Goal: Task Accomplishment & Management: Manage account settings

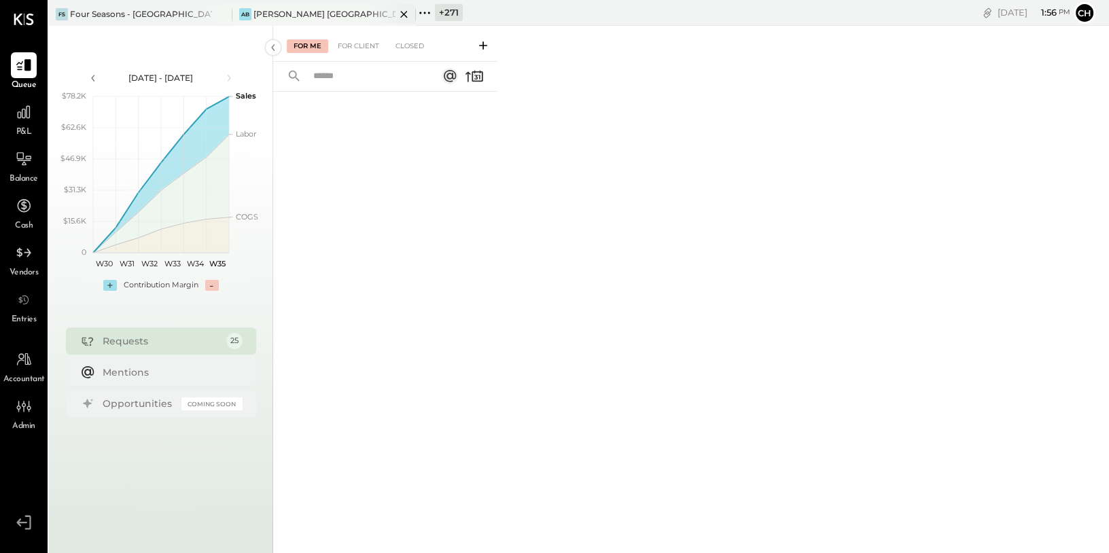
click at [406, 12] on icon at bounding box center [404, 14] width 17 height 16
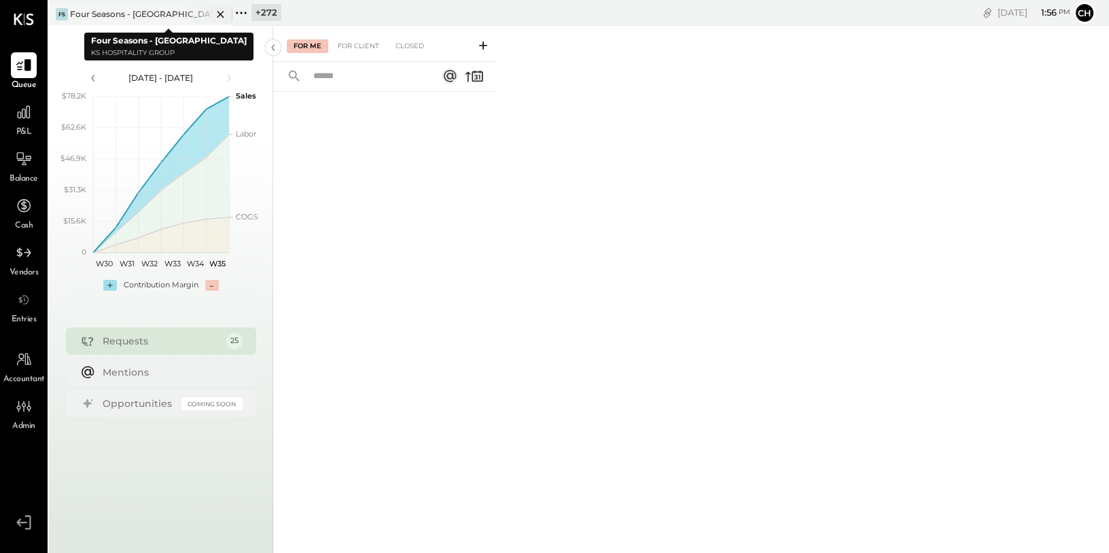
click at [220, 12] on icon at bounding box center [220, 14] width 17 height 16
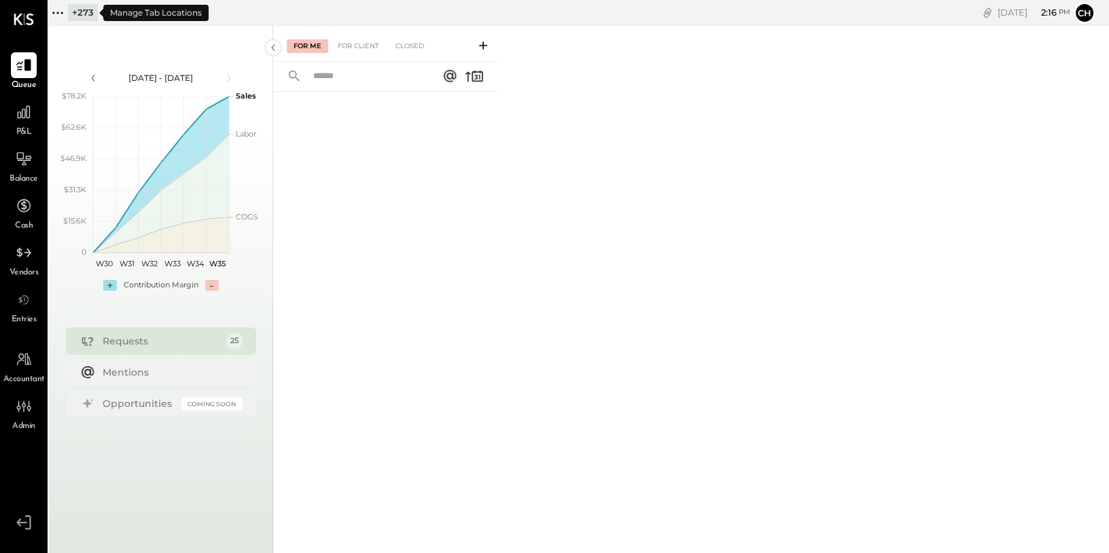
click at [58, 14] on icon at bounding box center [58, 13] width 18 height 18
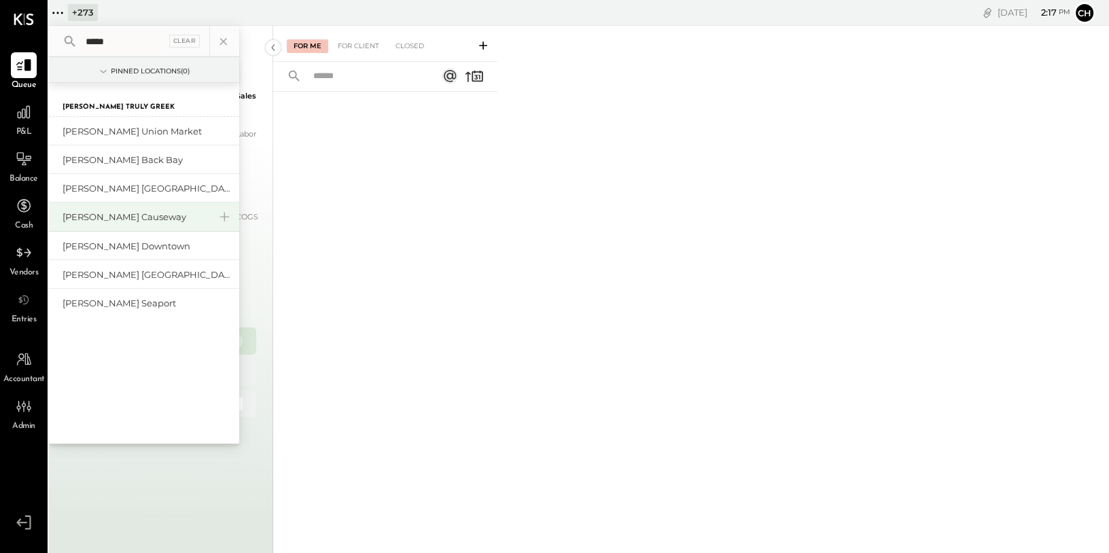
type input "*****"
click at [129, 214] on div "[PERSON_NAME] Causeway" at bounding box center [136, 217] width 147 height 13
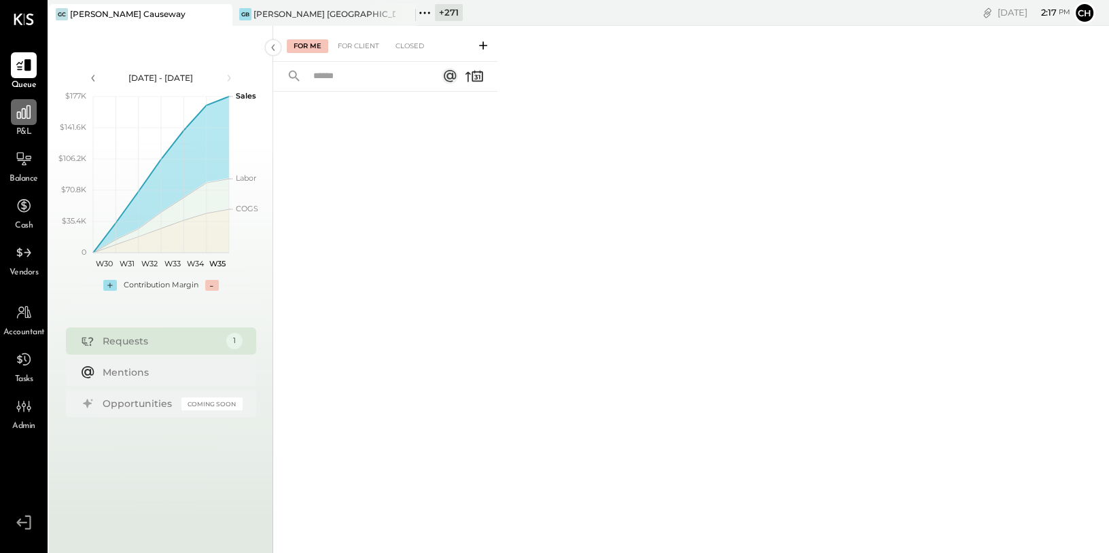
click at [22, 107] on icon at bounding box center [24, 112] width 18 height 18
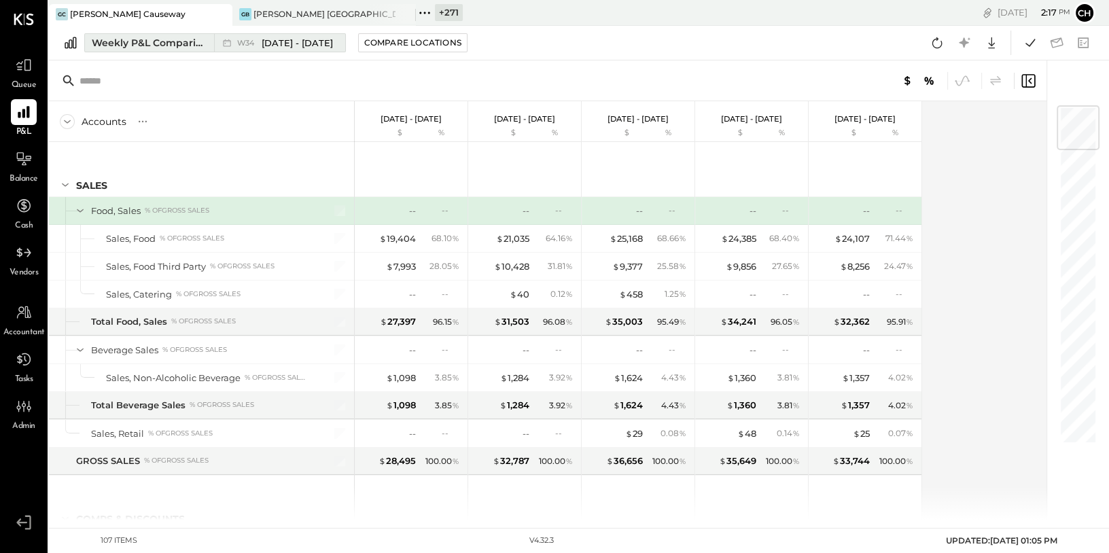
click at [179, 48] on div "Weekly P&L Comparison" at bounding box center [149, 43] width 114 height 14
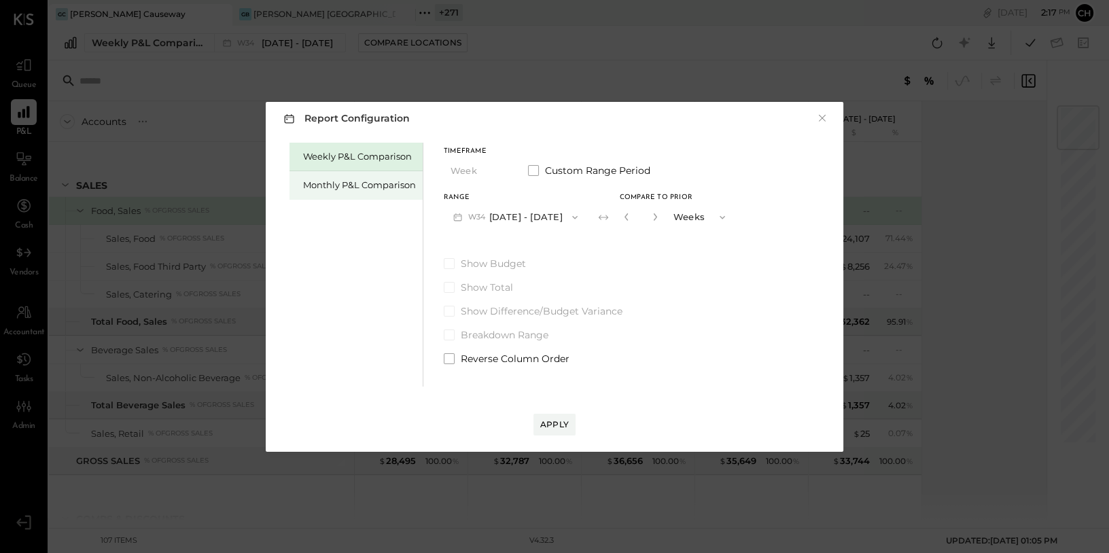
click at [355, 188] on div "Monthly P&L Comparison" at bounding box center [359, 185] width 113 height 13
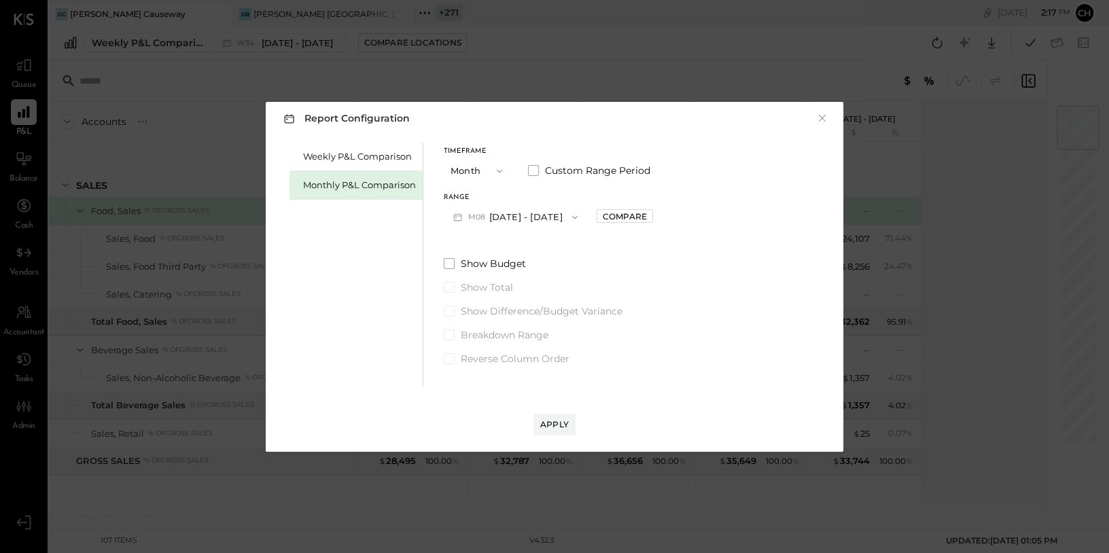
click at [508, 214] on button "M08 Aug 1 - 31, 2025" at bounding box center [515, 217] width 143 height 25
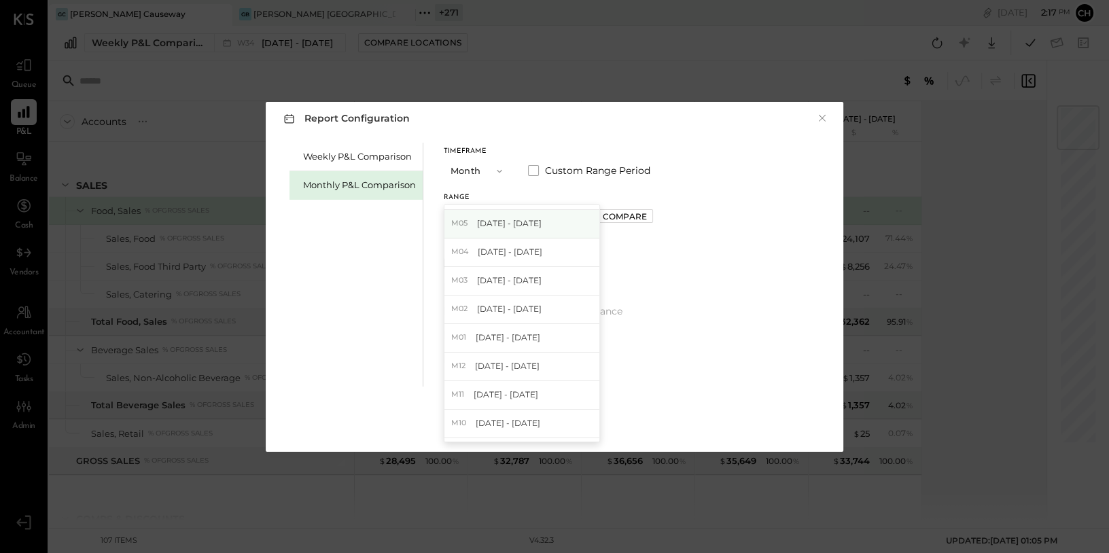
scroll to position [160, 0]
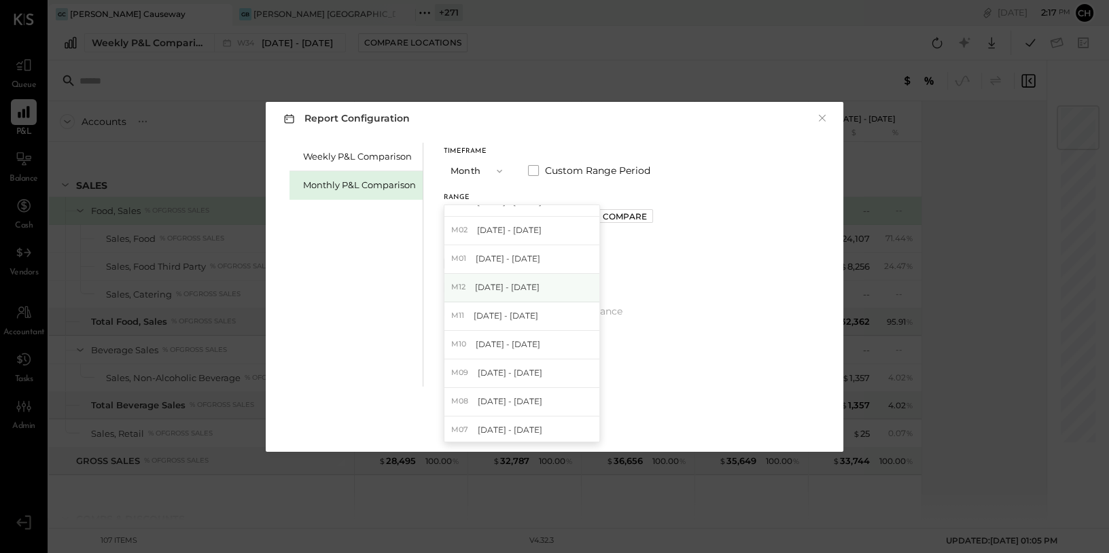
click at [522, 289] on span "[DATE] - [DATE]" at bounding box center [507, 287] width 65 height 12
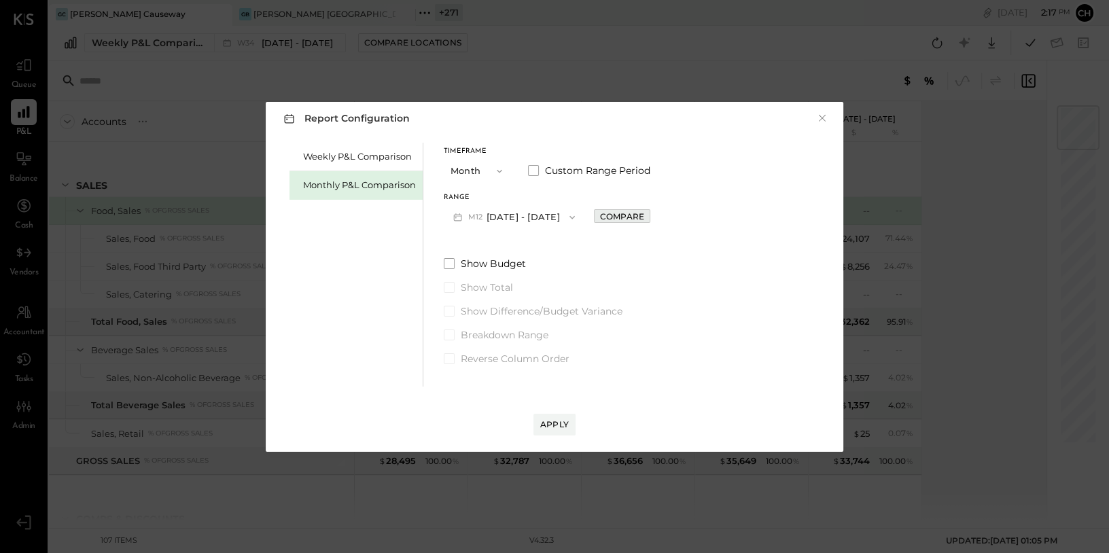
click at [616, 217] on div "Compare" at bounding box center [622, 217] width 44 height 12
click at [648, 217] on icon "button" at bounding box center [652, 217] width 8 height 8
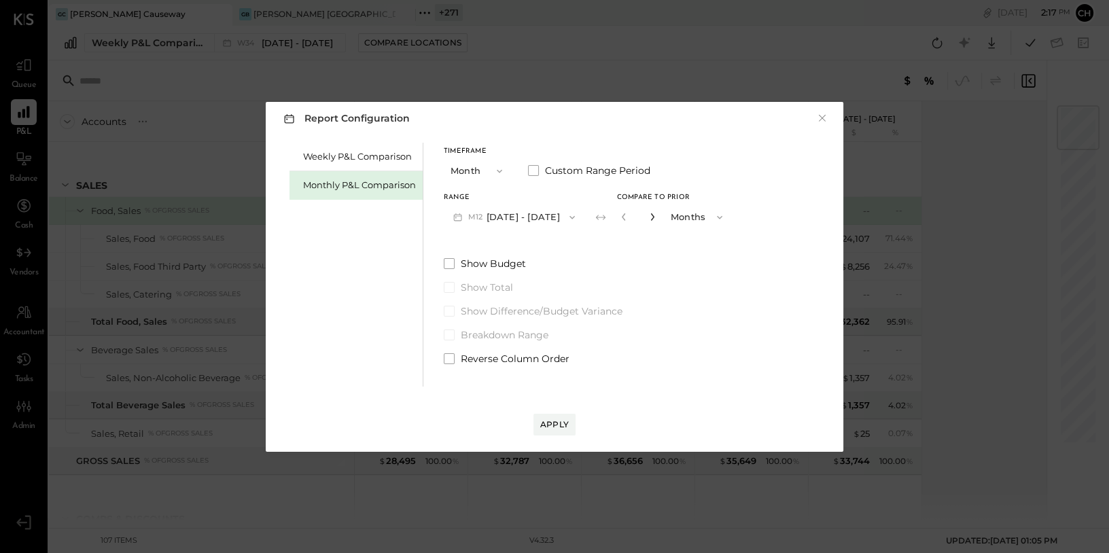
click at [648, 217] on icon "button" at bounding box center [652, 217] width 8 height 8
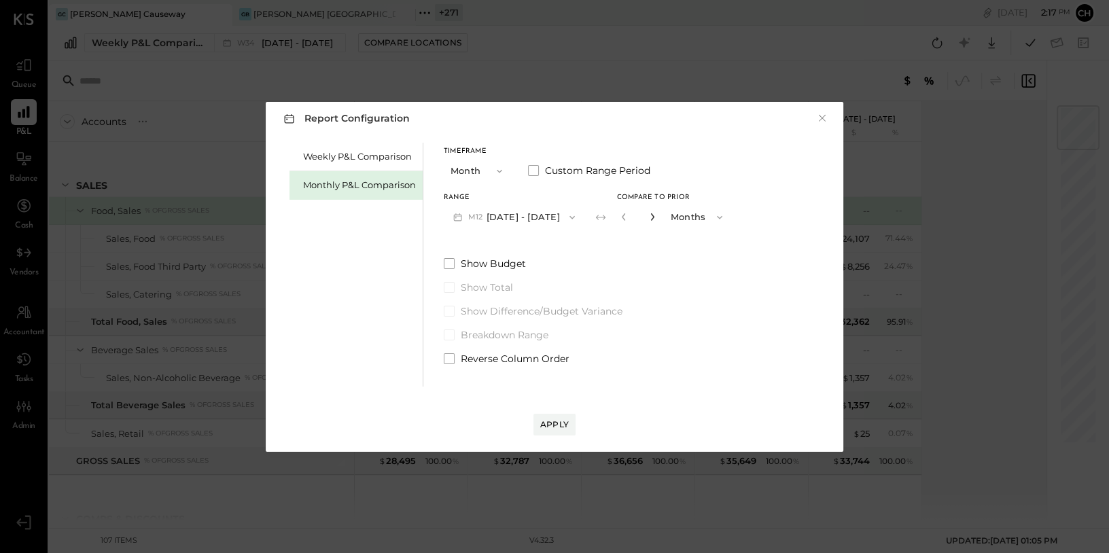
click at [648, 218] on icon "button" at bounding box center [652, 217] width 8 height 8
type input "**"
click at [557, 429] on div "Apply" at bounding box center [554, 425] width 29 height 12
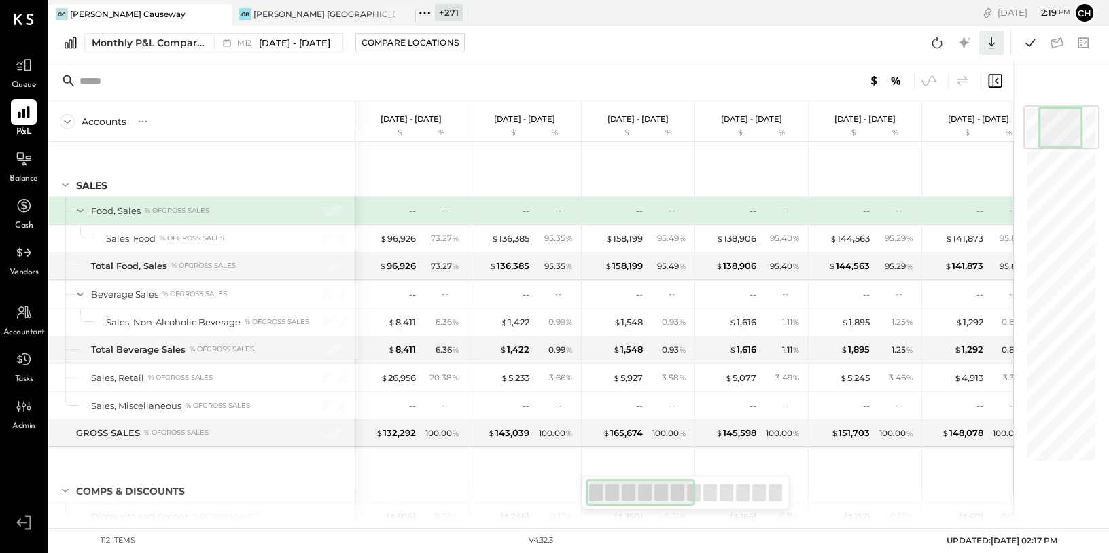
click at [995, 45] on icon at bounding box center [992, 43] width 18 height 18
click at [941, 94] on div "Google Sheets" at bounding box center [949, 94] width 109 height 29
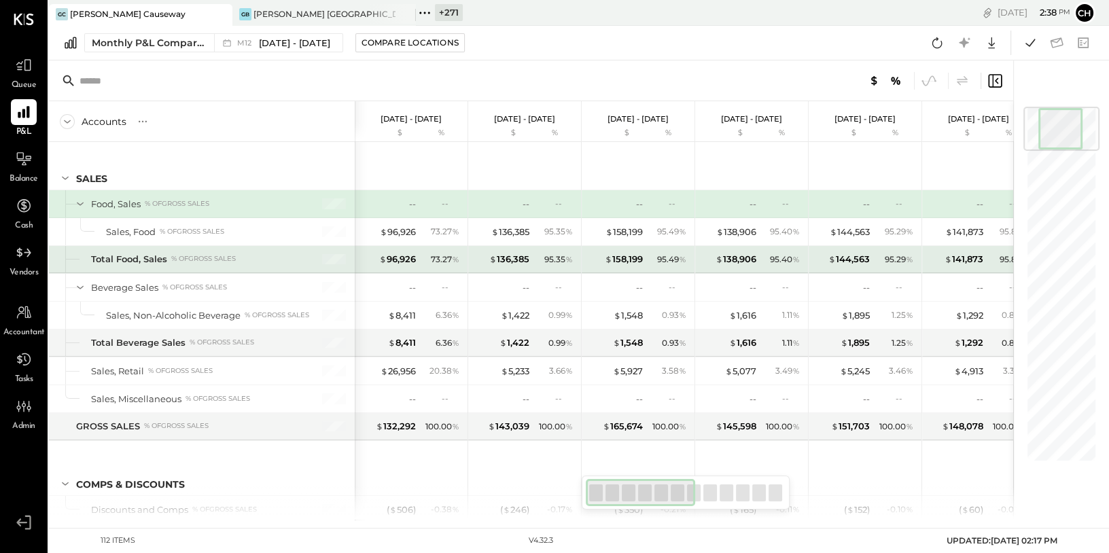
scroll to position [12, 0]
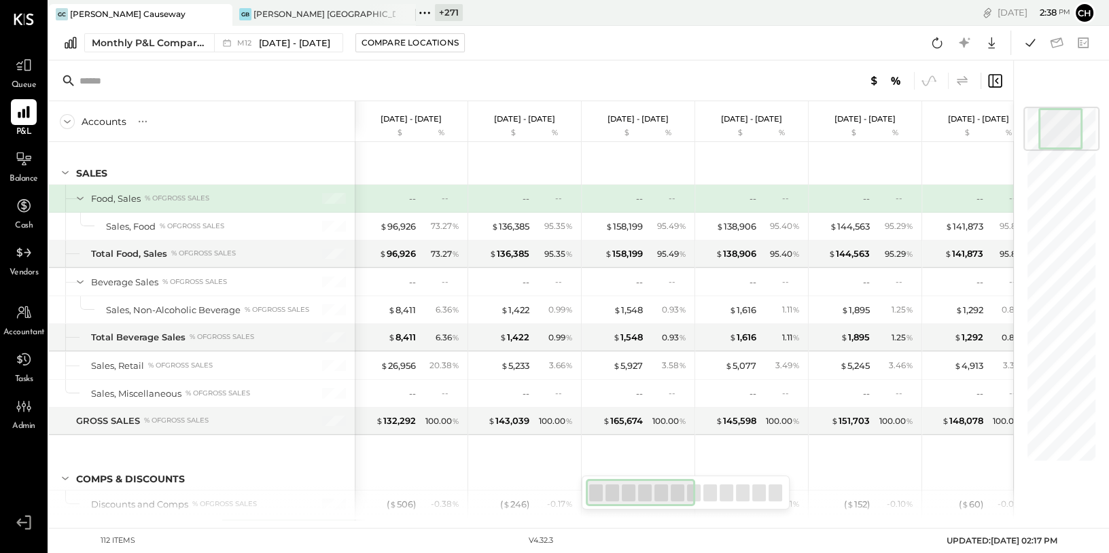
click at [962, 82] on icon at bounding box center [962, 81] width 16 height 16
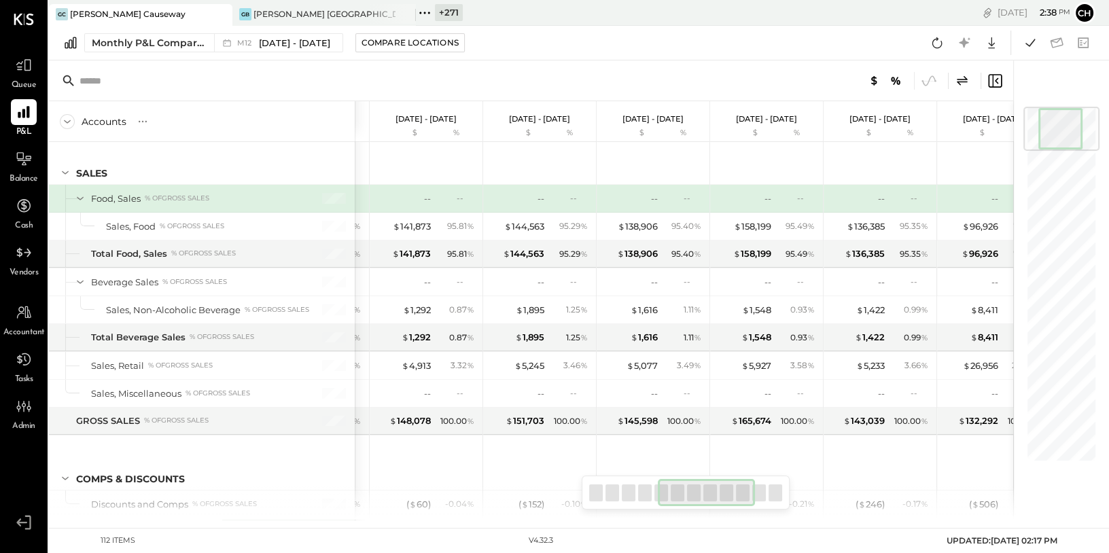
scroll to position [0, 701]
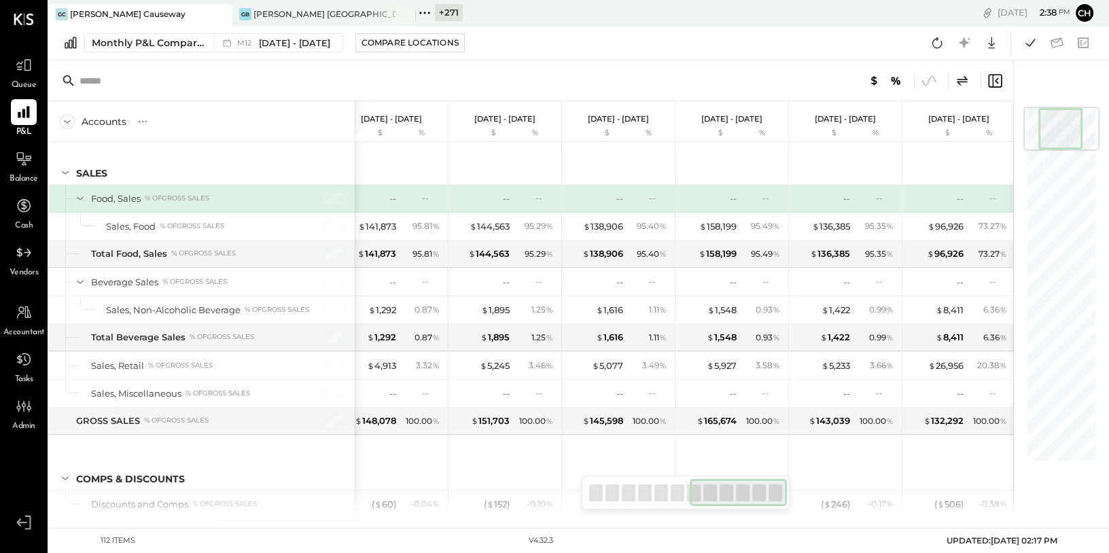
drag, startPoint x: 677, startPoint y: 489, endPoint x: 788, endPoint y: 485, distance: 111.6
click at [788, 485] on div at bounding box center [686, 493] width 208 height 34
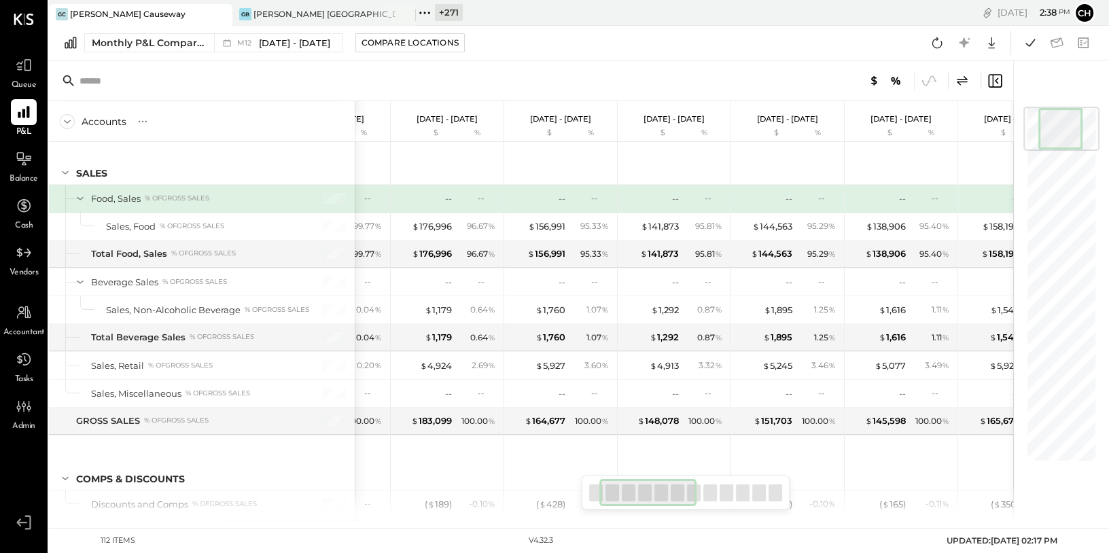
scroll to position [0, 0]
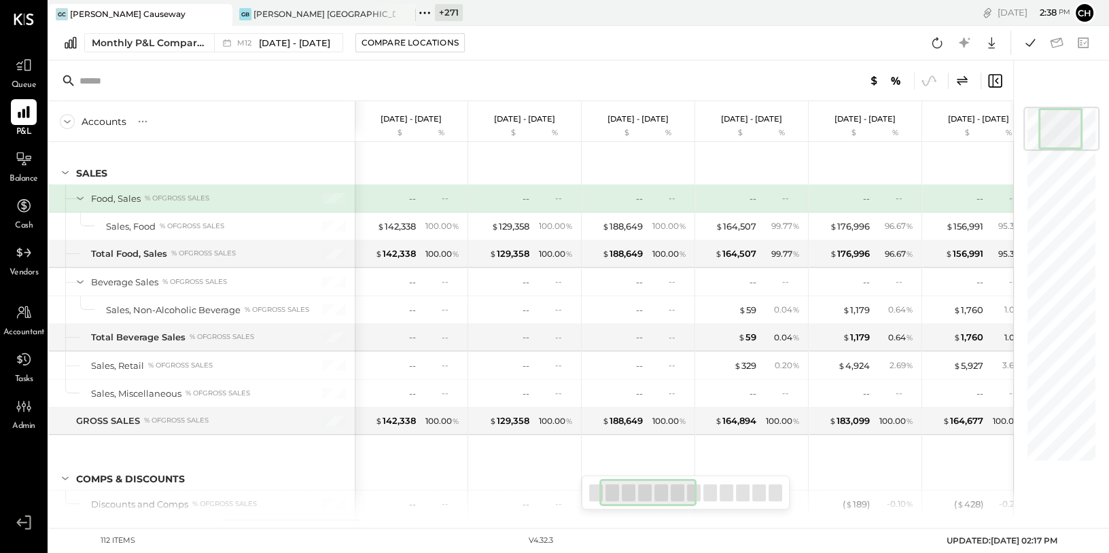
drag, startPoint x: 756, startPoint y: 489, endPoint x: 596, endPoint y: 487, distance: 159.7
click at [602, 489] on div at bounding box center [648, 492] width 97 height 27
click at [269, 47] on span "Dec 1 - 31, 2024" at bounding box center [294, 43] width 71 height 13
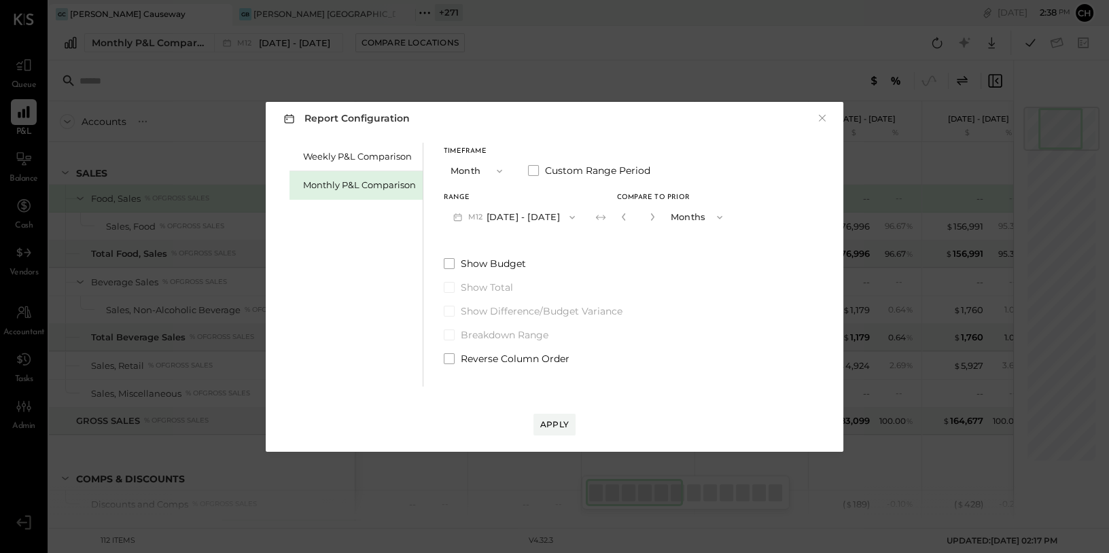
click at [567, 218] on icon "button" at bounding box center [572, 217] width 11 height 11
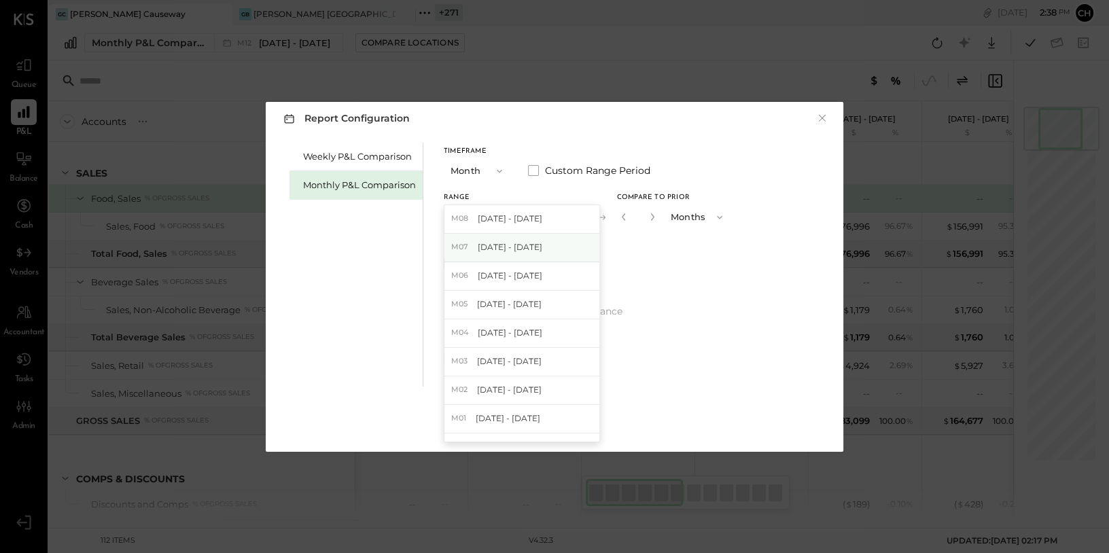
click at [550, 243] on div "M07 Jul 1 - 31, 2025" at bounding box center [522, 248] width 155 height 29
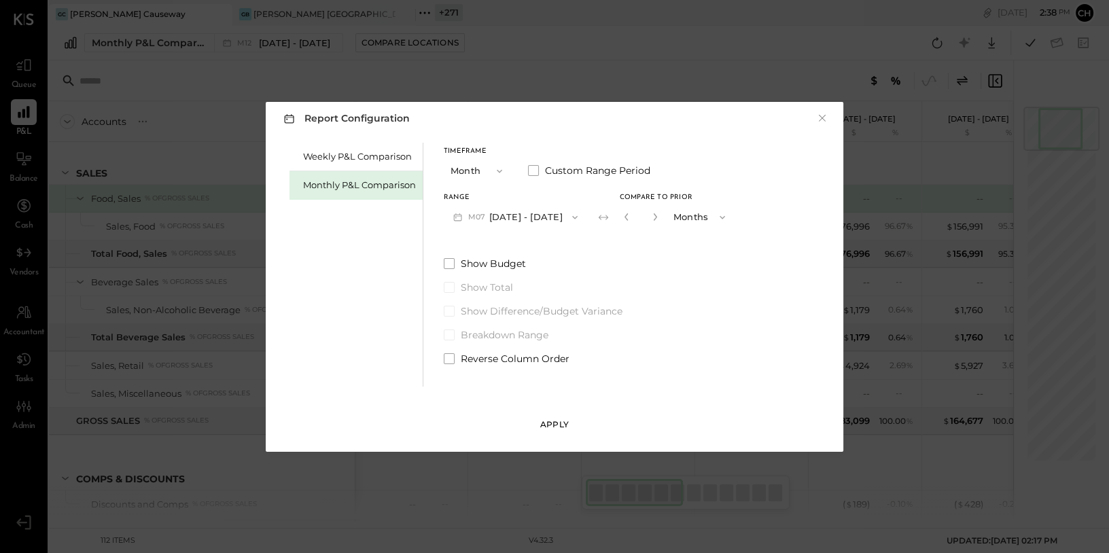
click at [555, 430] on button "Apply" at bounding box center [555, 425] width 42 height 22
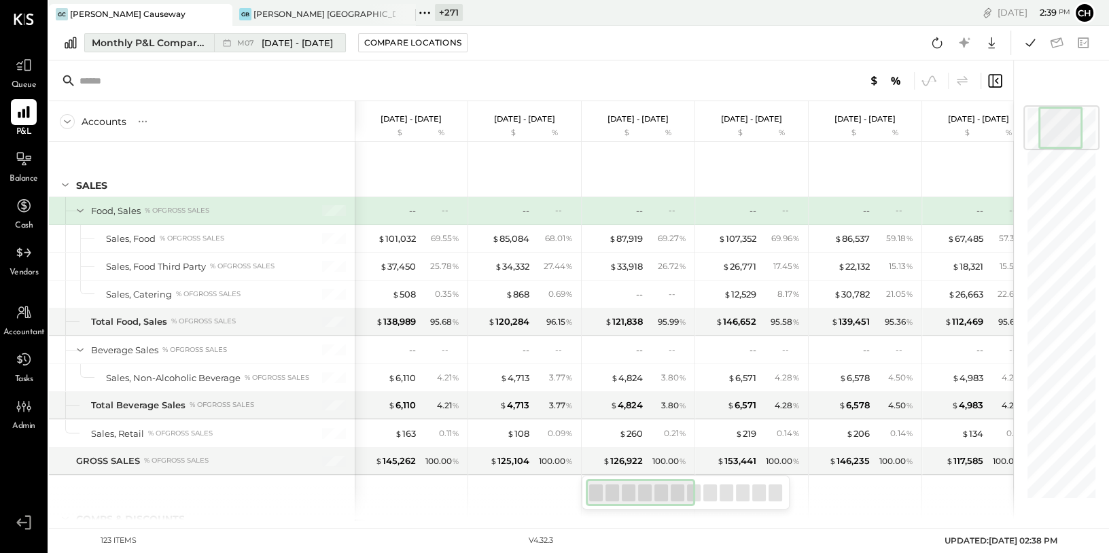
click at [221, 45] on icon at bounding box center [227, 43] width 14 height 14
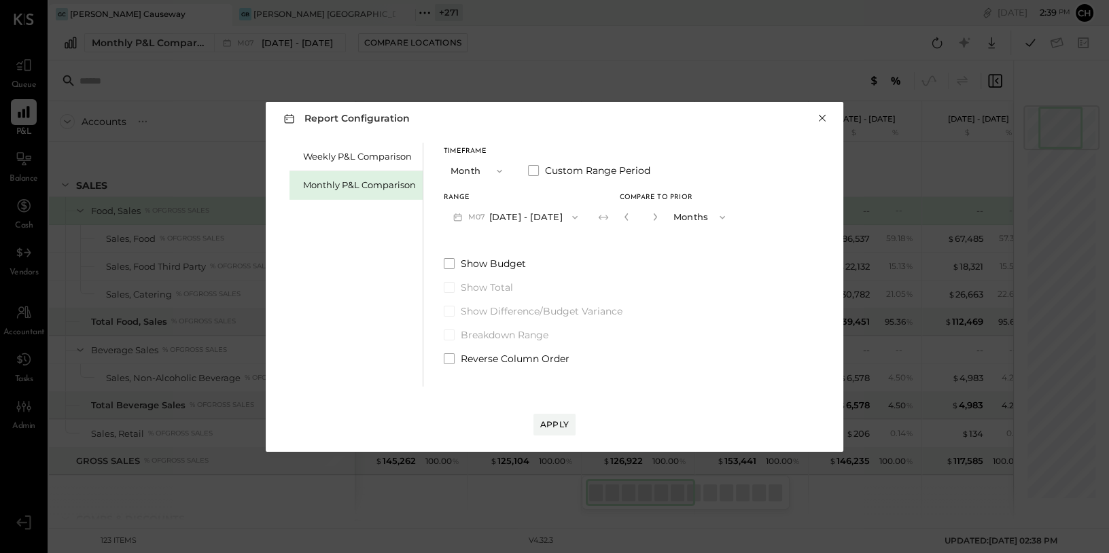
click at [823, 118] on button "×" at bounding box center [822, 118] width 12 height 14
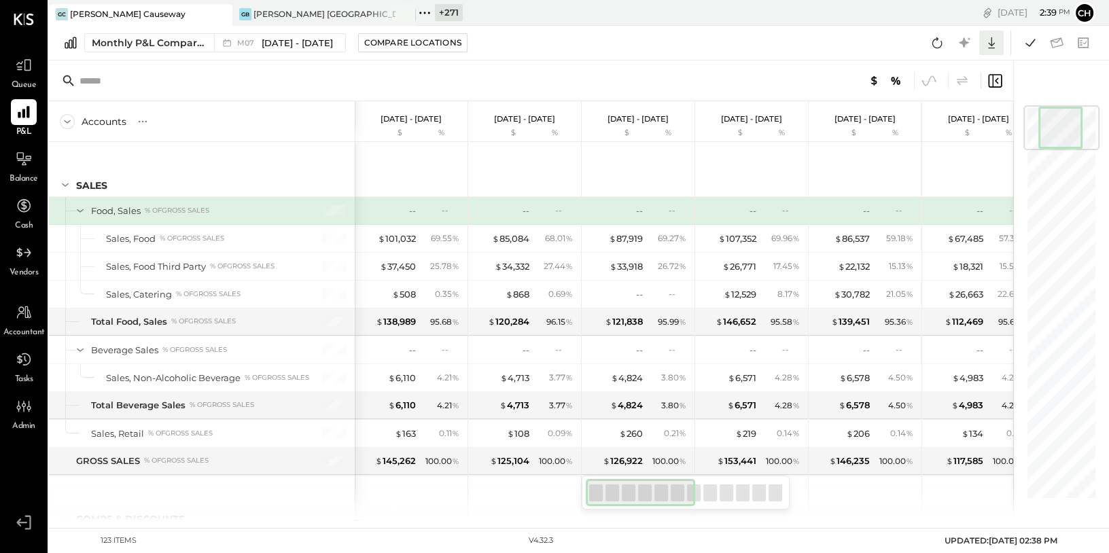
click at [994, 41] on icon at bounding box center [992, 43] width 18 height 18
click at [955, 98] on div "Google Sheets" at bounding box center [949, 94] width 109 height 29
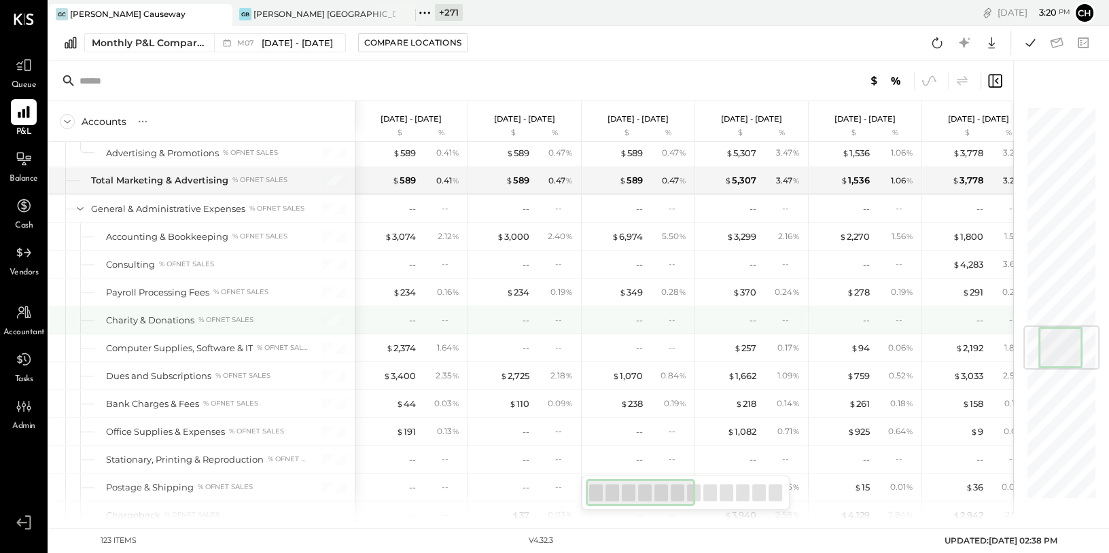
scroll to position [1869, 0]
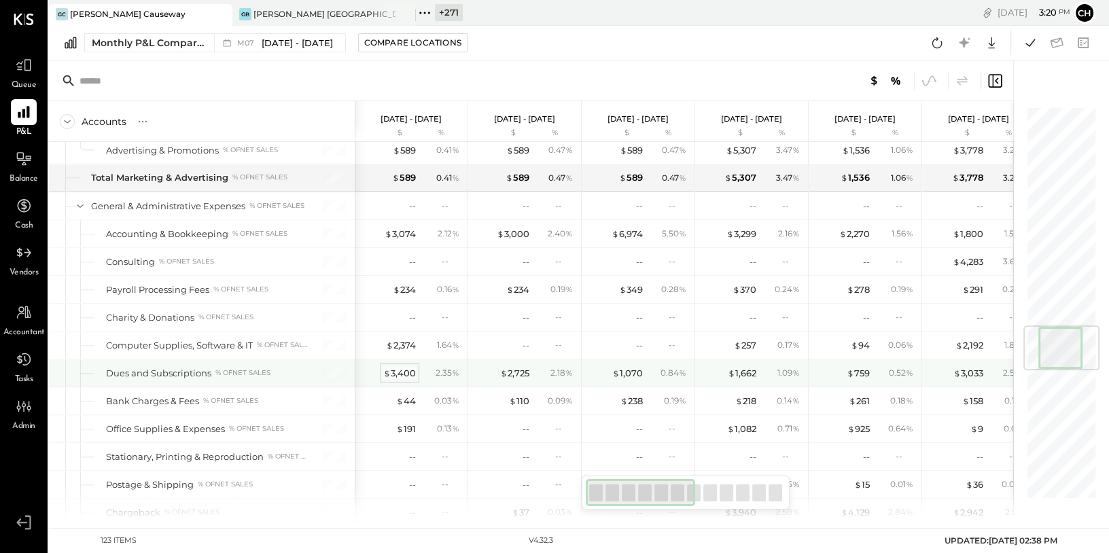
click at [398, 367] on div "$ 3,400" at bounding box center [399, 373] width 33 height 13
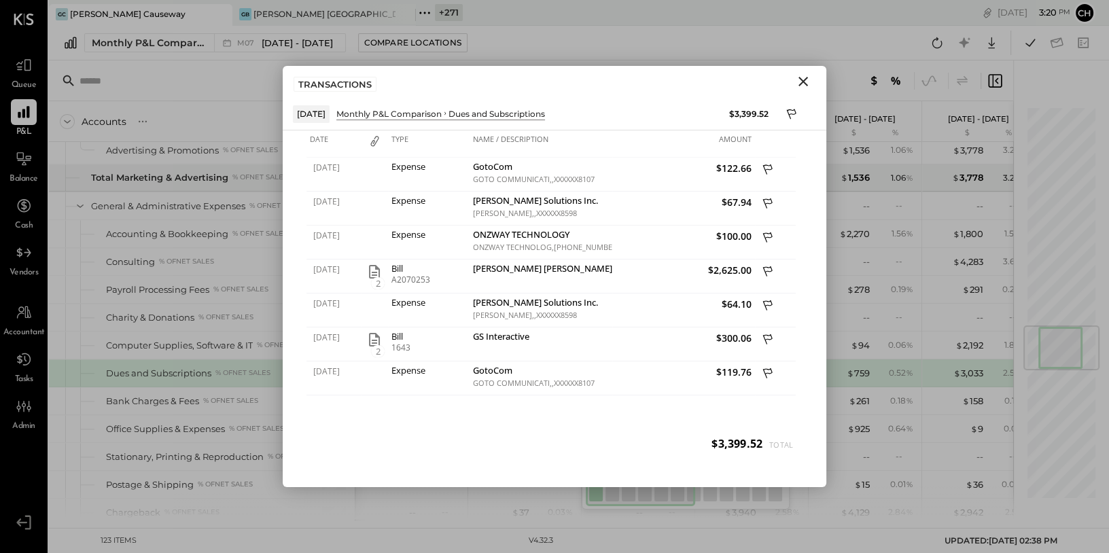
click at [810, 78] on icon "Close" at bounding box center [803, 81] width 16 height 16
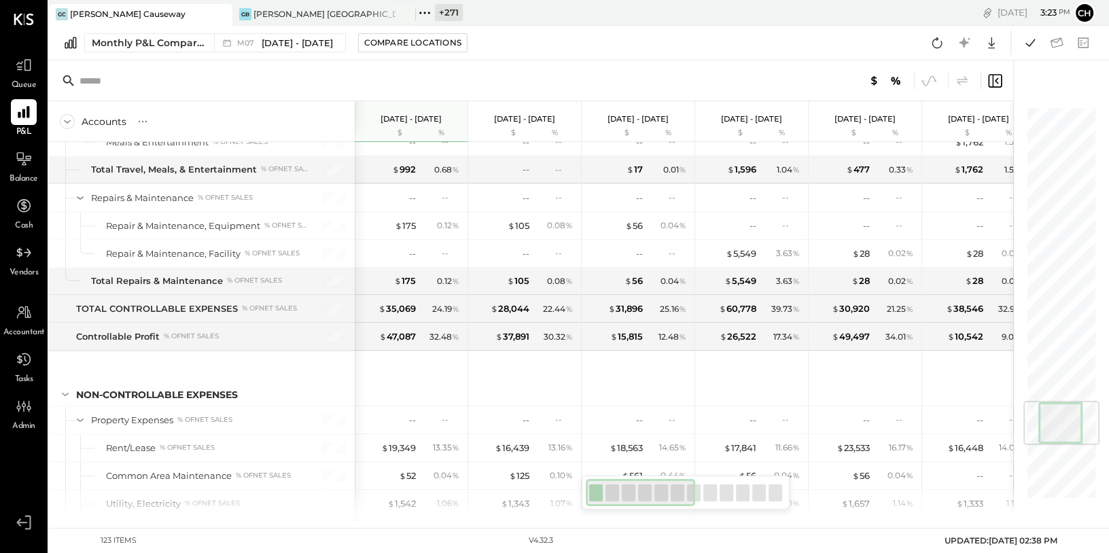
scroll to position [2505, 0]
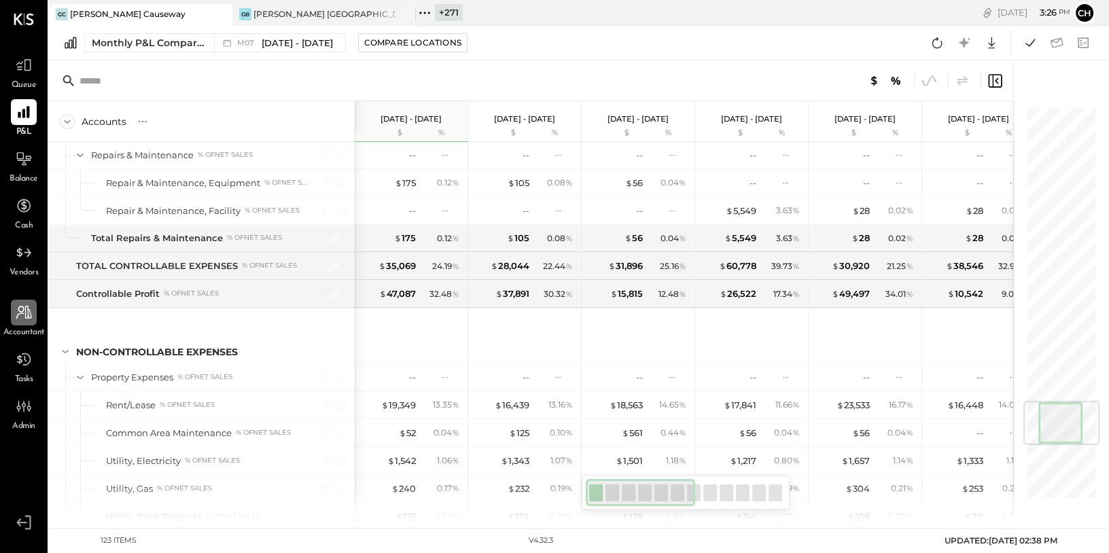
click at [17, 318] on icon at bounding box center [24, 313] width 16 height 14
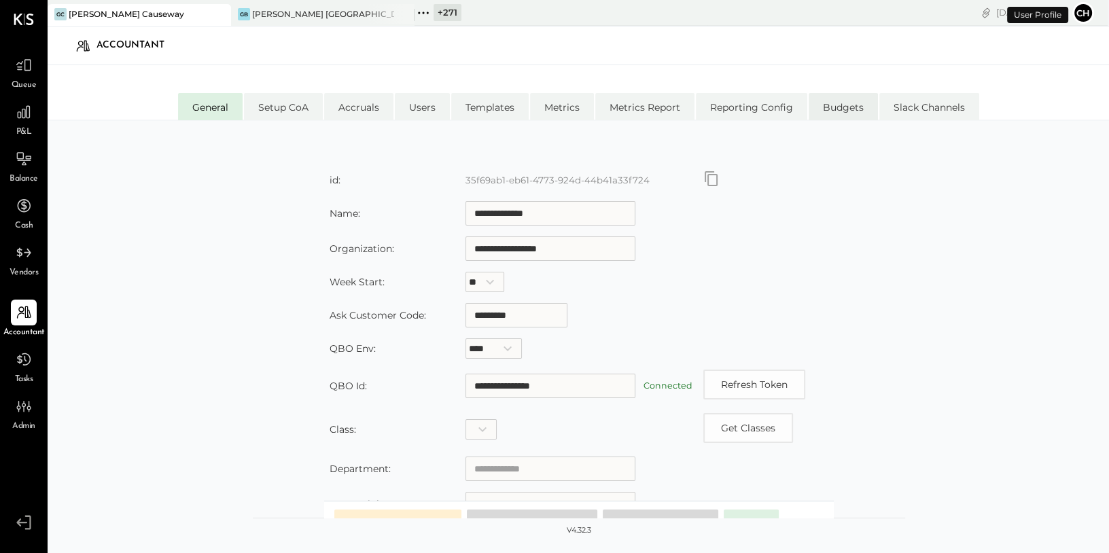
click at [848, 105] on li "Budgets" at bounding box center [843, 106] width 69 height 27
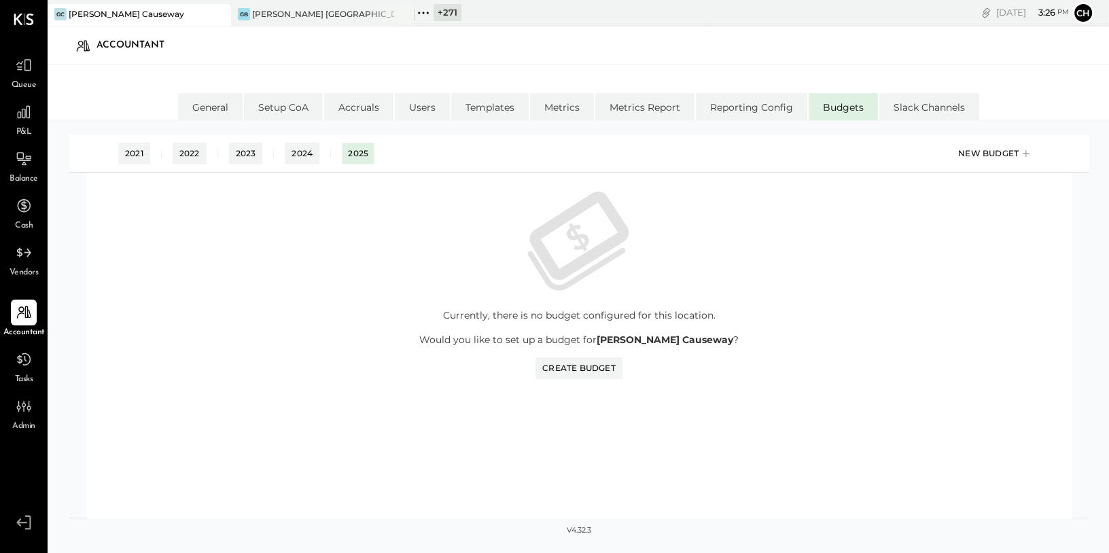
click at [984, 150] on div "New Budget" at bounding box center [995, 153] width 75 height 20
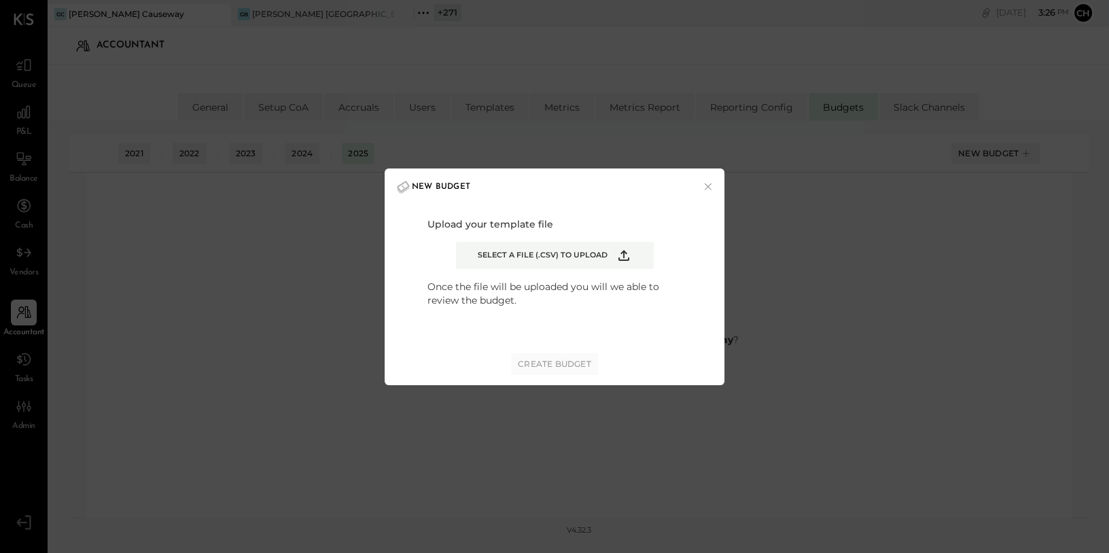
click at [621, 261] on icon "Example Modal" at bounding box center [624, 255] width 16 height 16
click at [0, 0] on input "Select a file (.csv) to upload" at bounding box center [0, 0] width 0 height 0
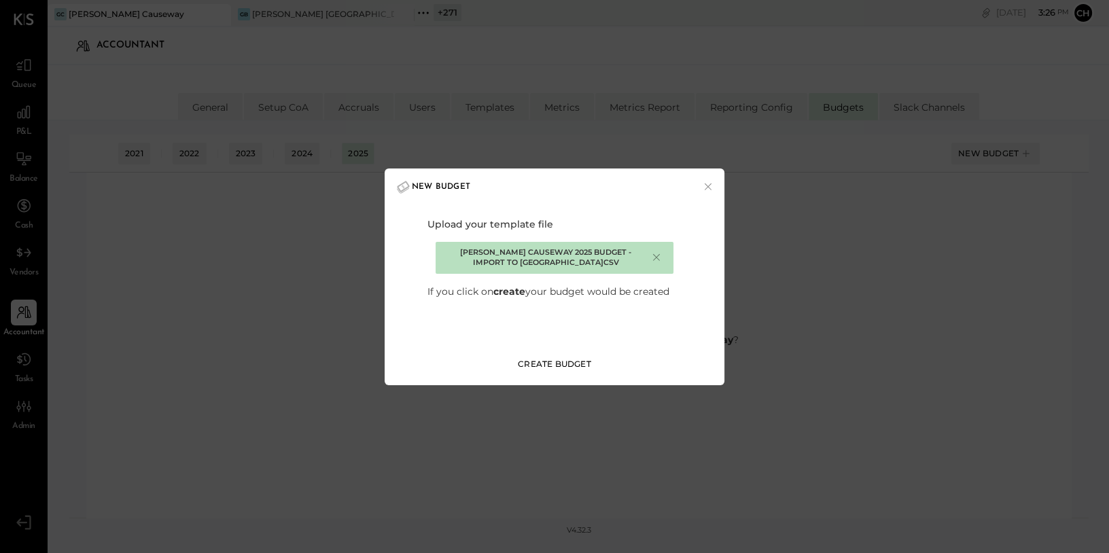
click at [574, 368] on div "Create Budget" at bounding box center [554, 364] width 73 height 12
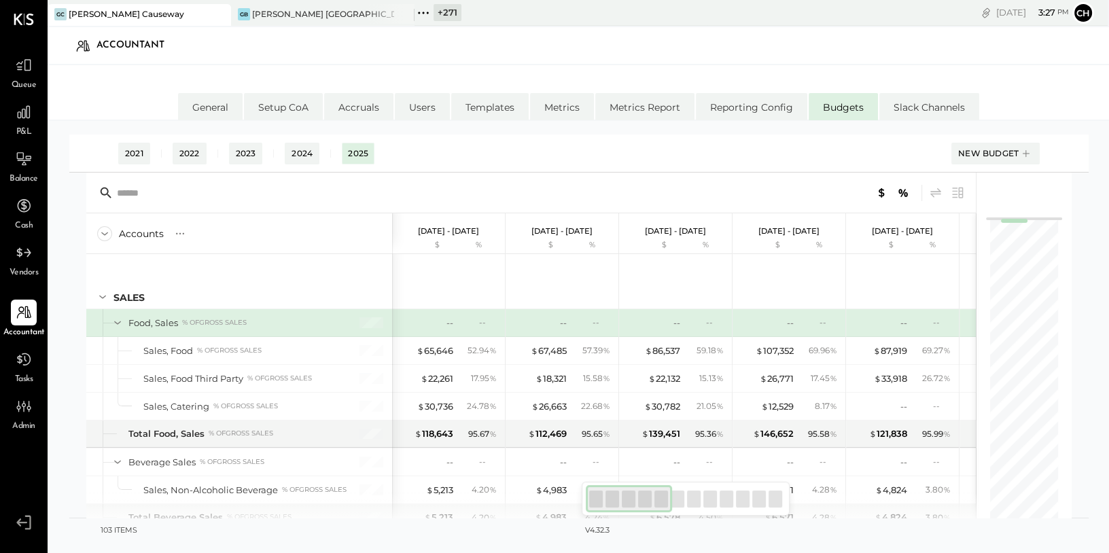
click at [8, 118] on div "P&L" at bounding box center [23, 118] width 39 height 39
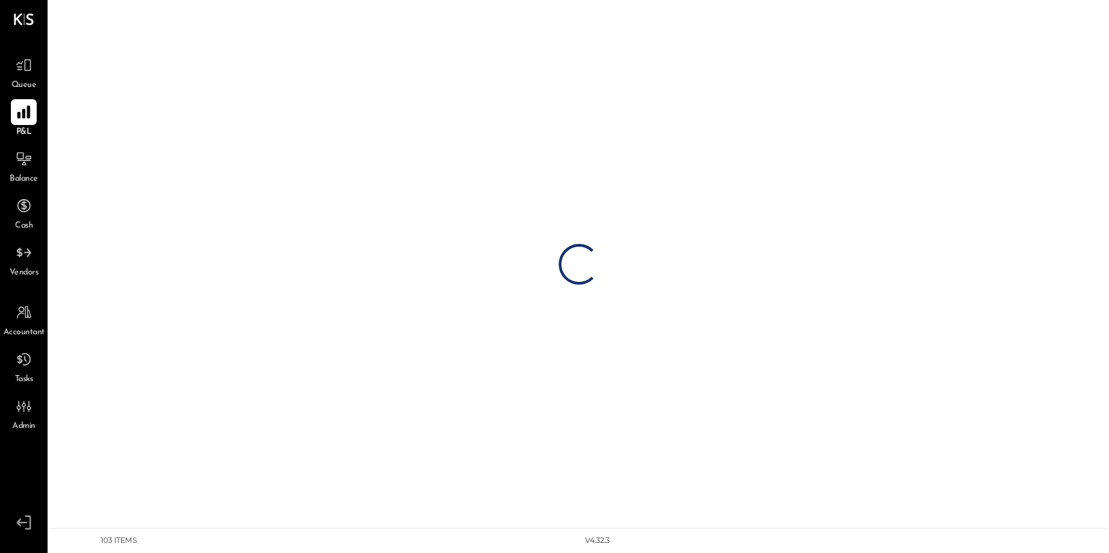
click at [14, 114] on div at bounding box center [24, 112] width 26 height 26
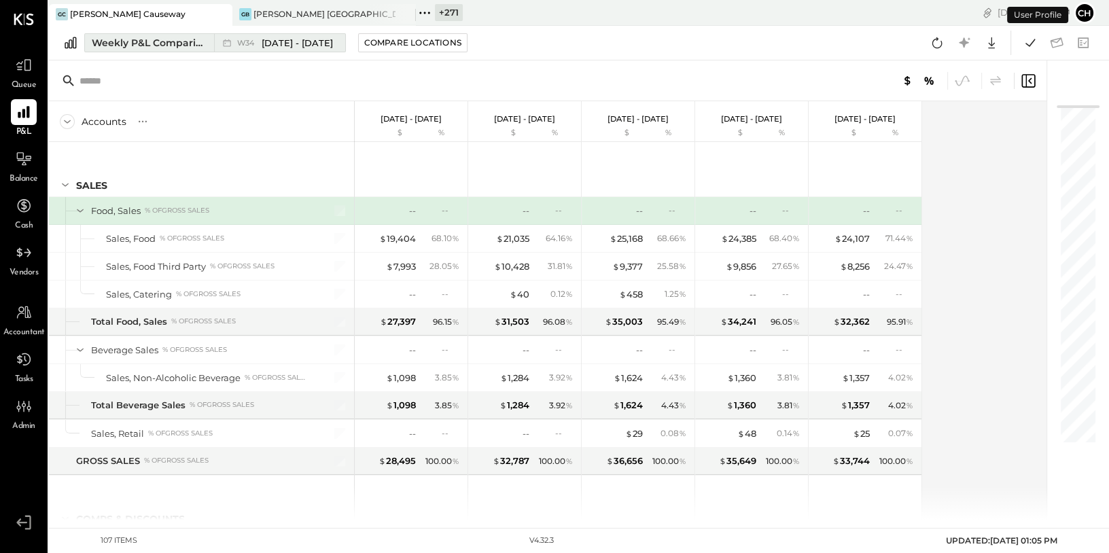
click at [180, 41] on div "Weekly P&L Comparison" at bounding box center [149, 43] width 114 height 14
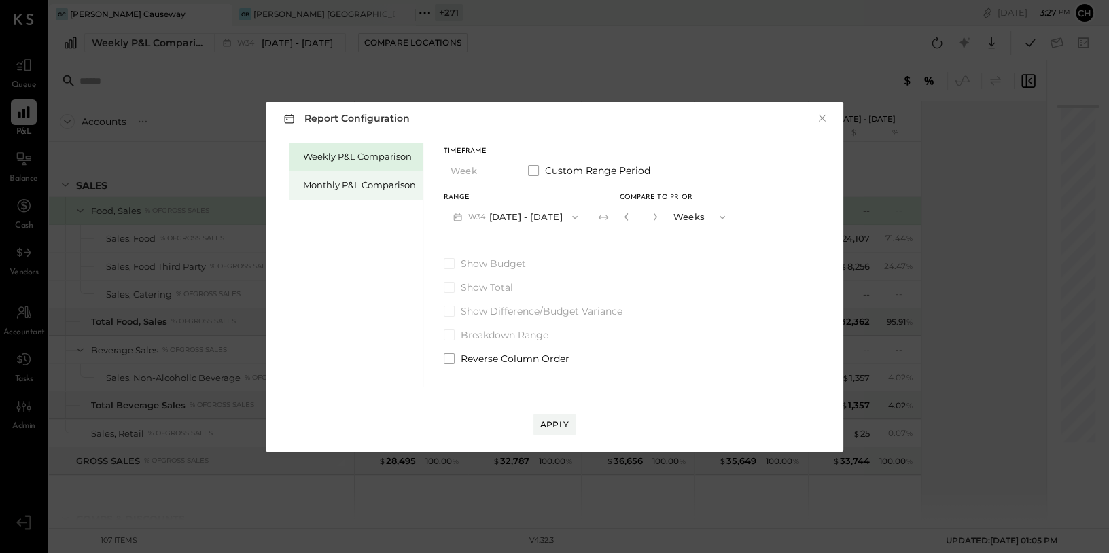
click at [360, 186] on div "Monthly P&L Comparison" at bounding box center [359, 185] width 113 height 13
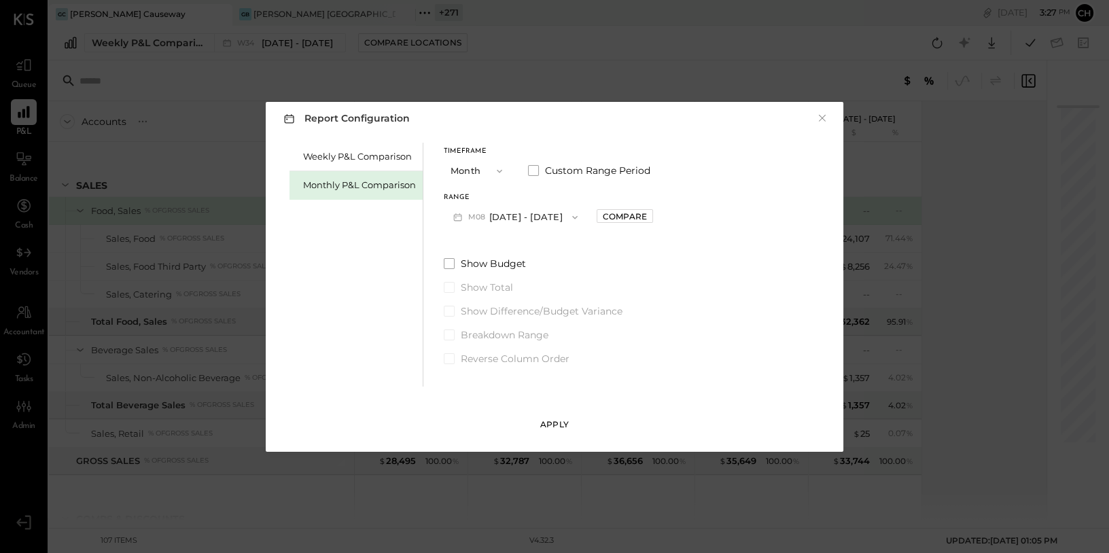
click at [554, 421] on div "Apply" at bounding box center [554, 425] width 29 height 12
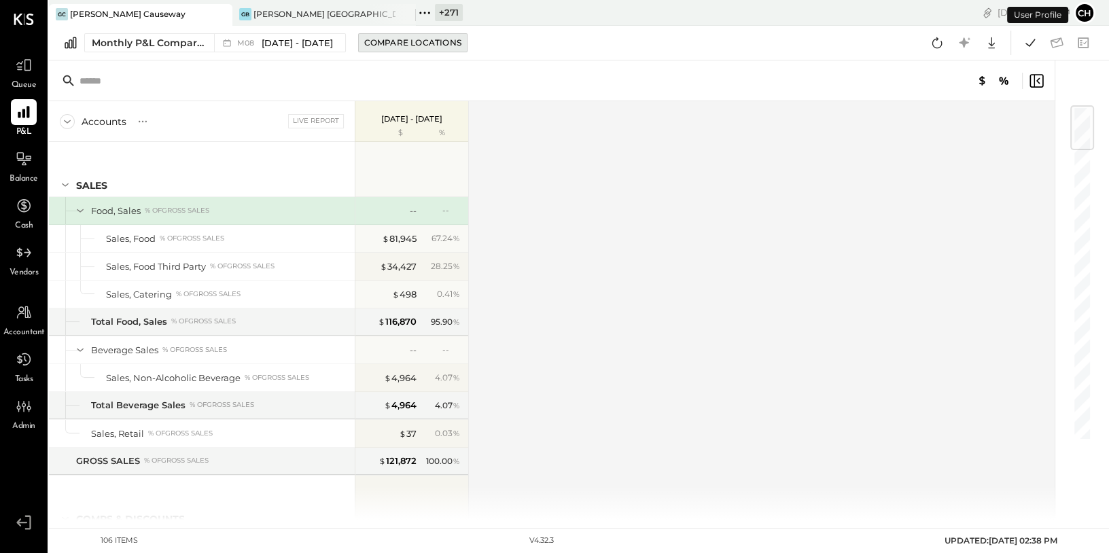
click at [389, 42] on div "Compare Locations" at bounding box center [412, 43] width 97 height 12
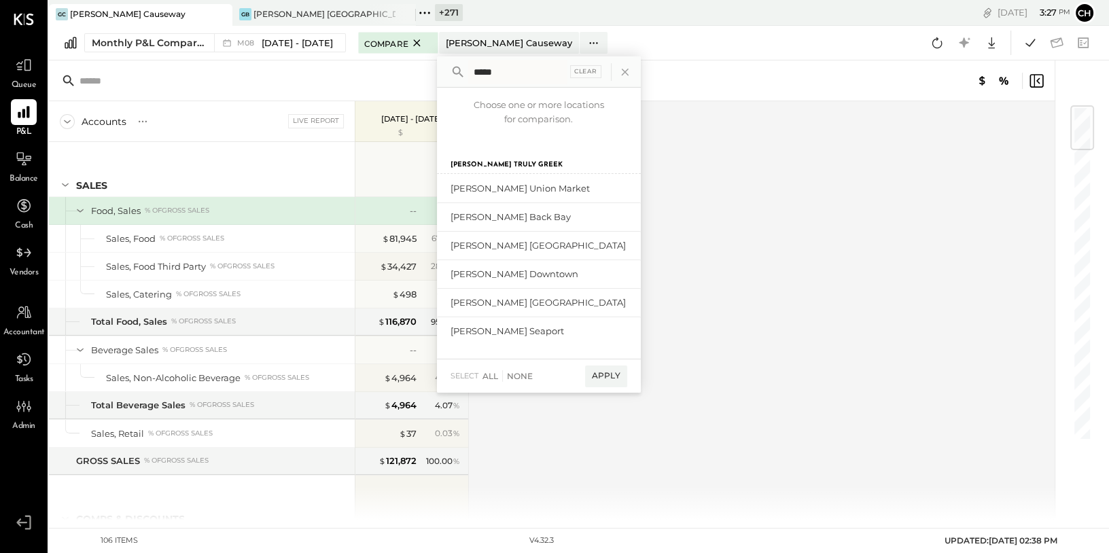
type input "*****"
click at [506, 328] on div "[PERSON_NAME] Seaport" at bounding box center [496, 331] width 91 height 13
click at [585, 73] on div "Clear" at bounding box center [585, 71] width 31 height 13
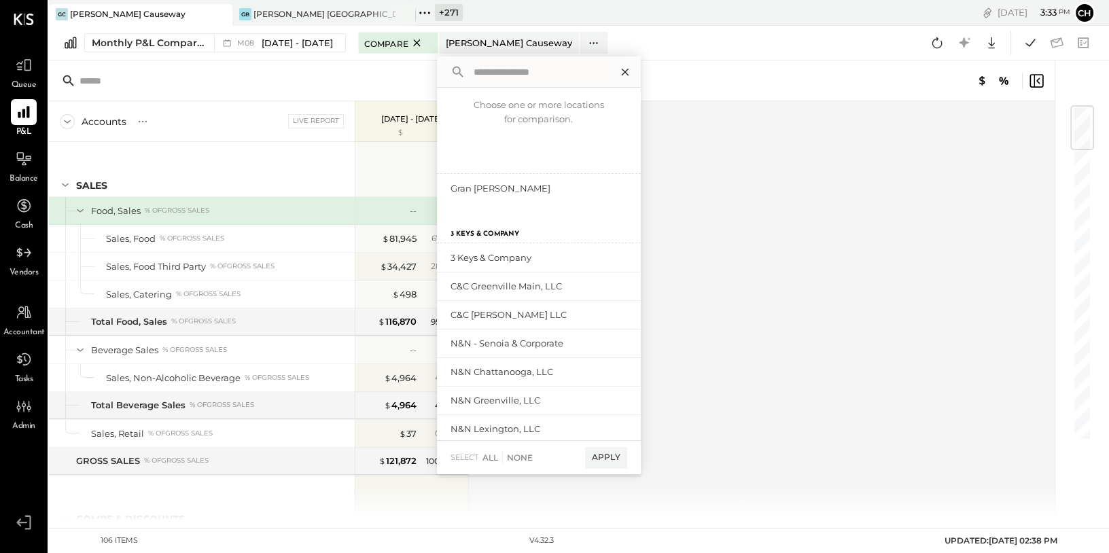
click at [621, 73] on icon at bounding box center [624, 72] width 7 height 7
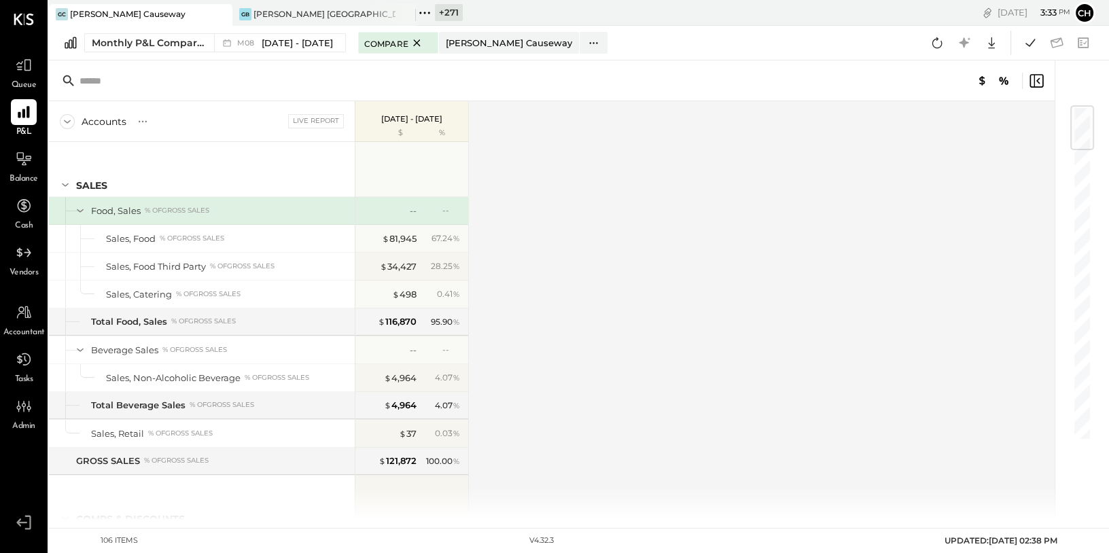
click at [228, 13] on icon at bounding box center [220, 14] width 17 height 16
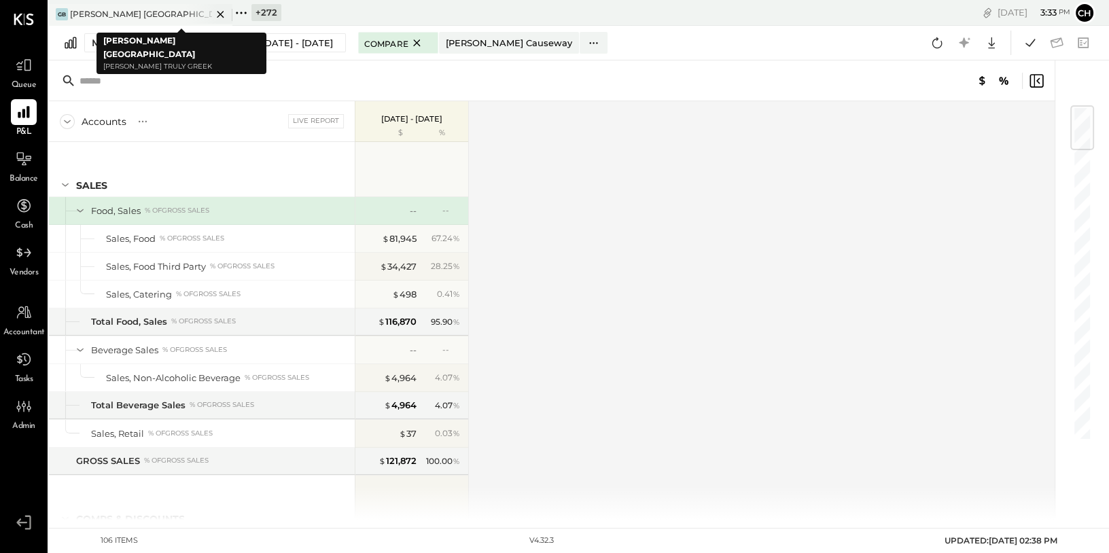
click at [216, 14] on icon at bounding box center [220, 14] width 17 height 16
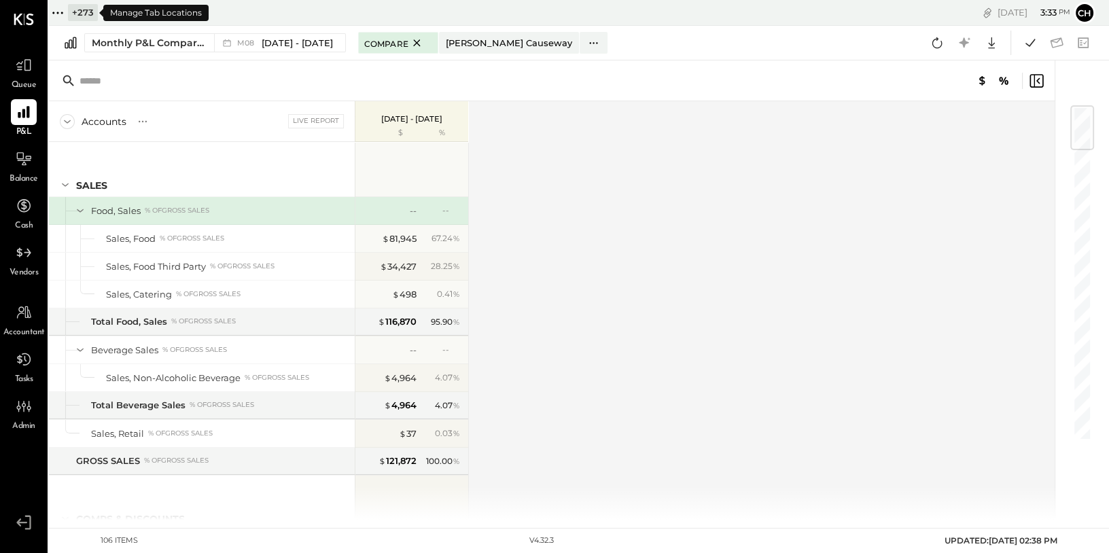
click at [56, 12] on icon at bounding box center [58, 13] width 18 height 18
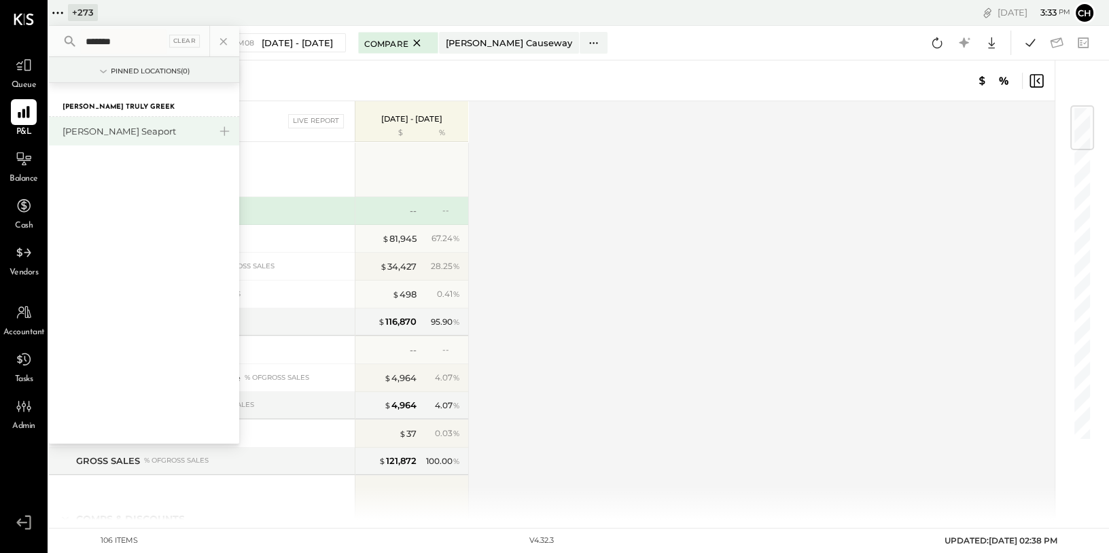
type input "*******"
click at [117, 127] on div "[PERSON_NAME] Seaport" at bounding box center [136, 131] width 147 height 13
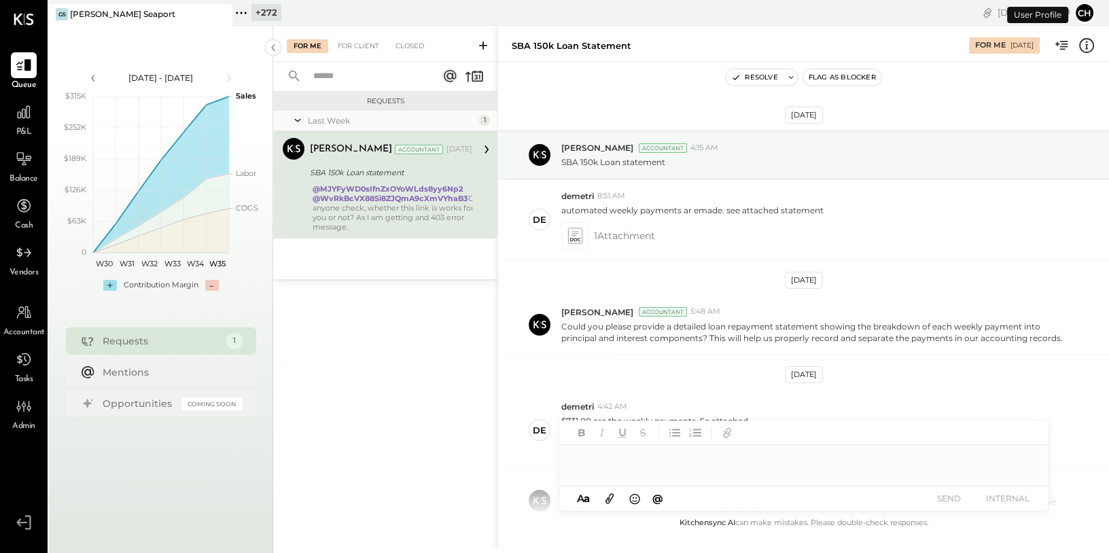
scroll to position [518, 0]
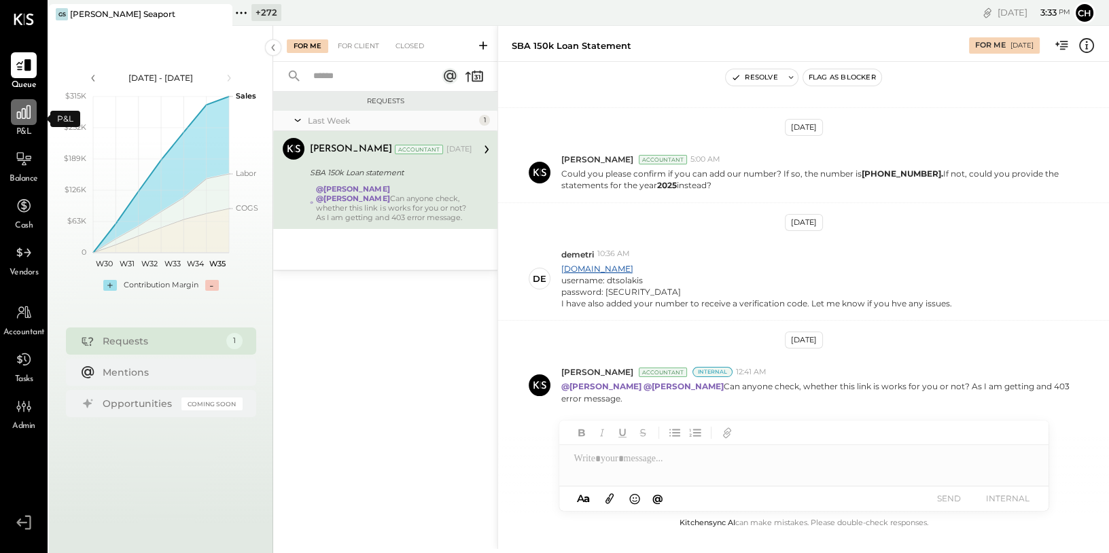
click at [27, 115] on icon at bounding box center [24, 112] width 18 height 18
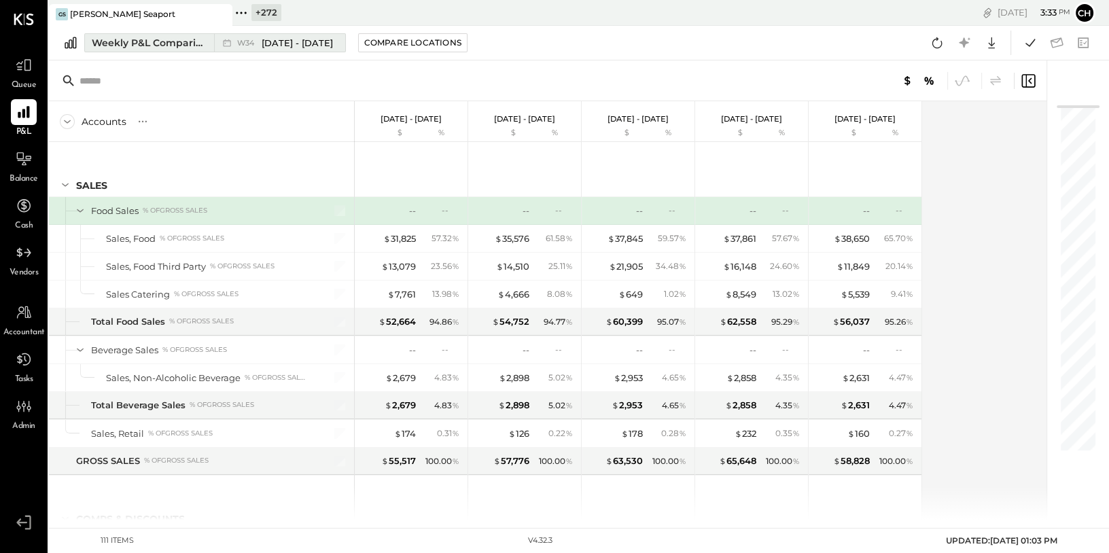
click at [230, 50] on div "W34 Aug 18 - 24, 2025" at bounding box center [276, 43] width 124 height 18
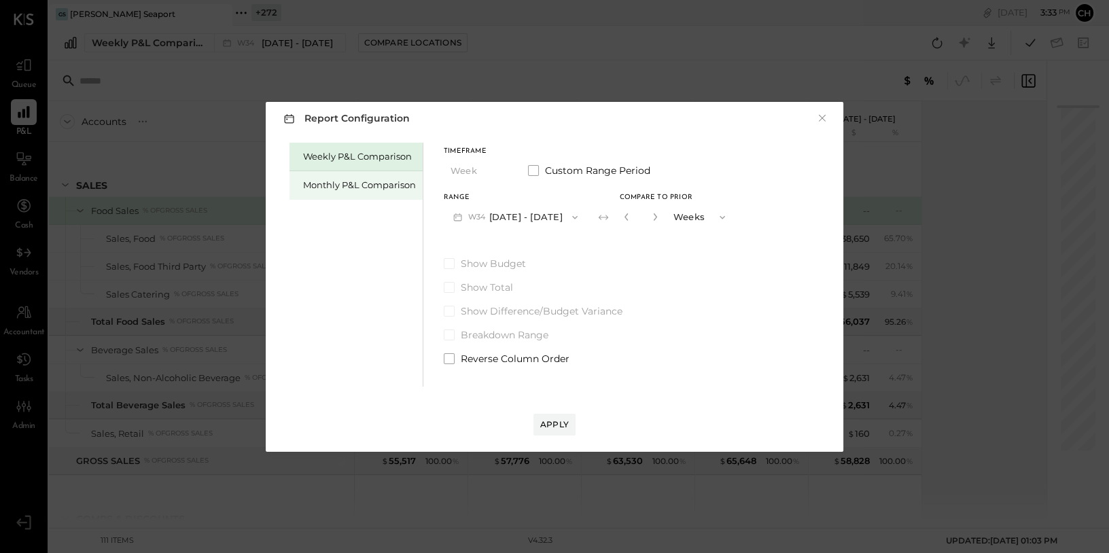
click at [334, 180] on div "Monthly P&L Comparison" at bounding box center [359, 185] width 113 height 13
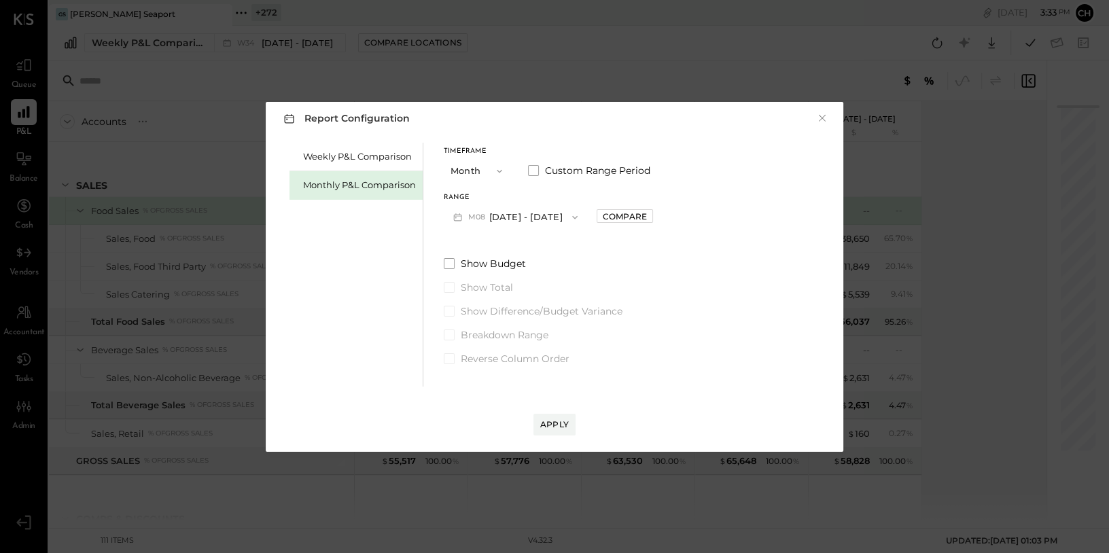
click at [508, 213] on button "M08 Aug 1 - 31, 2025" at bounding box center [515, 217] width 143 height 25
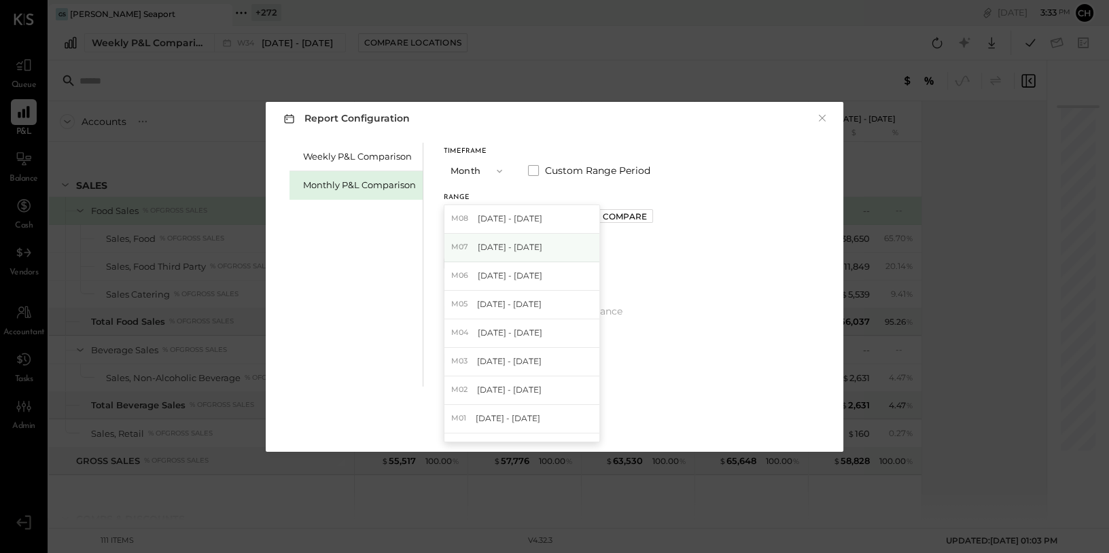
click at [523, 247] on span "Jul 1 - 31, 2025" at bounding box center [510, 247] width 65 height 12
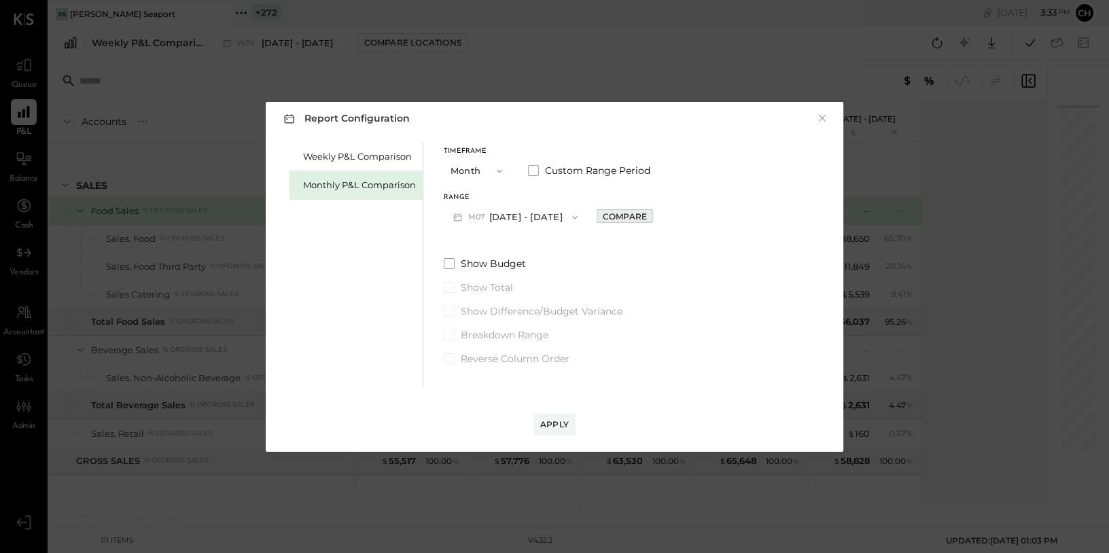
click at [603, 216] on div "Compare" at bounding box center [625, 217] width 44 height 12
click at [651, 214] on icon "button" at bounding box center [655, 217] width 8 height 8
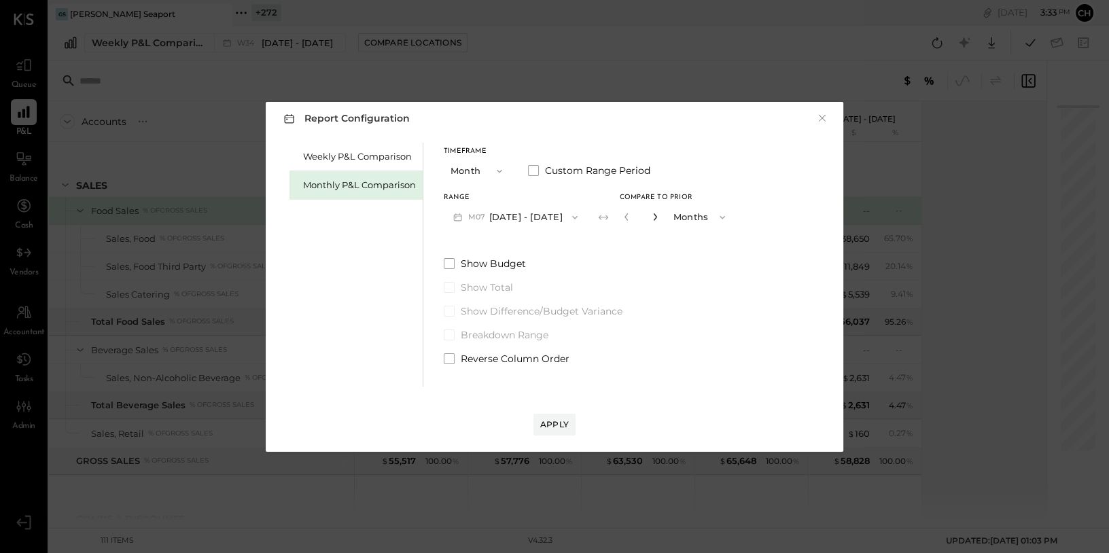
click at [651, 214] on icon "button" at bounding box center [655, 217] width 8 height 8
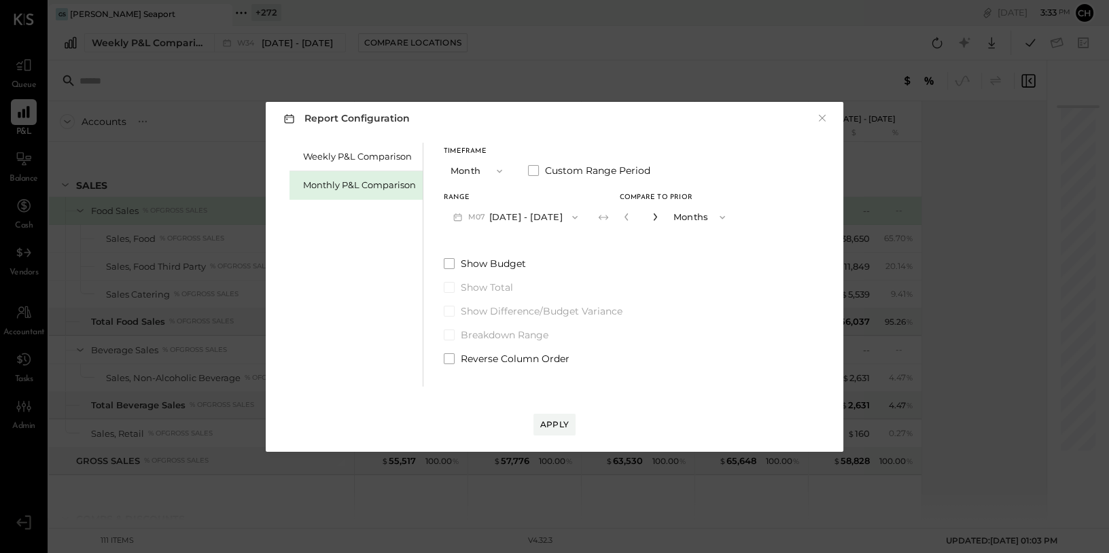
click at [651, 214] on icon "button" at bounding box center [655, 217] width 8 height 8
type input "**"
click at [572, 216] on icon "button" at bounding box center [574, 216] width 5 height 3
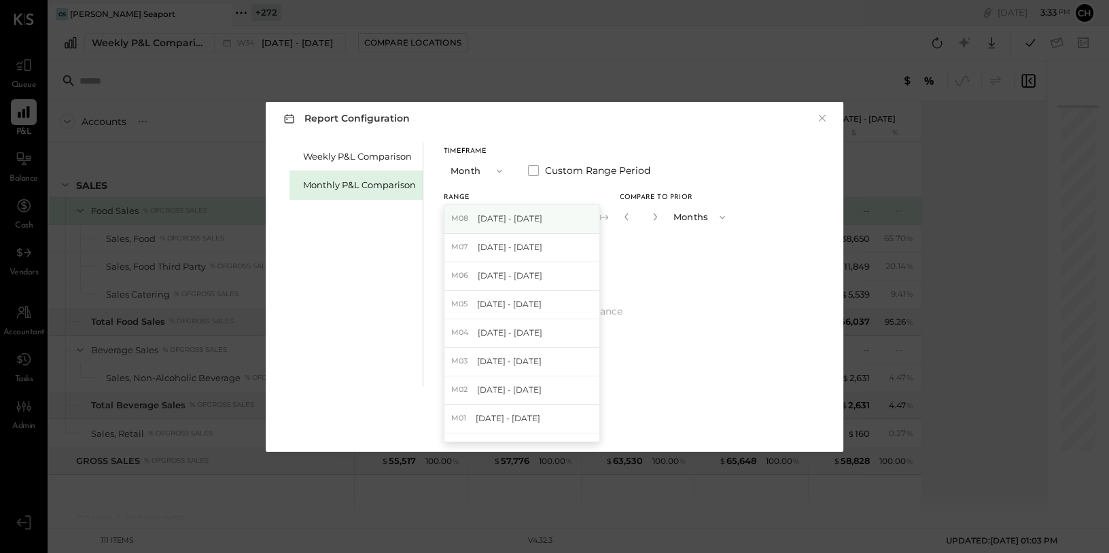
click at [539, 222] on div "M08 Aug 1 - 31, 2025" at bounding box center [522, 219] width 155 height 29
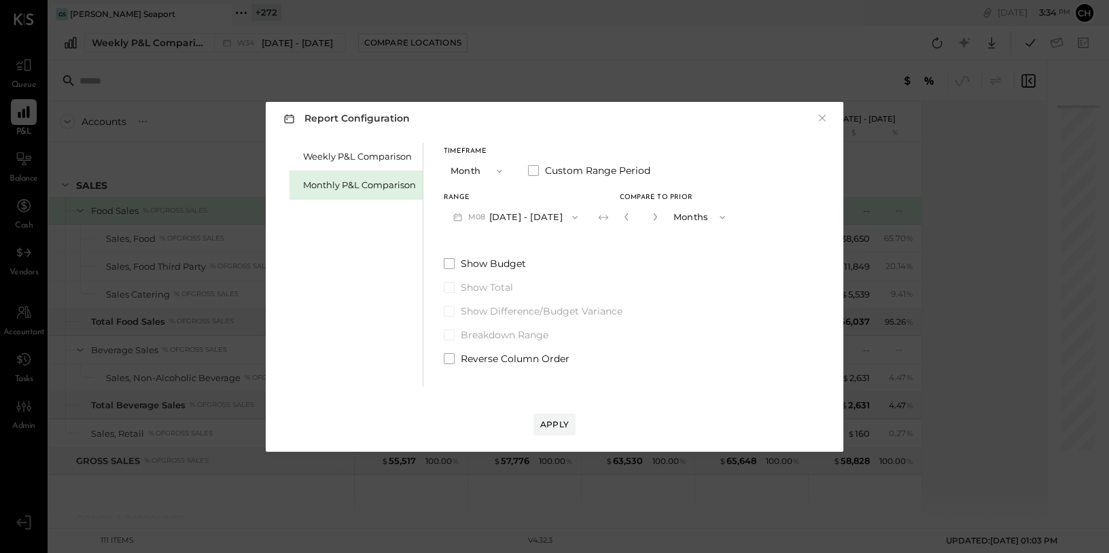
click at [570, 217] on icon "button" at bounding box center [575, 217] width 11 height 11
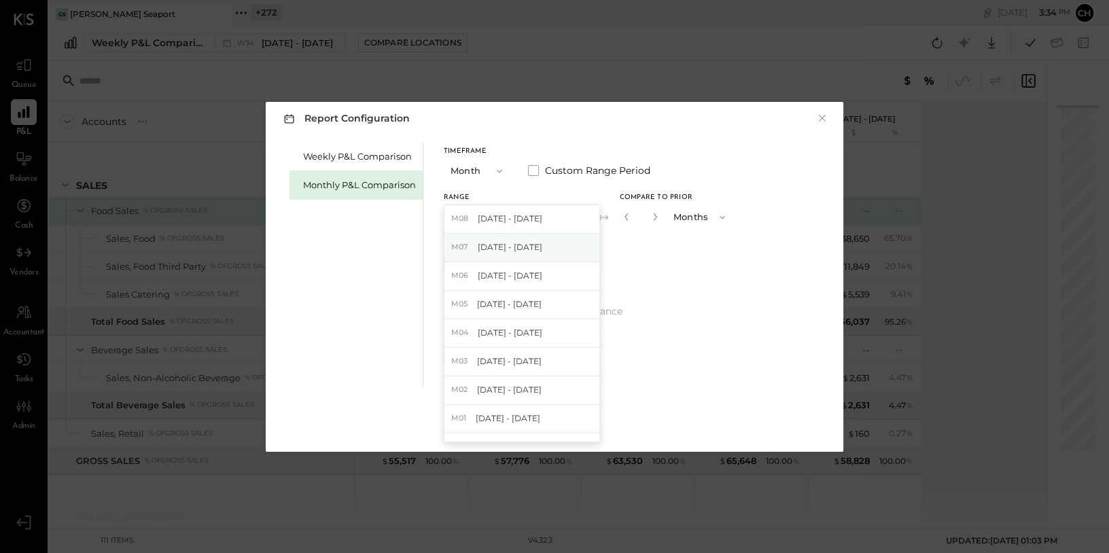
click at [553, 242] on div "M07 Jul 1 - 31, 2025" at bounding box center [522, 248] width 155 height 29
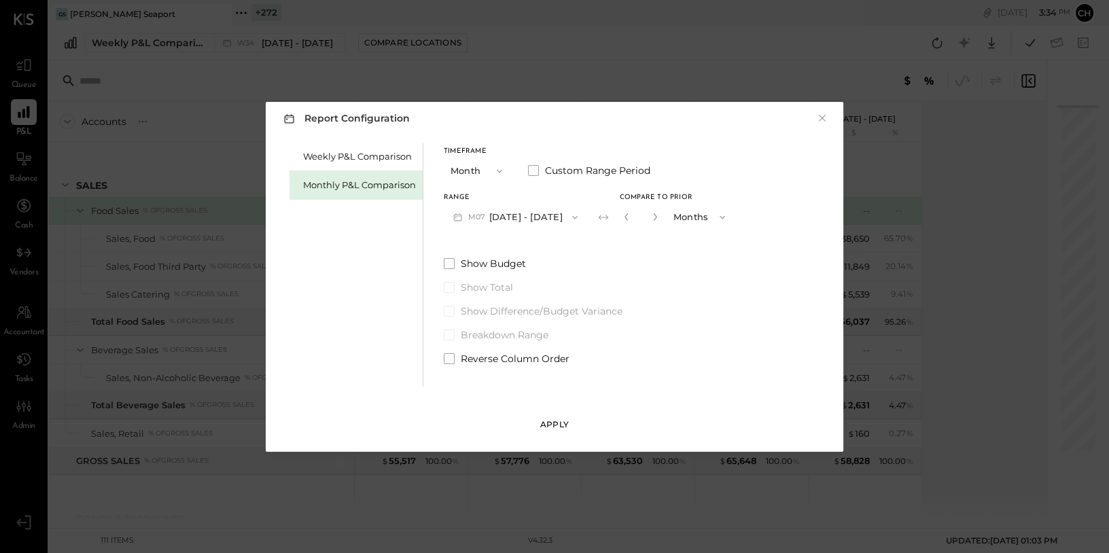
click at [552, 419] on div "Apply" at bounding box center [554, 425] width 29 height 12
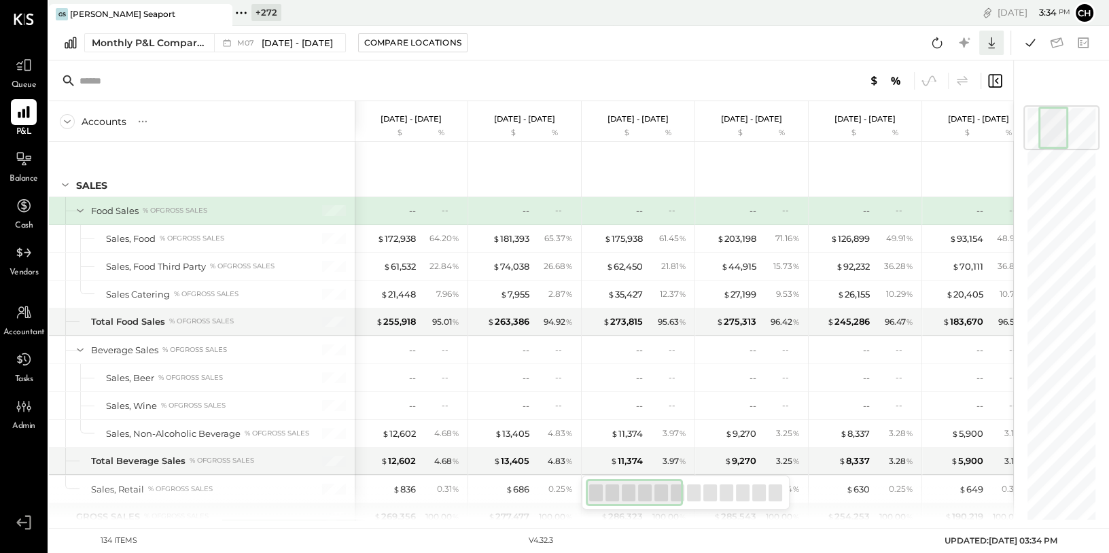
click at [990, 42] on icon at bounding box center [992, 43] width 18 height 18
click at [975, 88] on div "Google Sheets" at bounding box center [949, 94] width 109 height 29
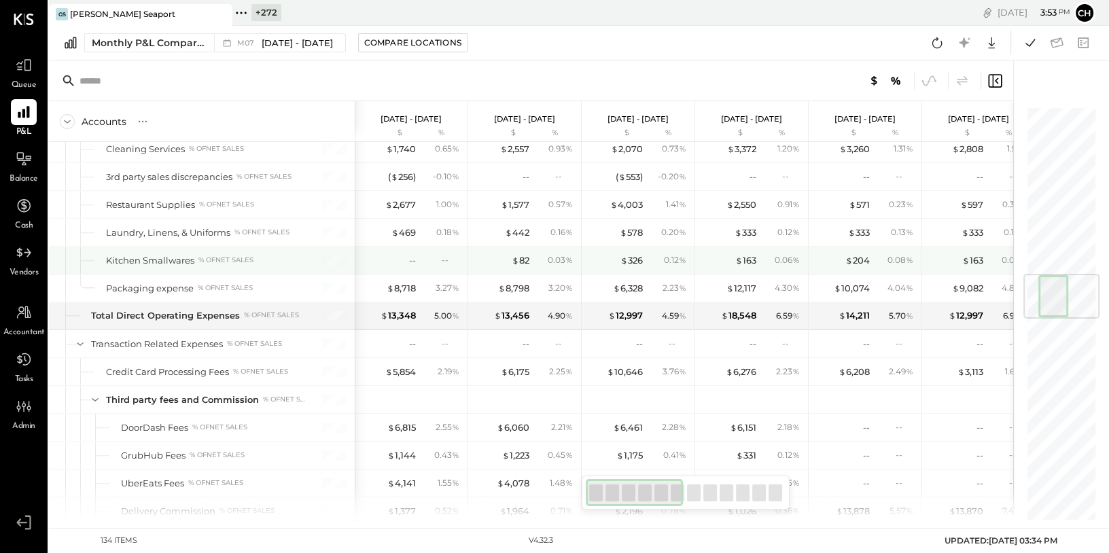
scroll to position [1427, 0]
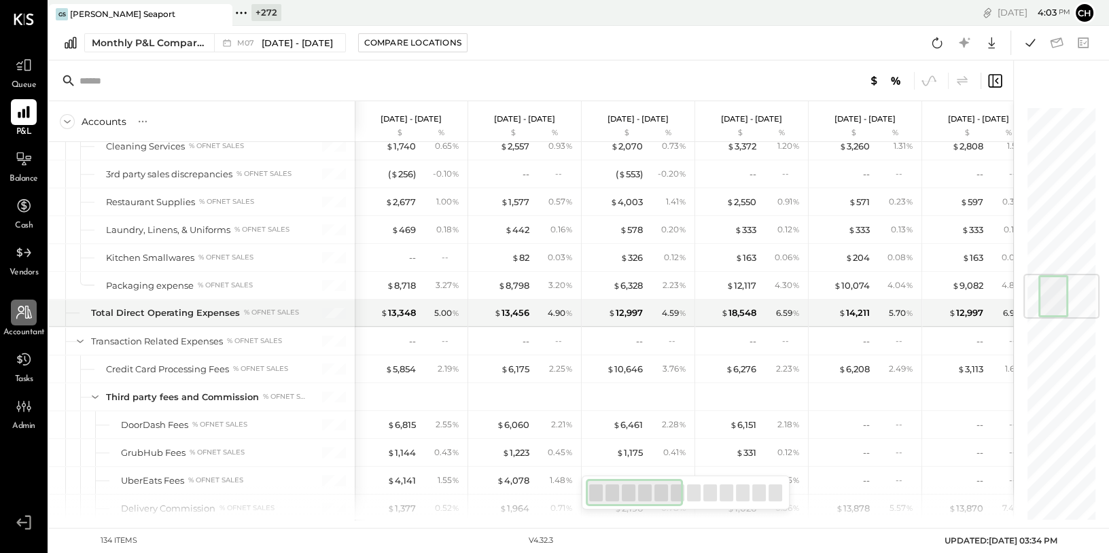
click at [31, 312] on icon at bounding box center [24, 313] width 18 height 18
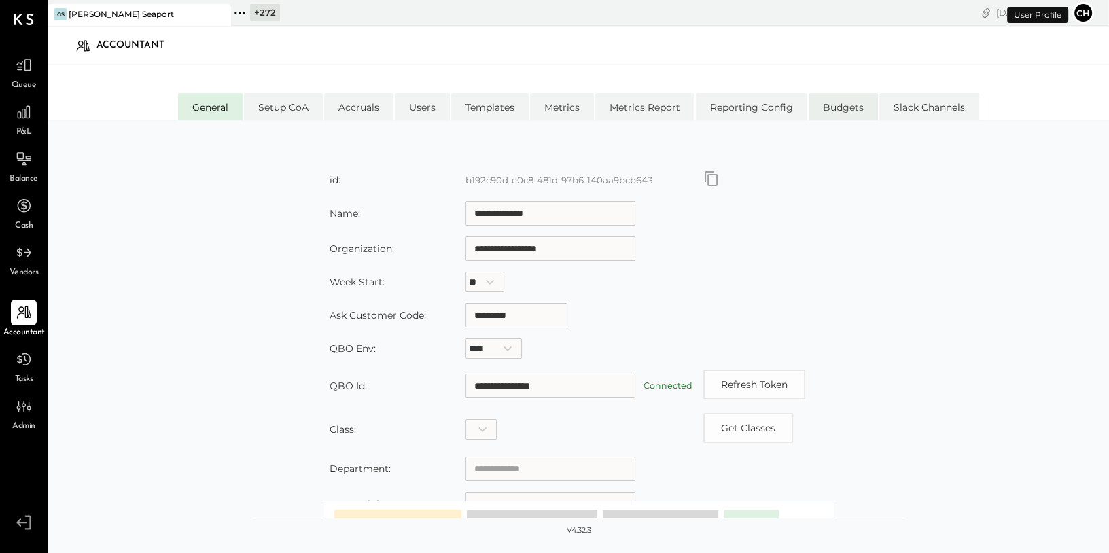
click at [846, 103] on li "Budgets" at bounding box center [843, 106] width 69 height 27
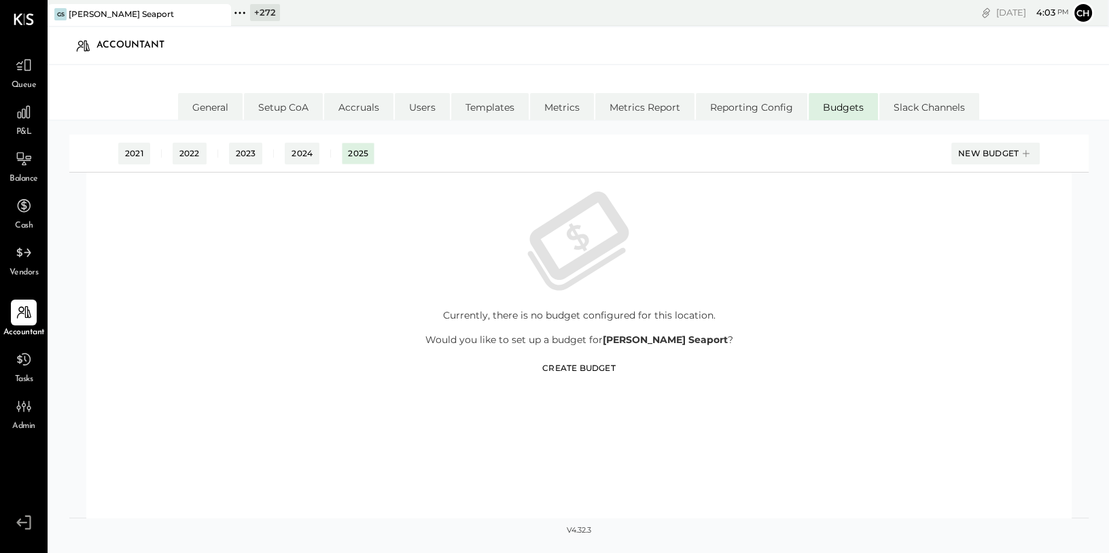
click at [574, 367] on div "Create Budget" at bounding box center [578, 368] width 73 height 12
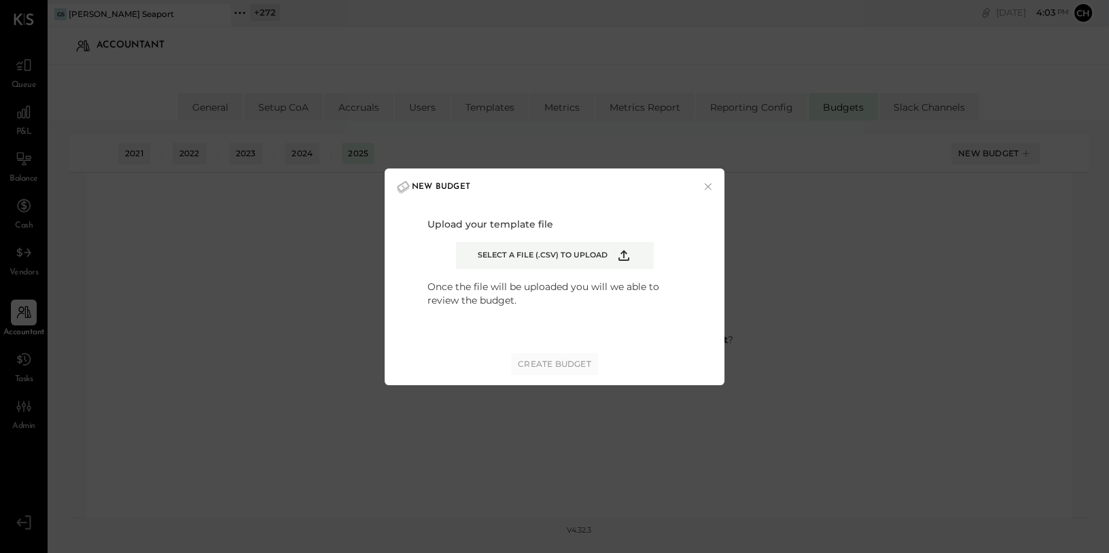
click at [623, 255] on icon "Example Modal" at bounding box center [624, 255] width 11 height 11
click at [0, 0] on input "Select a file (.csv) to upload" at bounding box center [0, 0] width 0 height 0
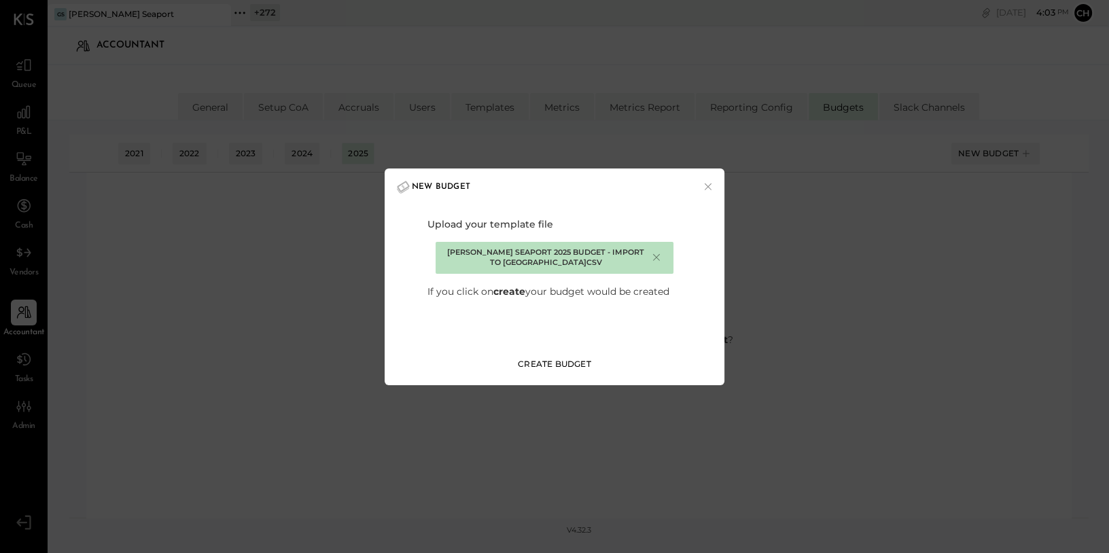
click at [566, 362] on div "Create Budget" at bounding box center [554, 364] width 73 height 12
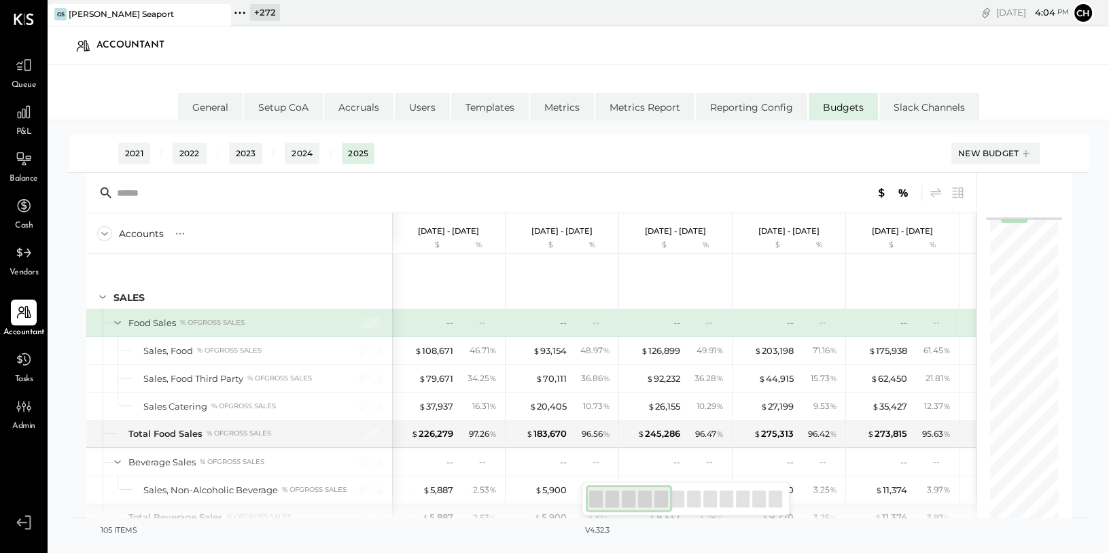
click at [239, 12] on icon at bounding box center [240, 13] width 2 height 2
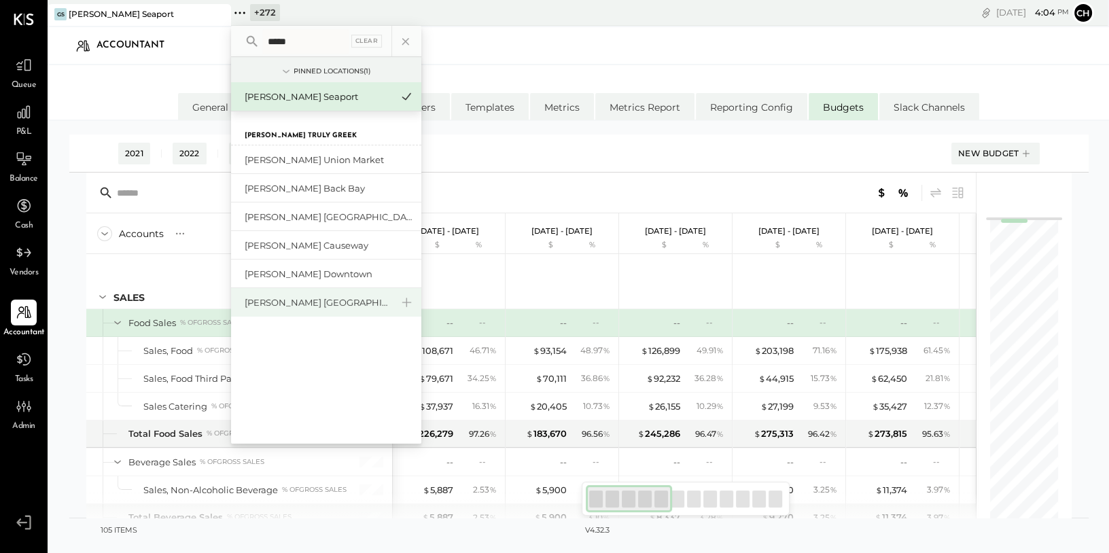
type input "*****"
click at [301, 302] on div "[PERSON_NAME] [GEOGRAPHIC_DATA]" at bounding box center [318, 302] width 147 height 13
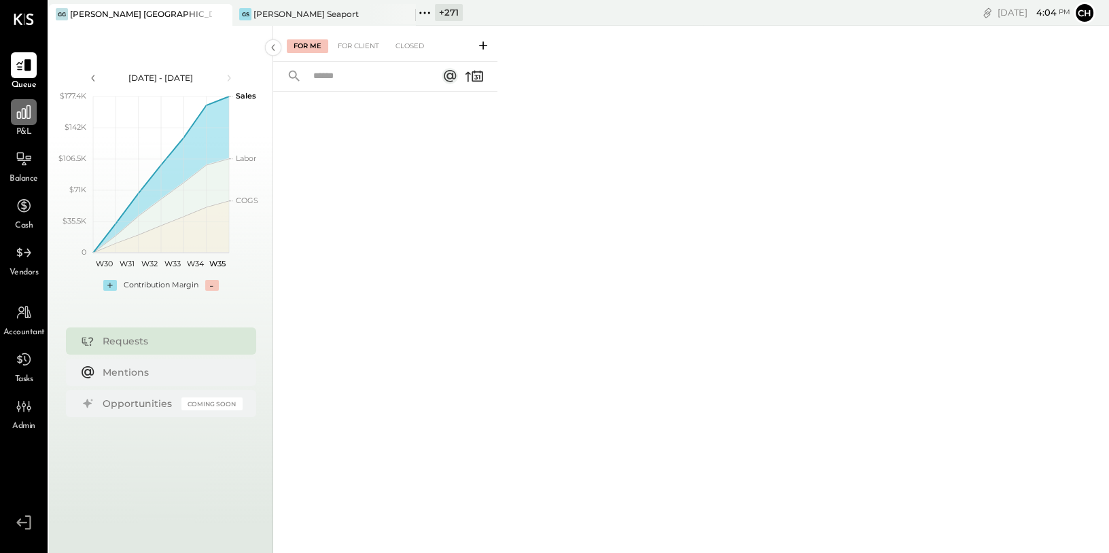
click at [34, 120] on div at bounding box center [24, 112] width 26 height 26
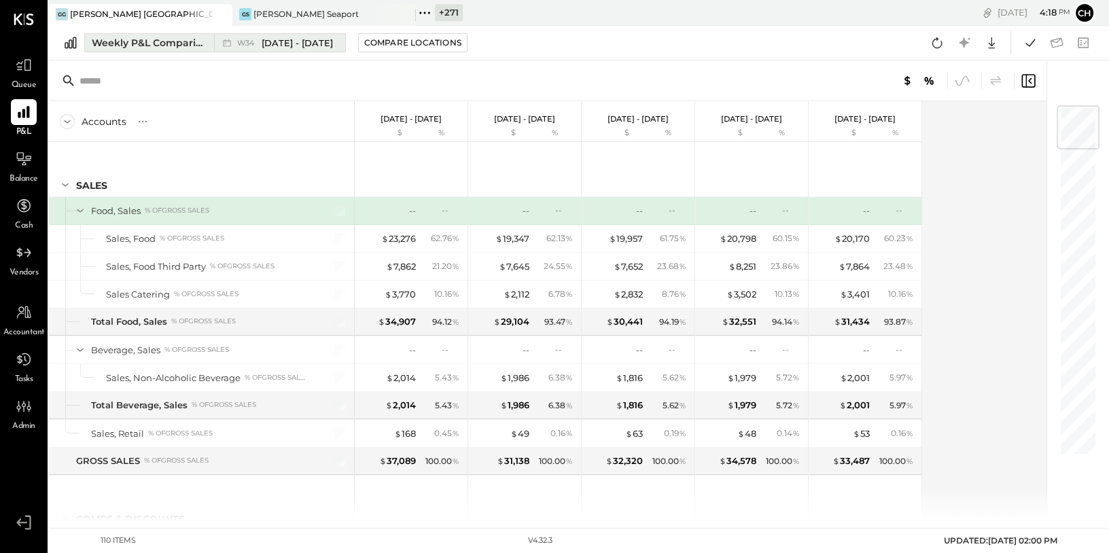
click at [171, 44] on div "Weekly P&L Comparison" at bounding box center [149, 43] width 114 height 14
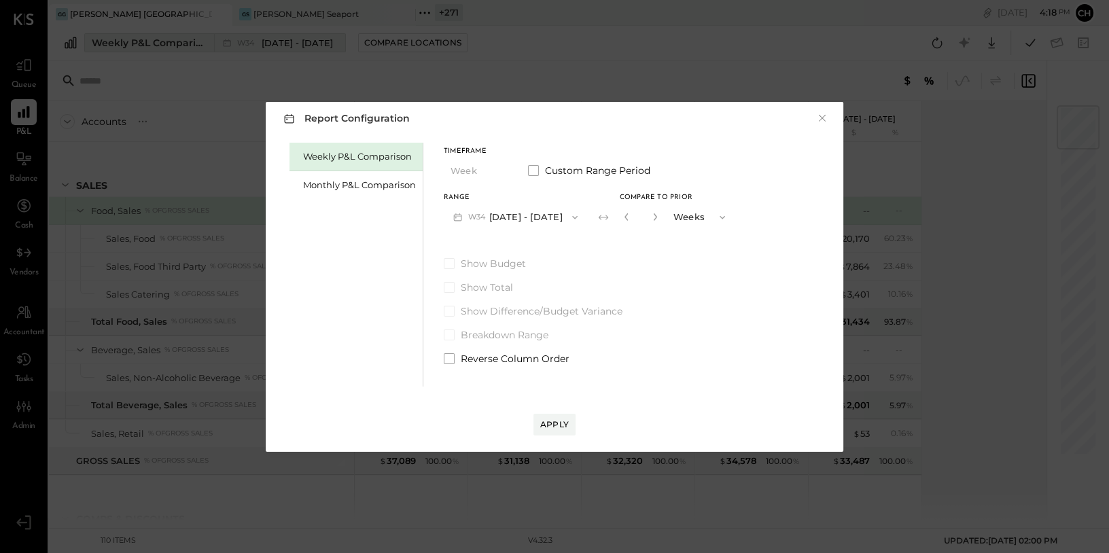
click at [171, 44] on div "Report Configuration × Weekly P&L Comparison Monthly P&L Comparison Timeframe W…" at bounding box center [554, 276] width 1109 height 553
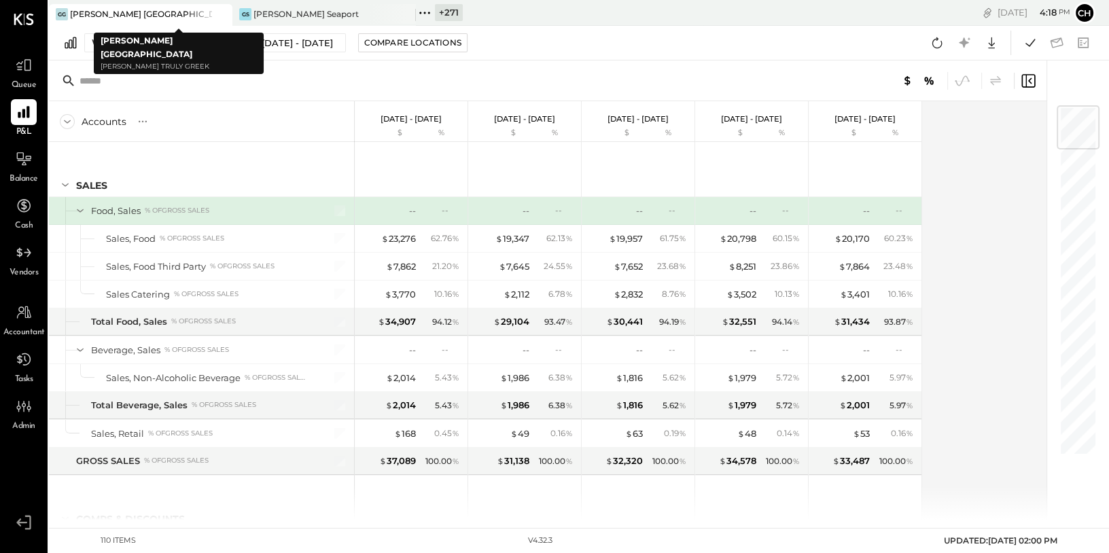
click at [175, 17] on div "GG Greco Georgetown" at bounding box center [130, 14] width 163 height 12
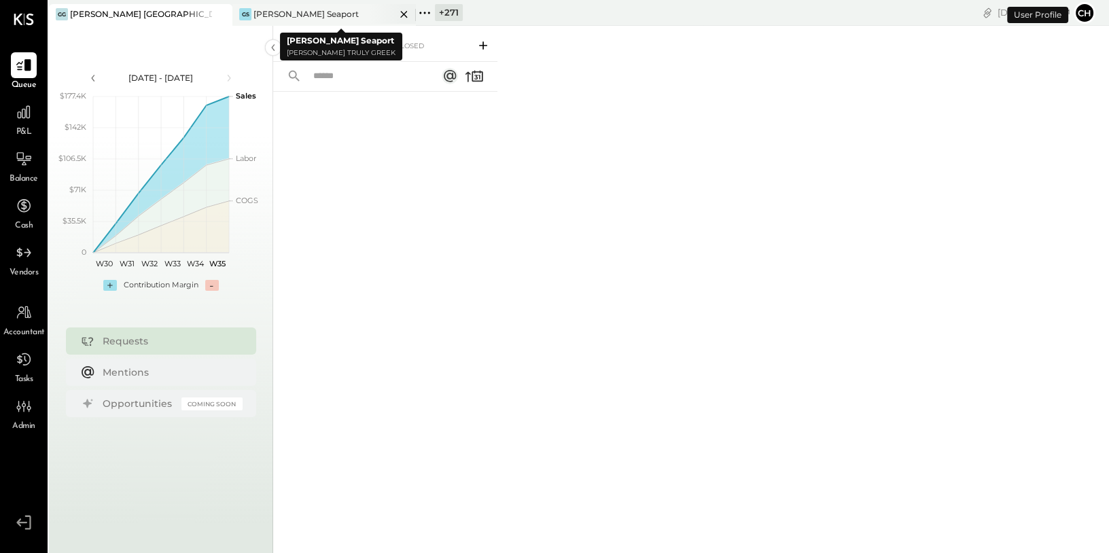
click at [405, 10] on icon at bounding box center [404, 14] width 17 height 16
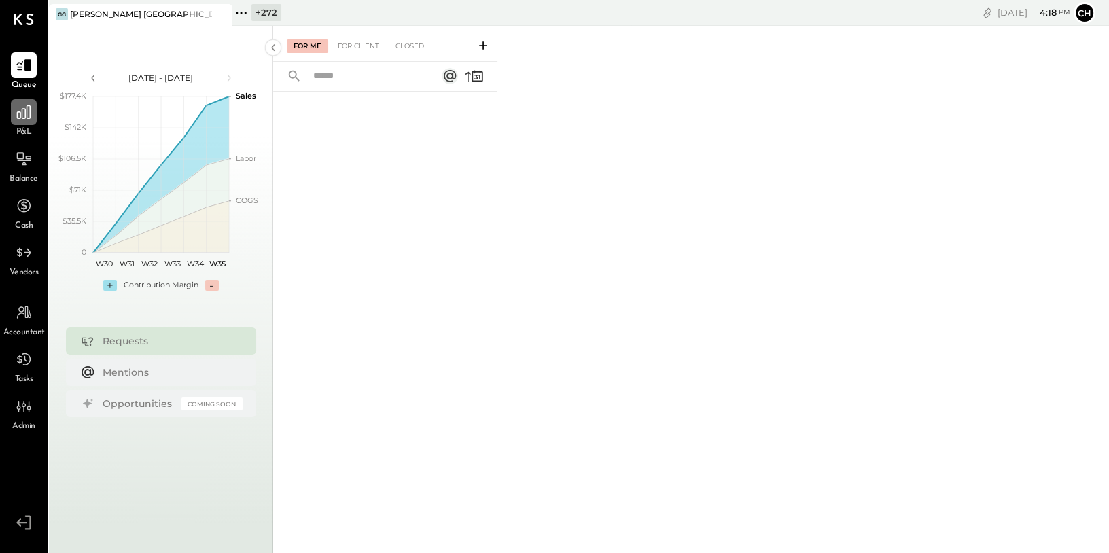
click at [24, 116] on icon at bounding box center [24, 112] width 14 height 14
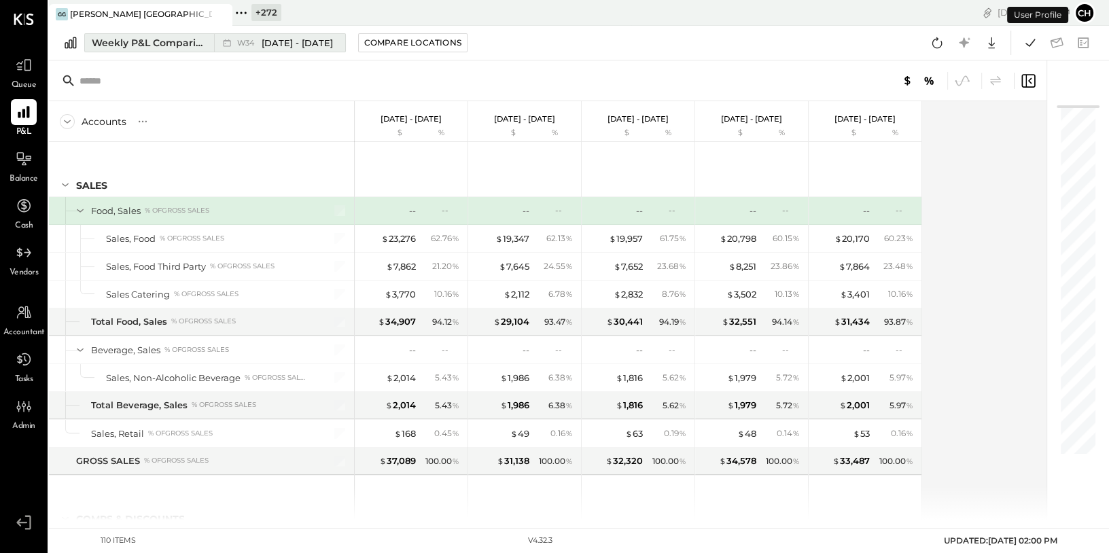
click at [173, 45] on div "Weekly P&L Comparison" at bounding box center [149, 43] width 114 height 14
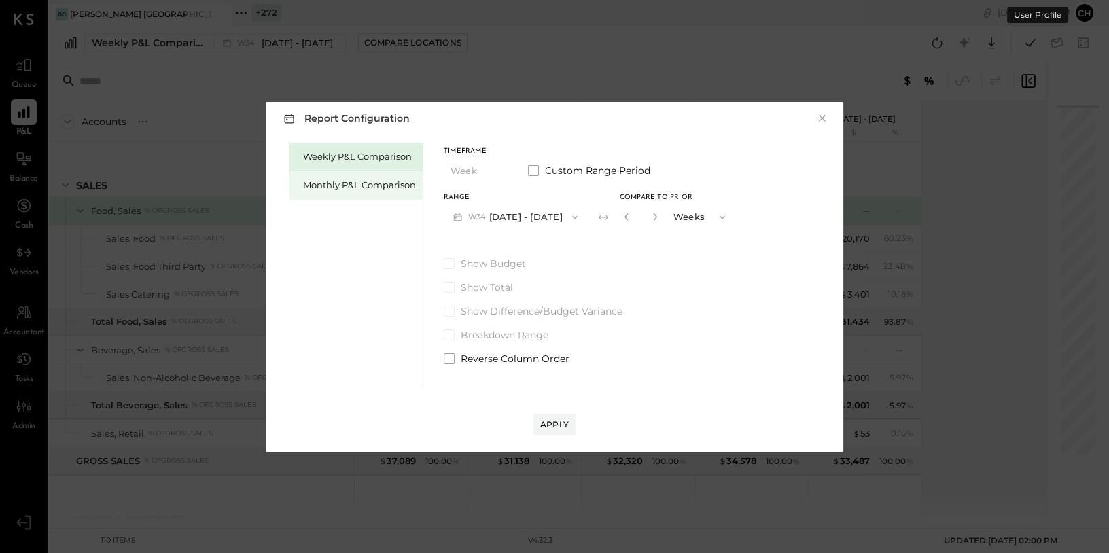
click at [324, 185] on div "Monthly P&L Comparison" at bounding box center [359, 185] width 113 height 13
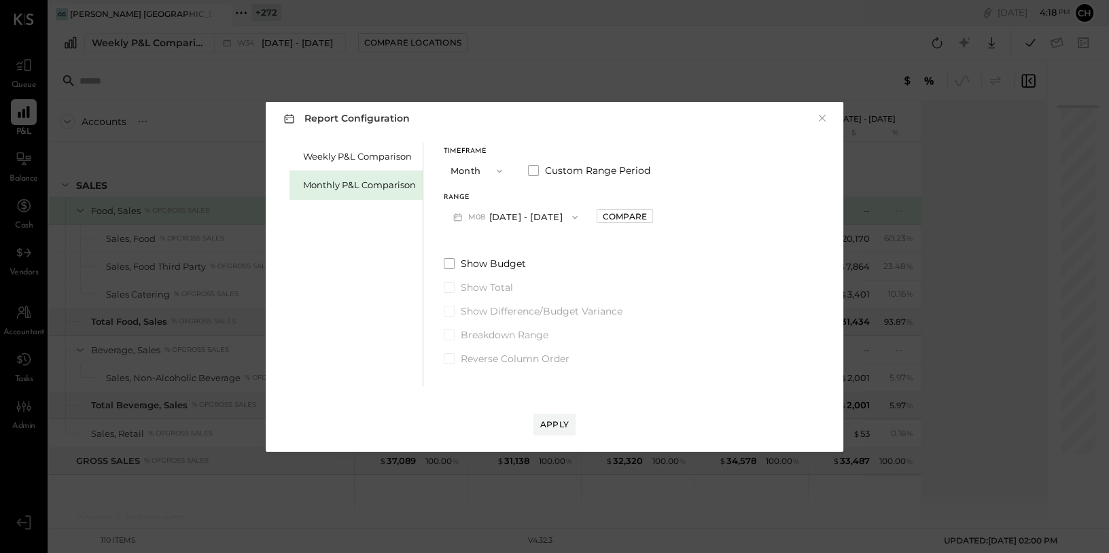
click at [532, 220] on button "M08 Aug 1 - 31, 2025" at bounding box center [515, 217] width 143 height 25
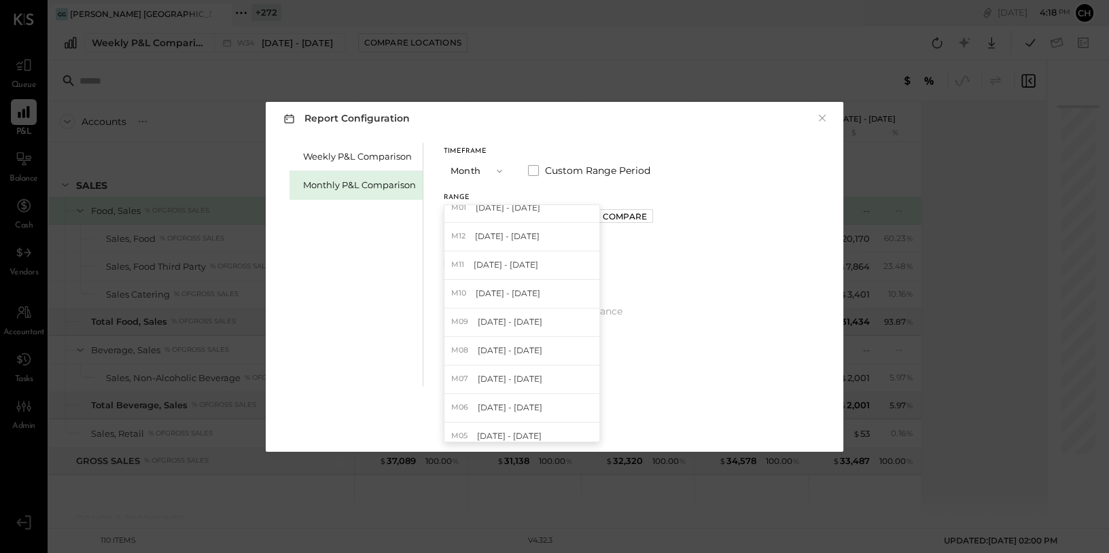
scroll to position [224, 0]
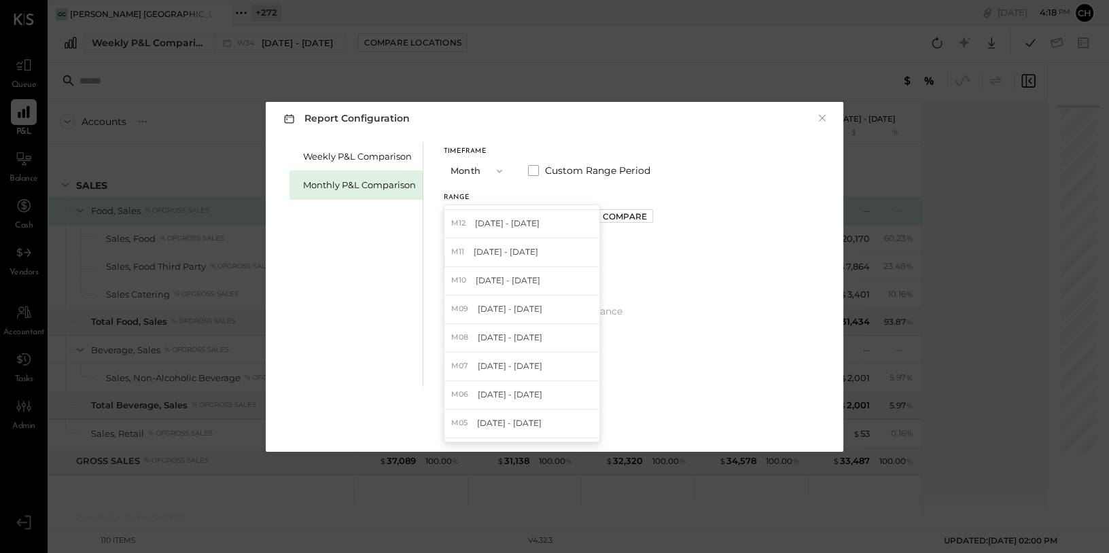
drag, startPoint x: 531, startPoint y: 364, endPoint x: 534, endPoint y: 353, distance: 11.4
click at [531, 364] on span "Jul 1 - 31, 2024" at bounding box center [510, 366] width 65 height 12
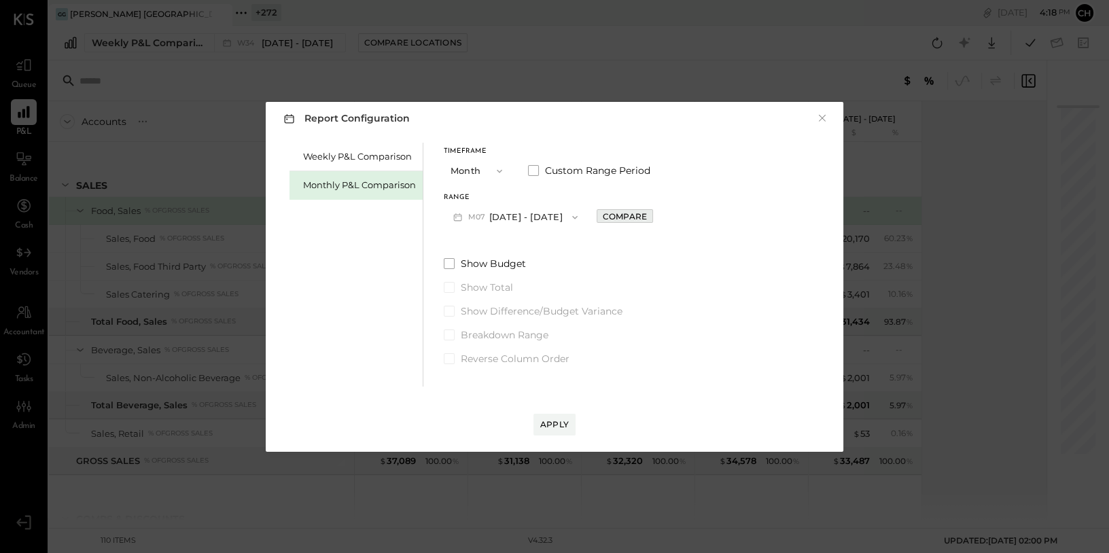
click at [608, 218] on div "Compare" at bounding box center [625, 217] width 44 height 12
click at [651, 215] on icon "button" at bounding box center [655, 217] width 8 height 8
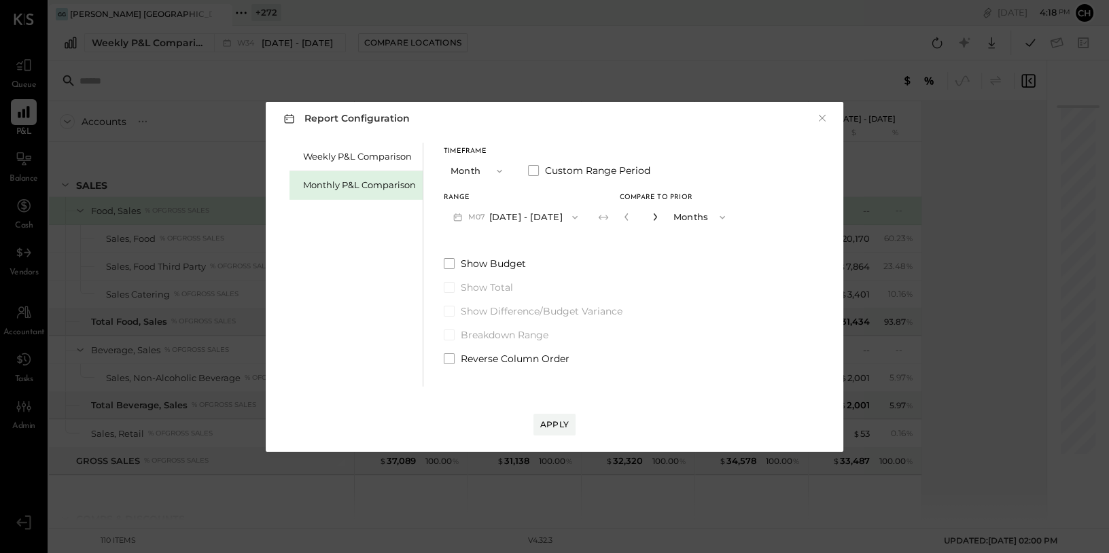
click at [651, 215] on icon "button" at bounding box center [655, 217] width 8 height 8
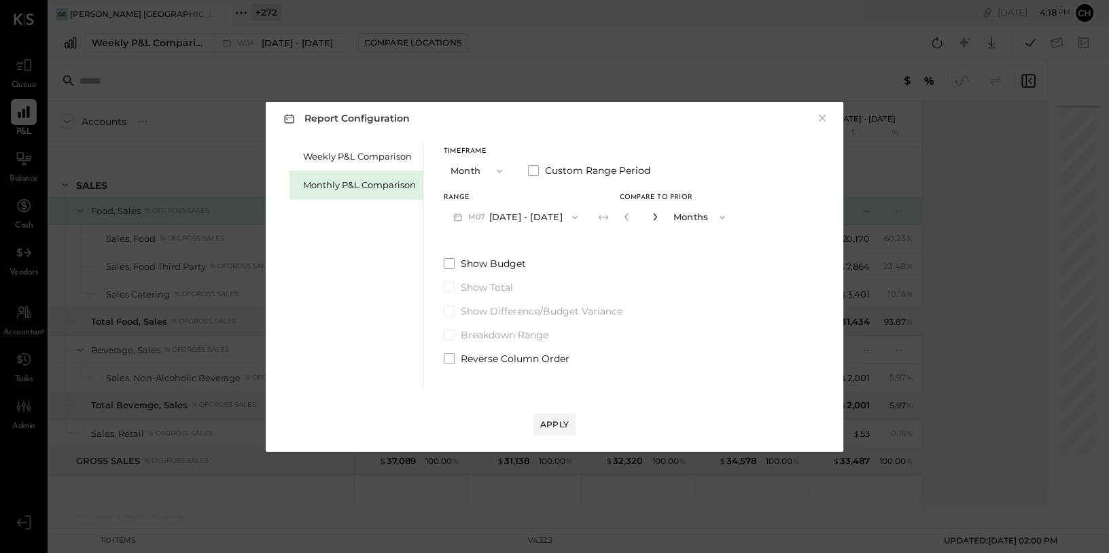
click at [651, 215] on icon "button" at bounding box center [655, 217] width 8 height 8
type input "**"
click at [551, 422] on div "Apply" at bounding box center [554, 425] width 29 height 12
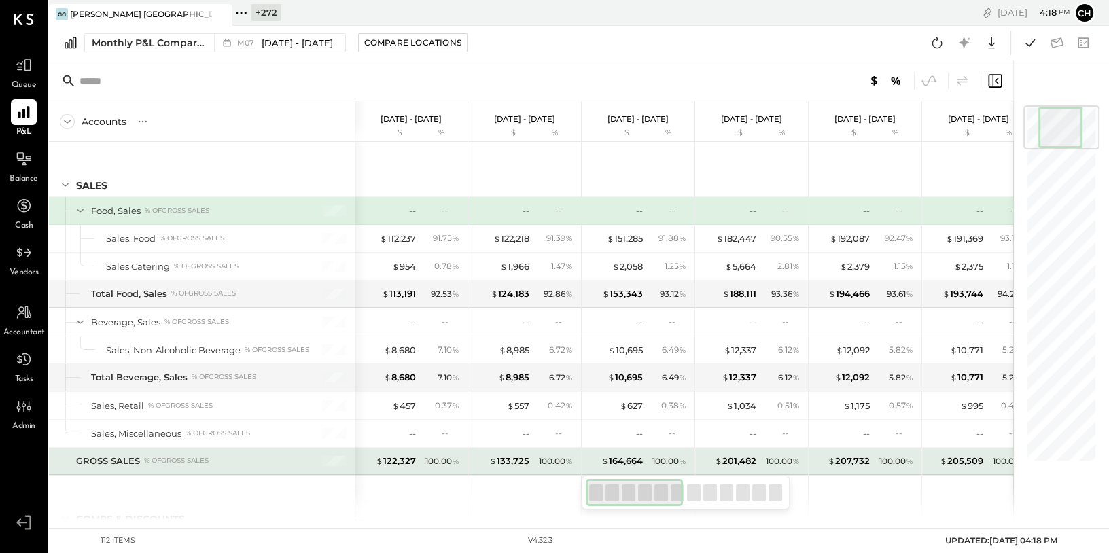
drag, startPoint x: 616, startPoint y: 487, endPoint x: 555, endPoint y: 468, distance: 64.1
click at [555, 468] on div "Accounts S % GL Jul 1 - 31, 2024 $ % Jun 1 - 30, 2024 $ % May 1 - 31, 2024 $ % …" at bounding box center [531, 289] width 965 height 459
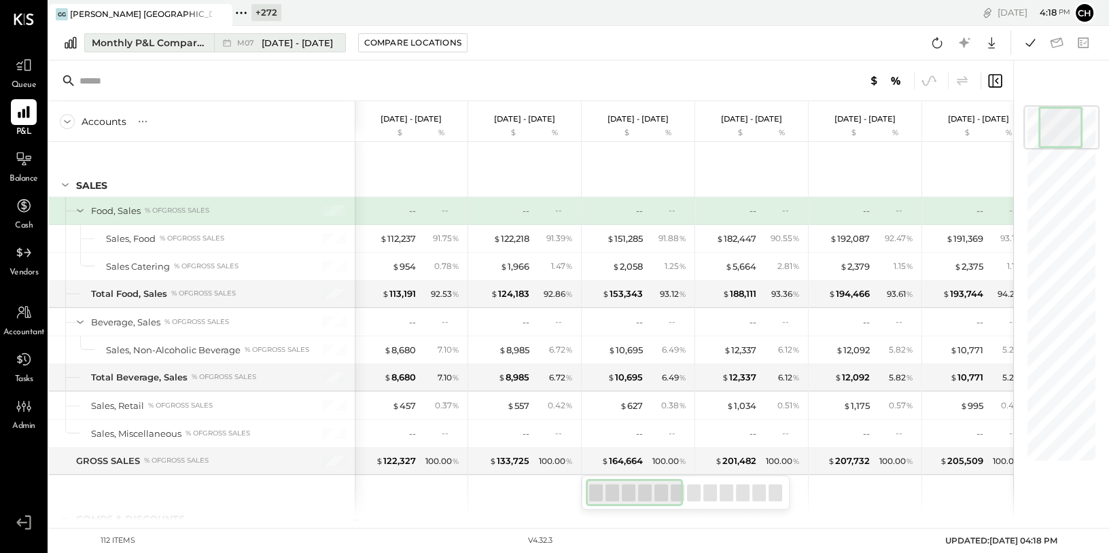
click at [204, 46] on div "Monthly P&L Comparison" at bounding box center [149, 43] width 114 height 14
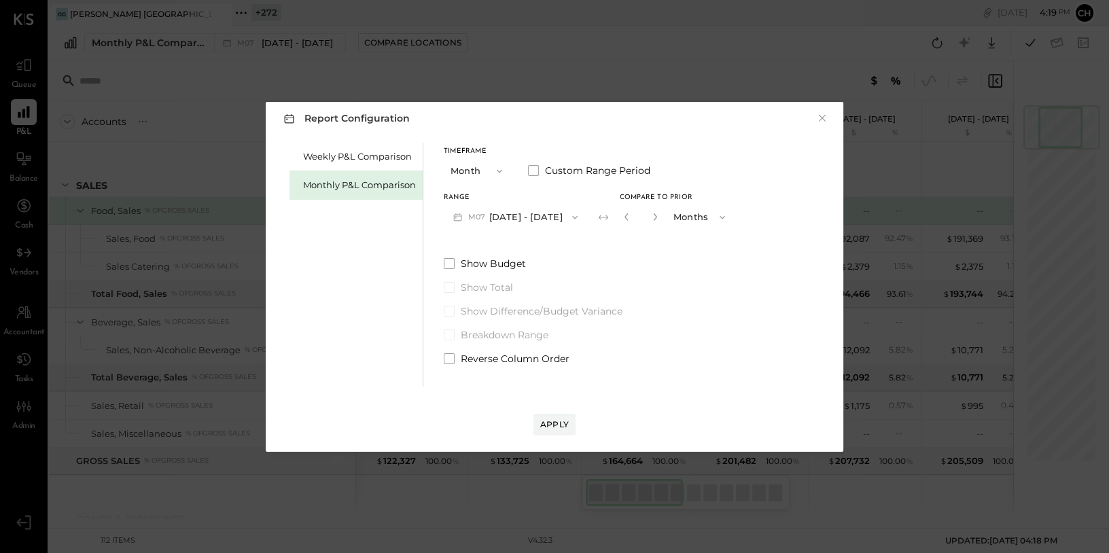
click at [542, 218] on button "M07 Jul 1 - 31, 2024" at bounding box center [515, 217] width 143 height 25
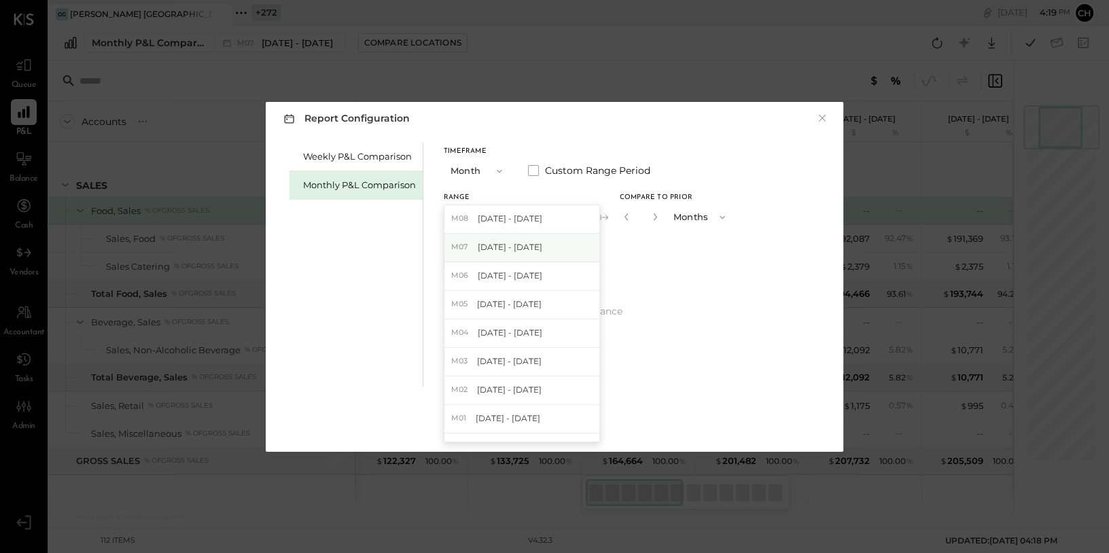
click at [547, 253] on div "M07 Jul 1 - 31, 2025" at bounding box center [522, 248] width 155 height 29
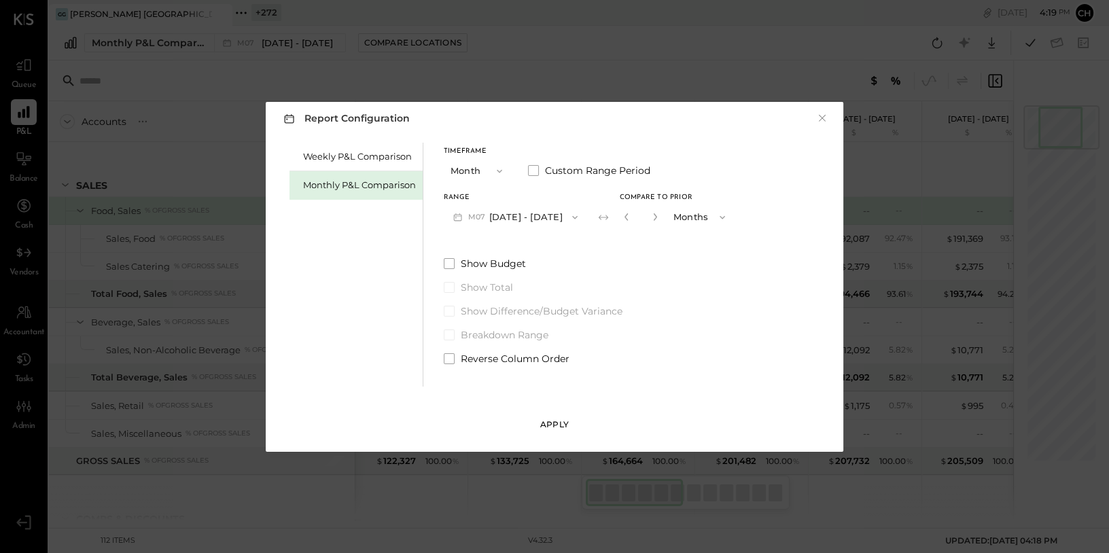
click at [553, 423] on div "Apply" at bounding box center [554, 425] width 29 height 12
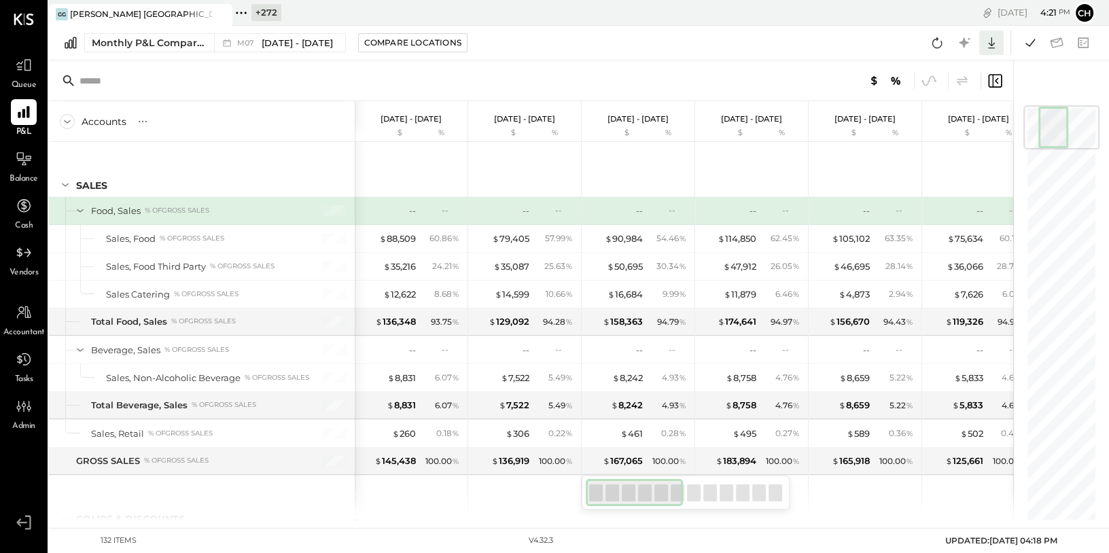
click at [992, 43] on icon at bounding box center [991, 43] width 7 height 12
click at [946, 95] on div "Google Sheets" at bounding box center [949, 94] width 109 height 29
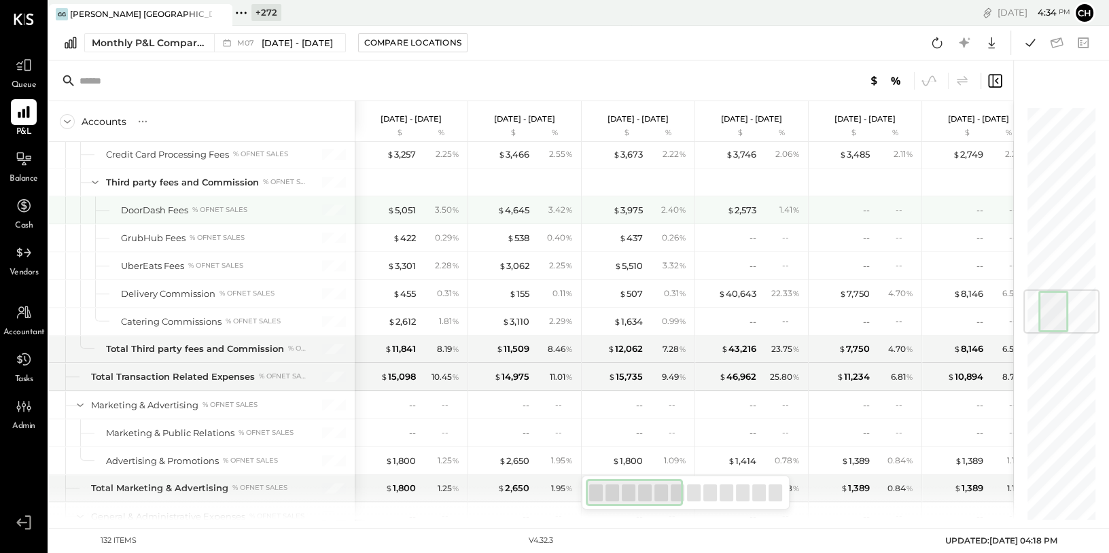
scroll to position [1489, 0]
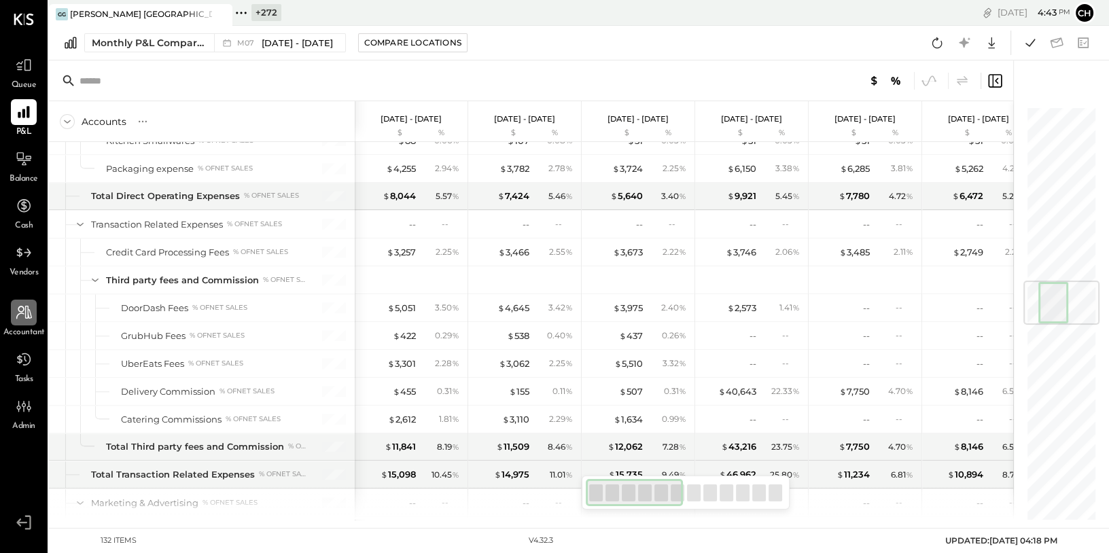
click at [18, 322] on div at bounding box center [24, 313] width 26 height 26
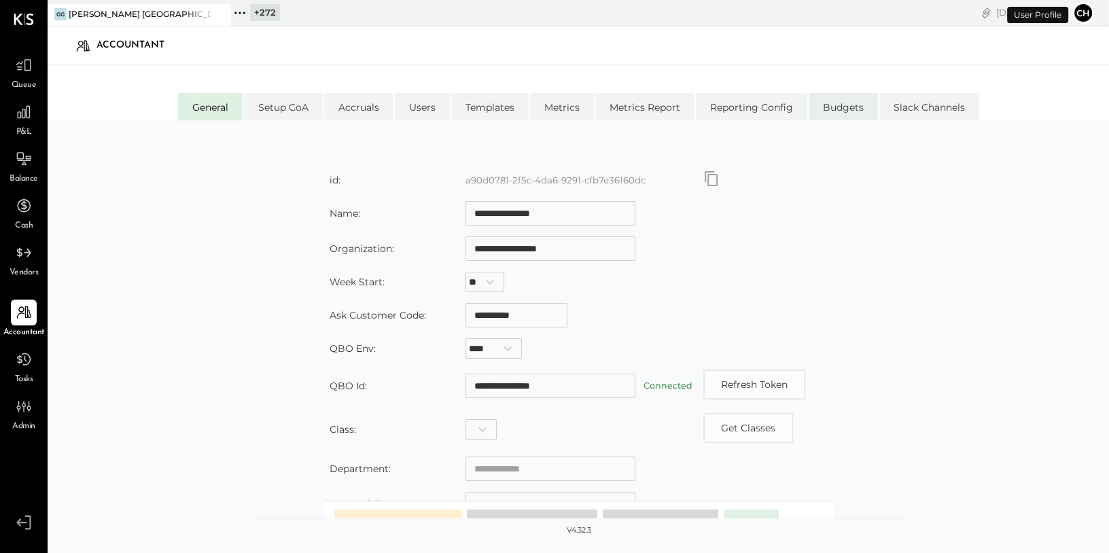
click at [849, 112] on li "Budgets" at bounding box center [843, 106] width 69 height 27
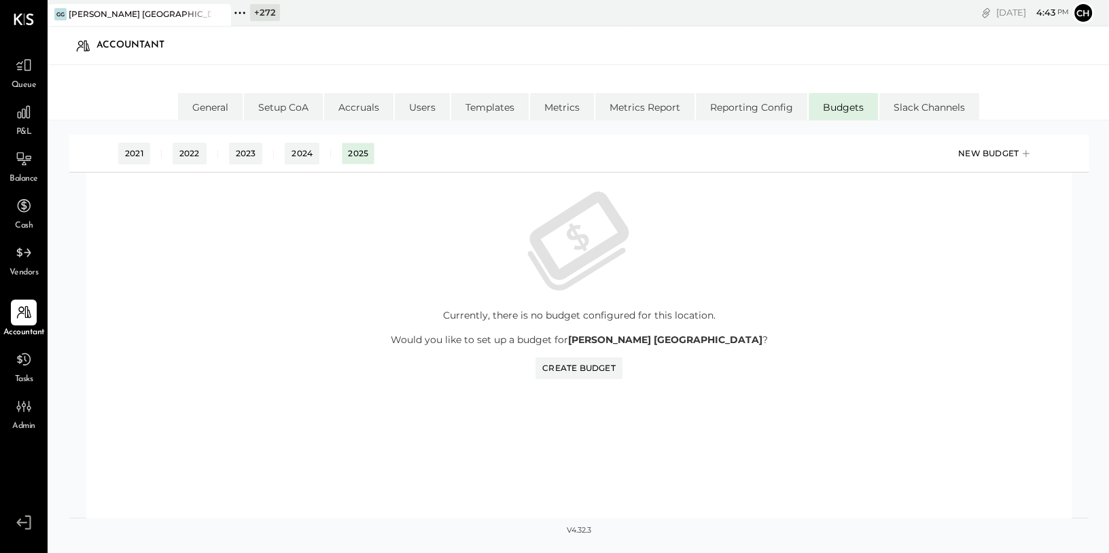
click at [985, 151] on div "New Budget" at bounding box center [995, 153] width 75 height 20
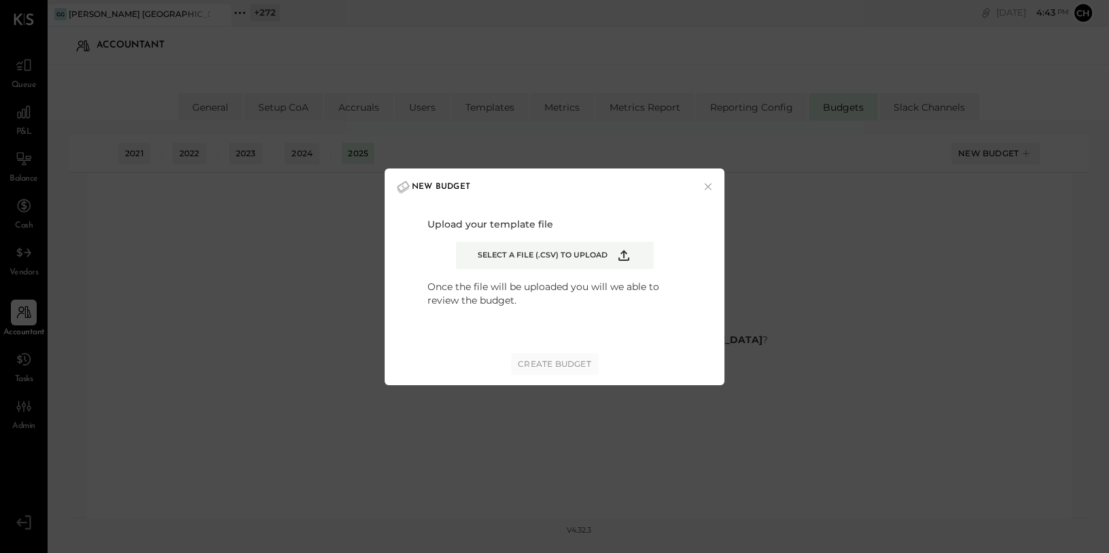
click at [612, 258] on label "Select a file (.csv) to upload" at bounding box center [555, 255] width 198 height 27
click at [0, 0] on input "Select a file (.csv) to upload" at bounding box center [0, 0] width 0 height 0
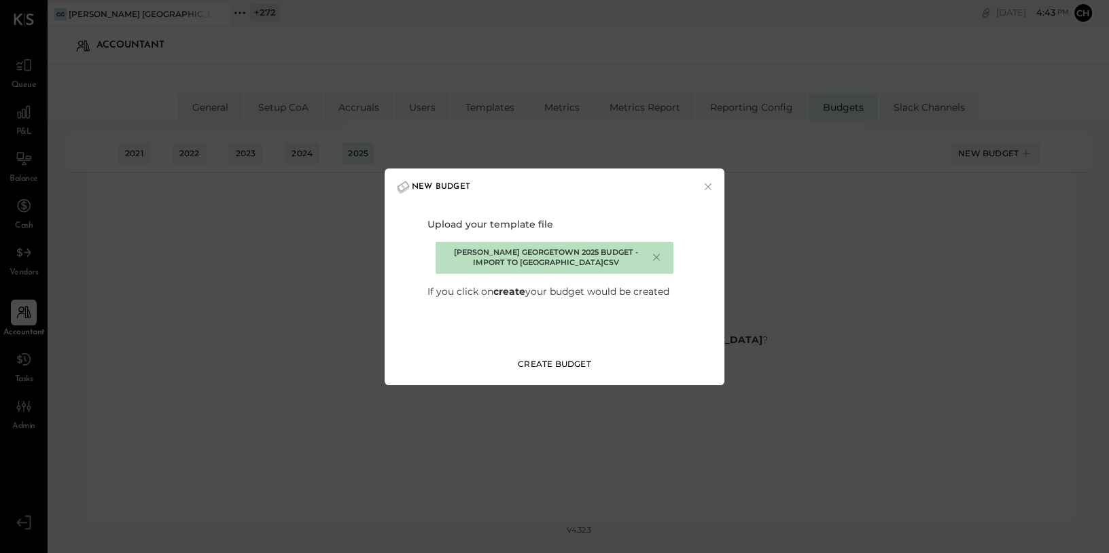
click at [564, 366] on div "Create Budget" at bounding box center [554, 364] width 73 height 12
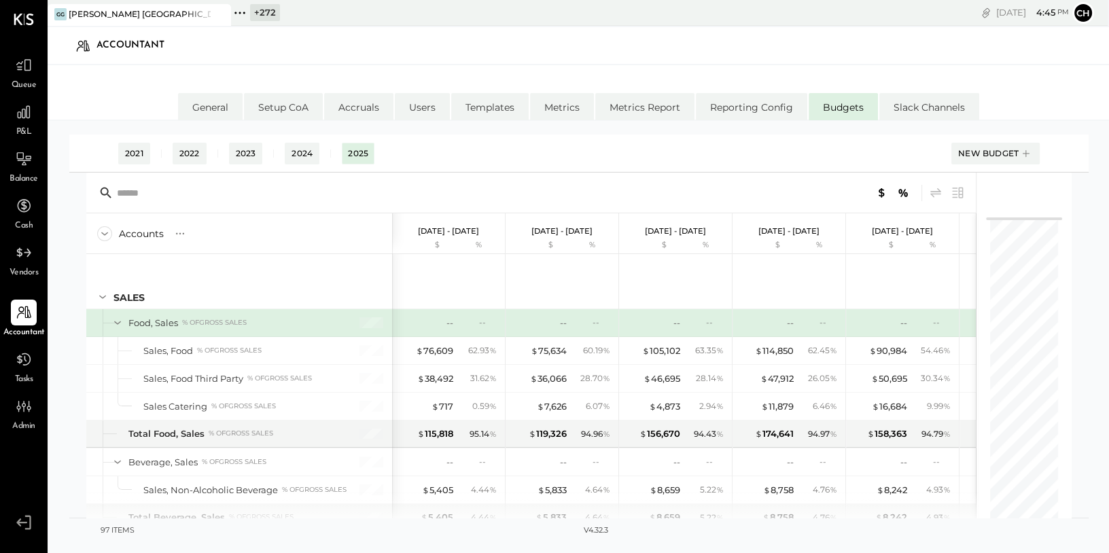
click at [237, 11] on icon at bounding box center [240, 13] width 18 height 18
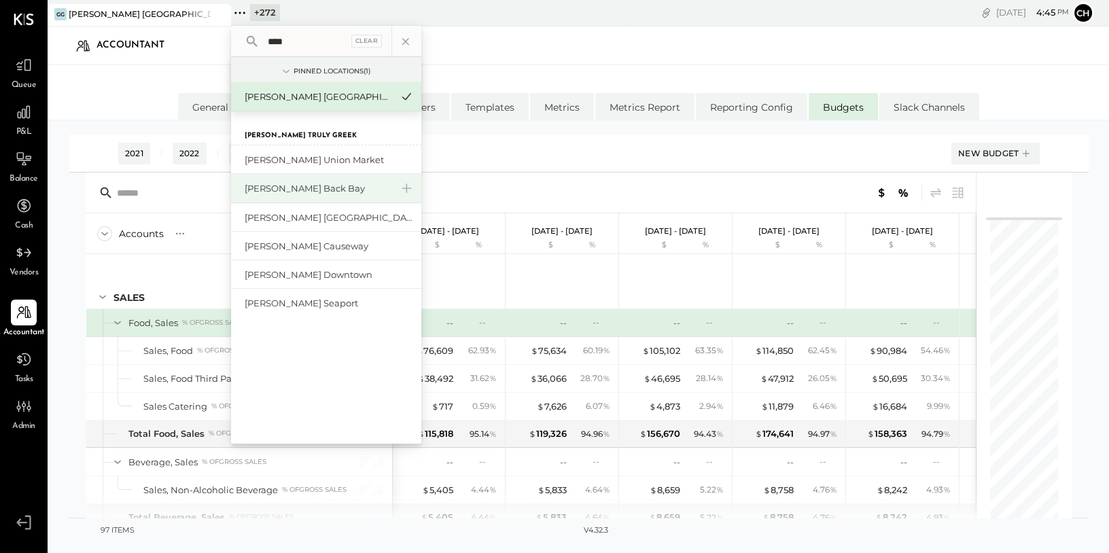
type input "****"
click at [296, 186] on div "[PERSON_NAME] Back Bay" at bounding box center [318, 188] width 147 height 13
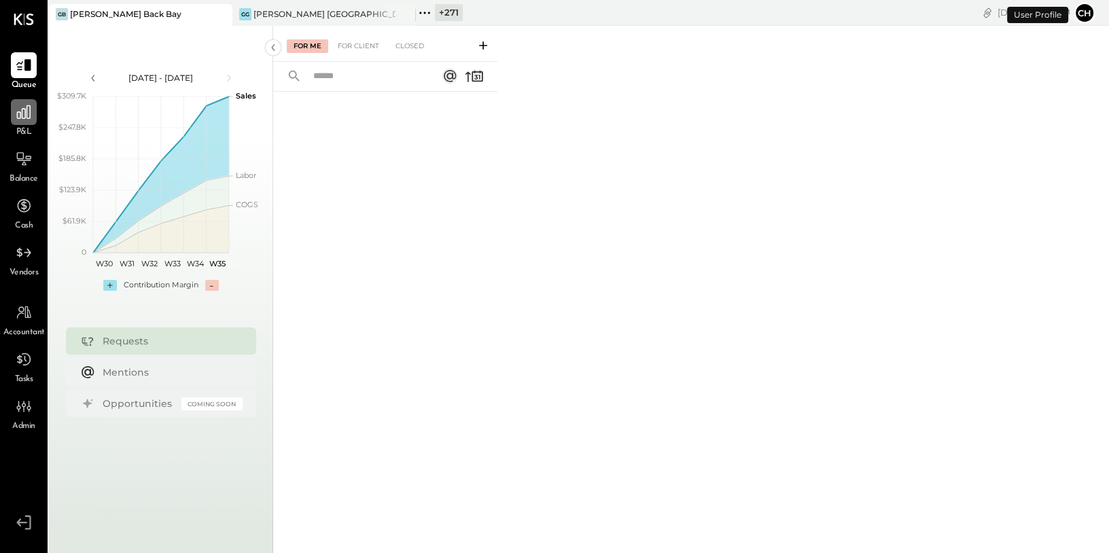
click at [24, 111] on icon at bounding box center [24, 112] width 18 height 18
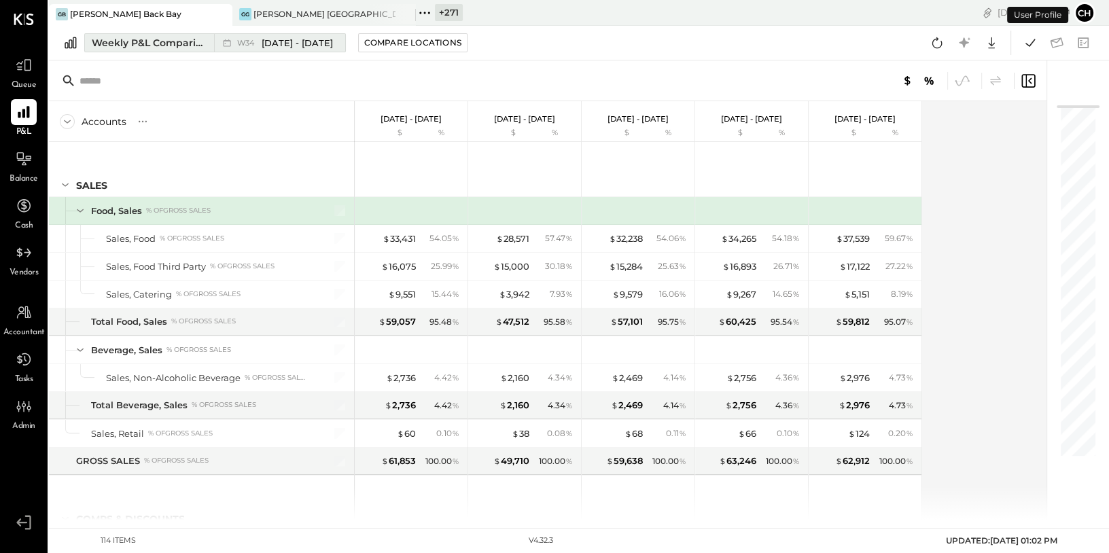
click at [232, 44] on icon at bounding box center [227, 43] width 14 height 14
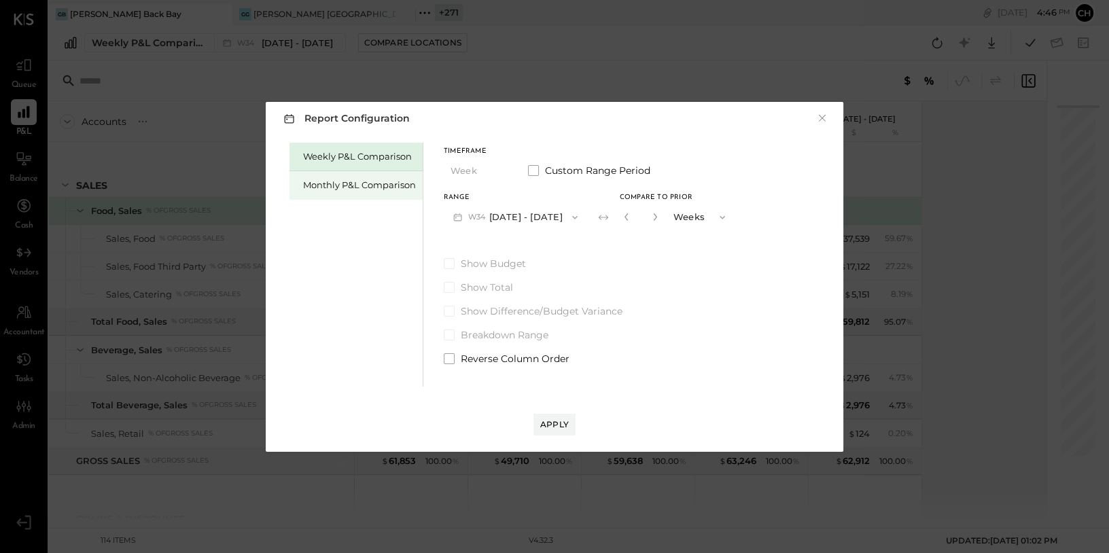
click at [352, 188] on div "Monthly P&L Comparison" at bounding box center [359, 185] width 113 height 13
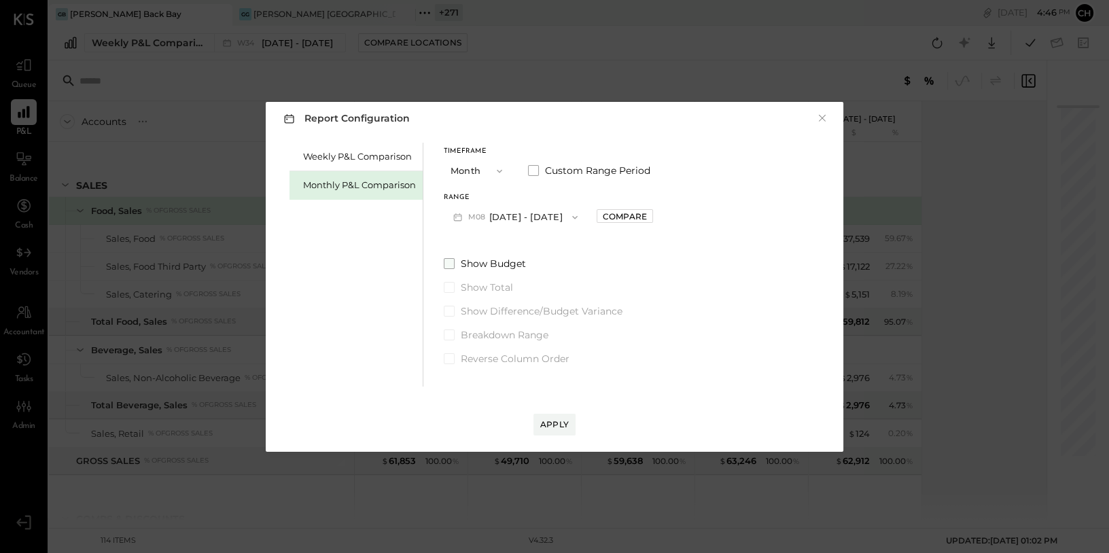
click at [449, 262] on span at bounding box center [449, 263] width 11 height 11
click at [555, 424] on div "Apply" at bounding box center [554, 425] width 29 height 12
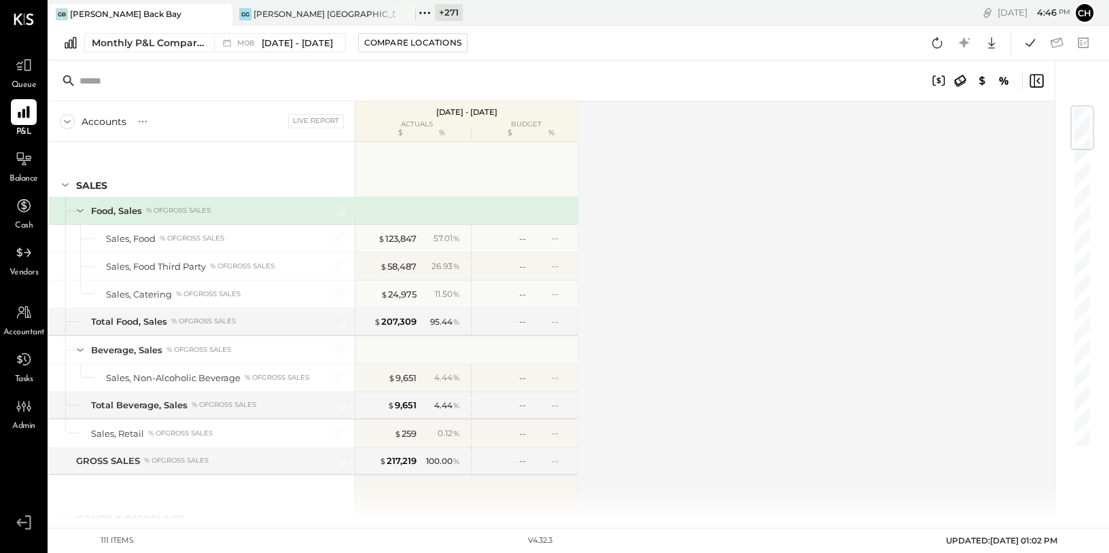
click at [424, 11] on icon at bounding box center [425, 13] width 18 height 18
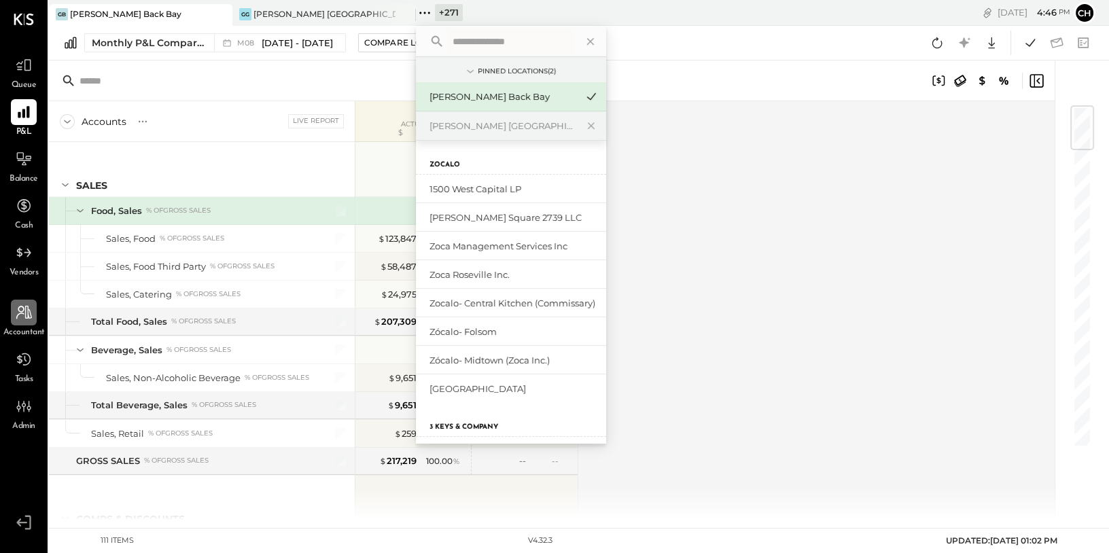
click at [18, 318] on icon at bounding box center [24, 313] width 18 height 18
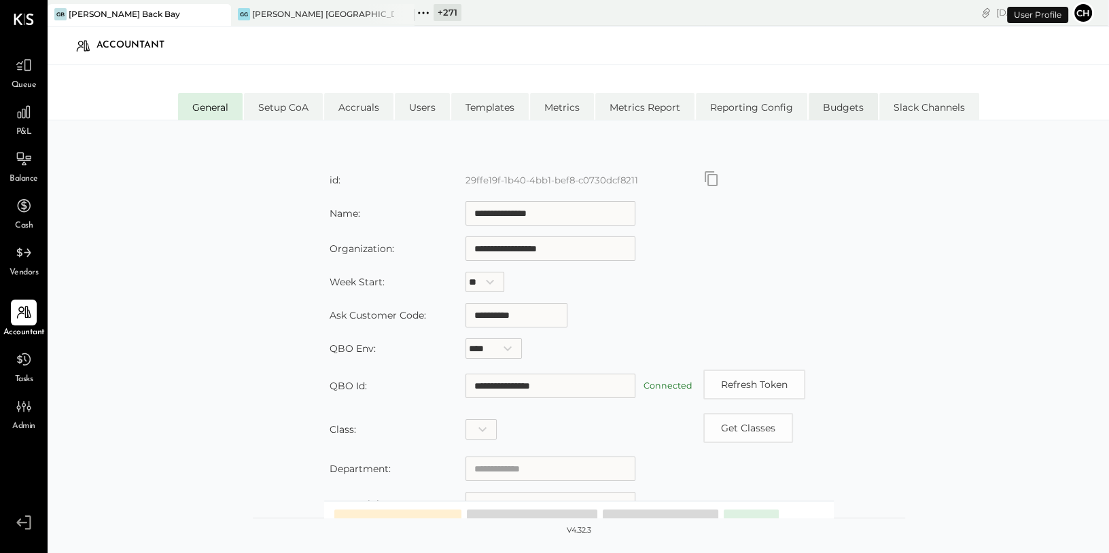
click at [833, 101] on li "Budgets" at bounding box center [843, 106] width 69 height 27
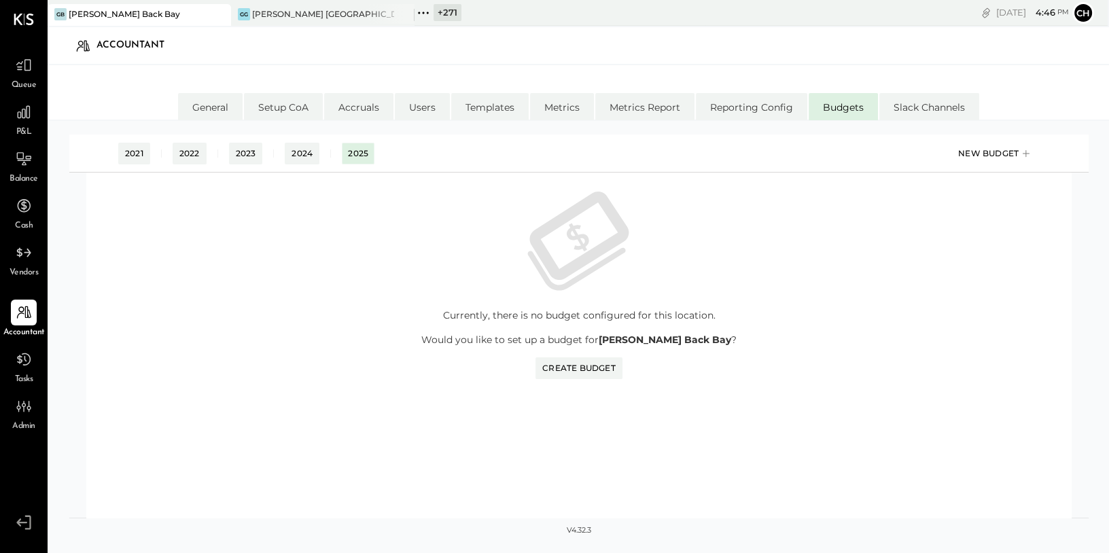
click at [1008, 155] on div "New Budget" at bounding box center [995, 153] width 75 height 20
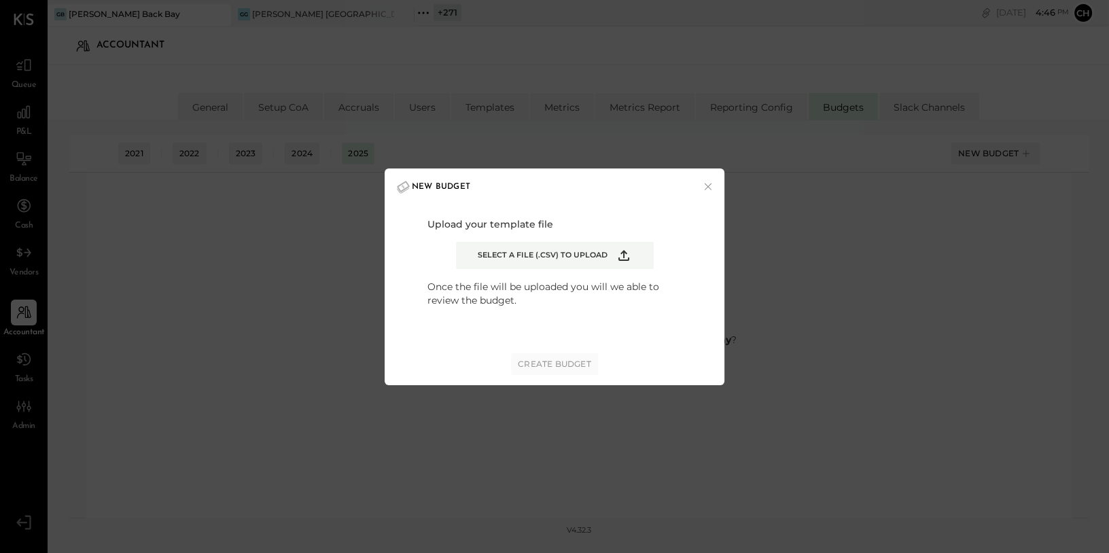
click at [626, 256] on icon "Example Modal" at bounding box center [624, 255] width 16 height 16
click at [0, 0] on input "Select a file (.csv) to upload" at bounding box center [0, 0] width 0 height 0
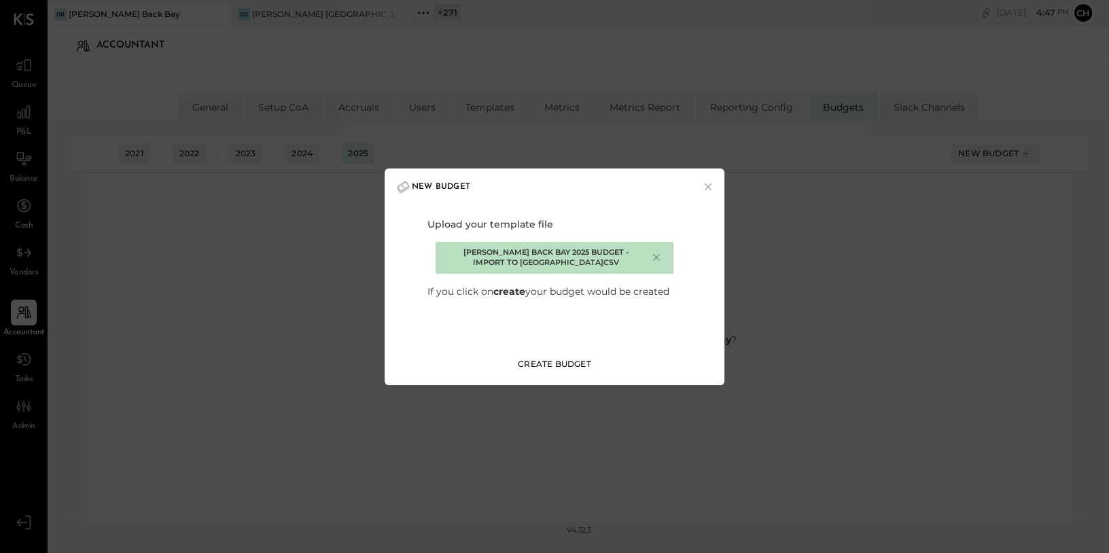
click at [580, 360] on div "Create Budget" at bounding box center [554, 364] width 73 height 12
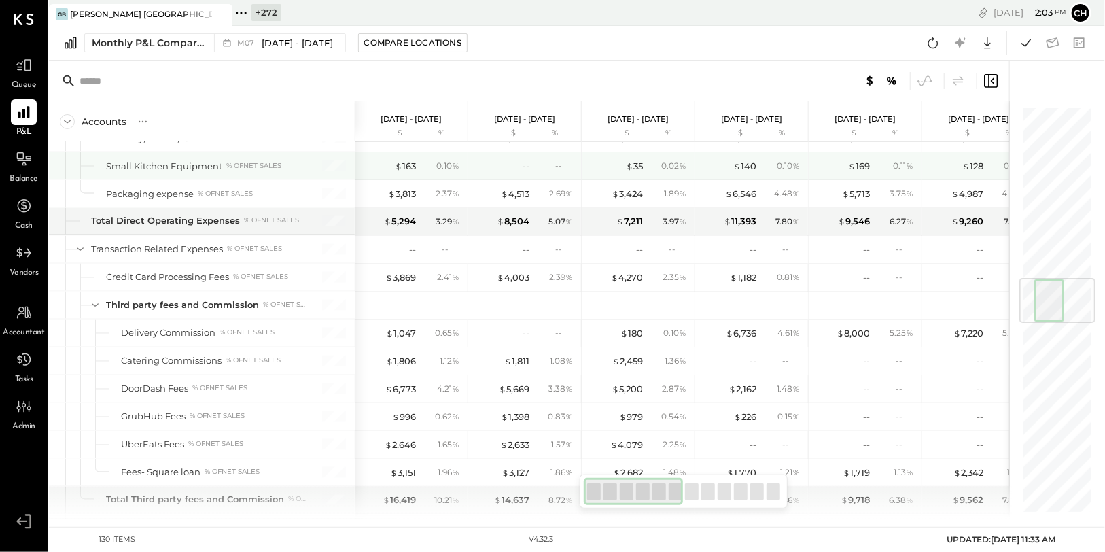
scroll to position [1491, 0]
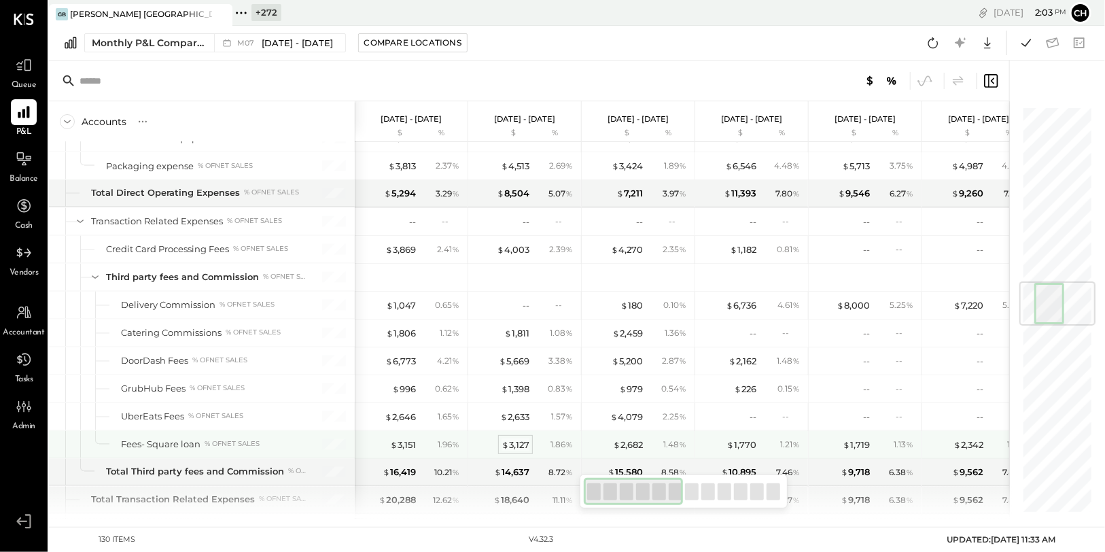
click at [521, 403] on div "$ 3,127" at bounding box center [516, 444] width 28 height 13
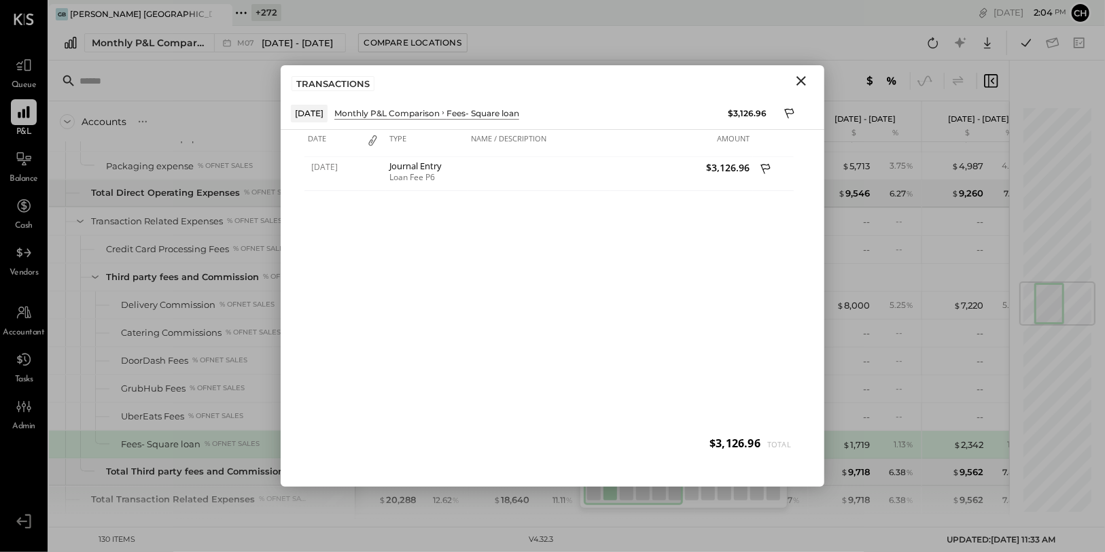
click at [748, 86] on icon "Close" at bounding box center [801, 81] width 16 height 16
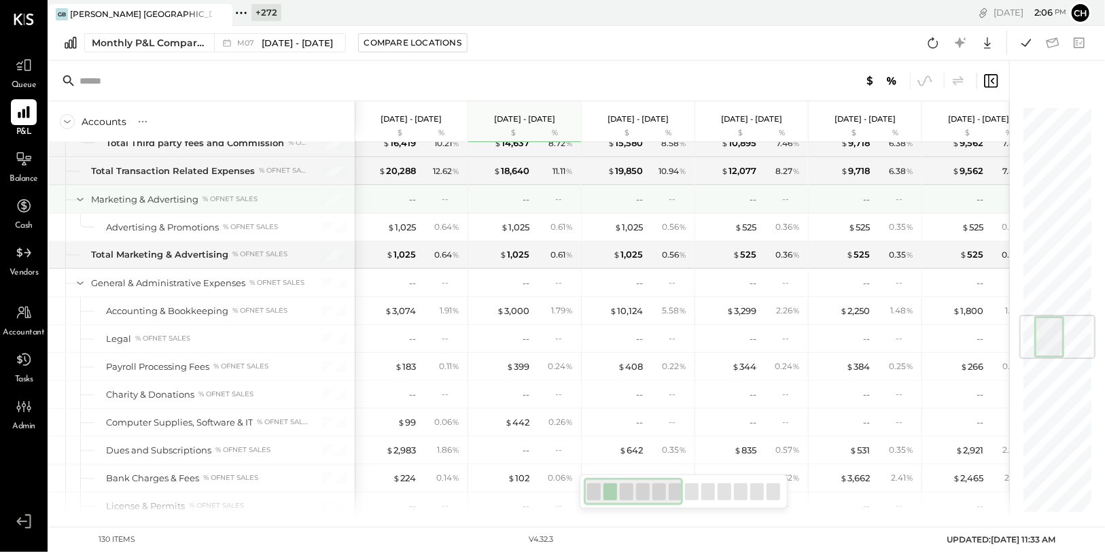
scroll to position [1884, 0]
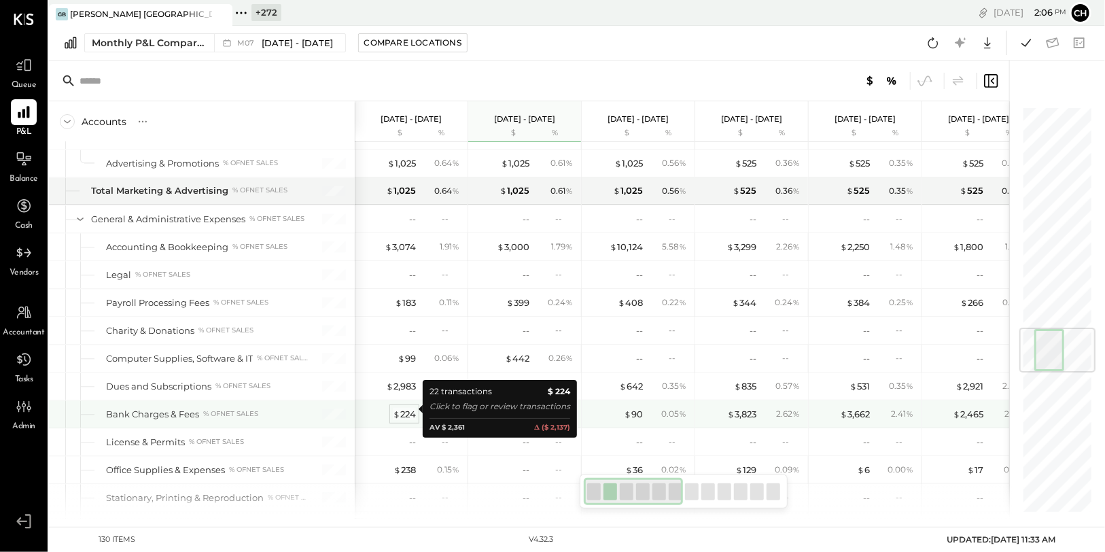
click at [403, 403] on div "$ 224" at bounding box center [404, 414] width 23 height 13
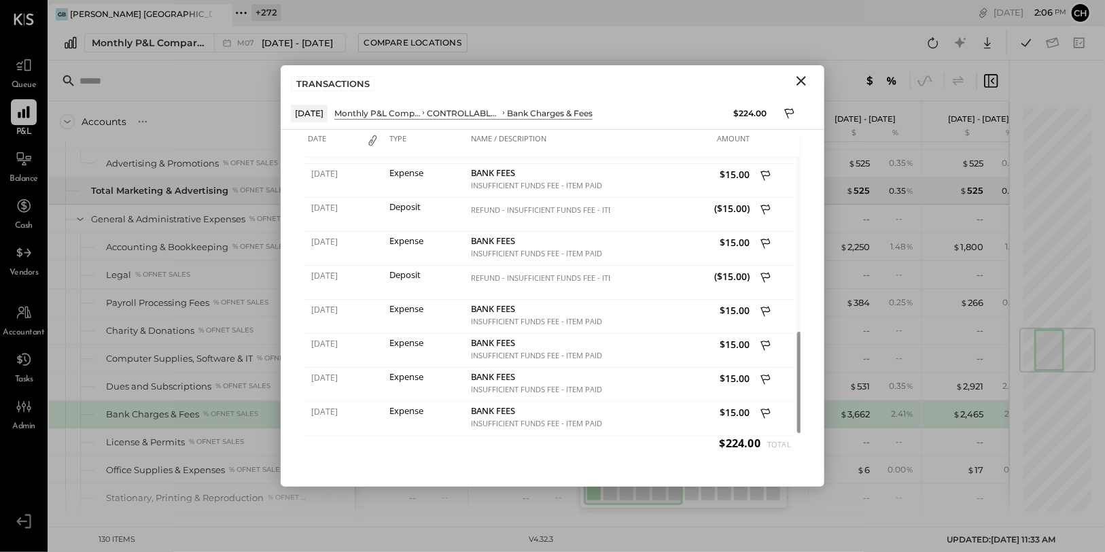
click at [748, 78] on icon "Close" at bounding box center [801, 81] width 16 height 16
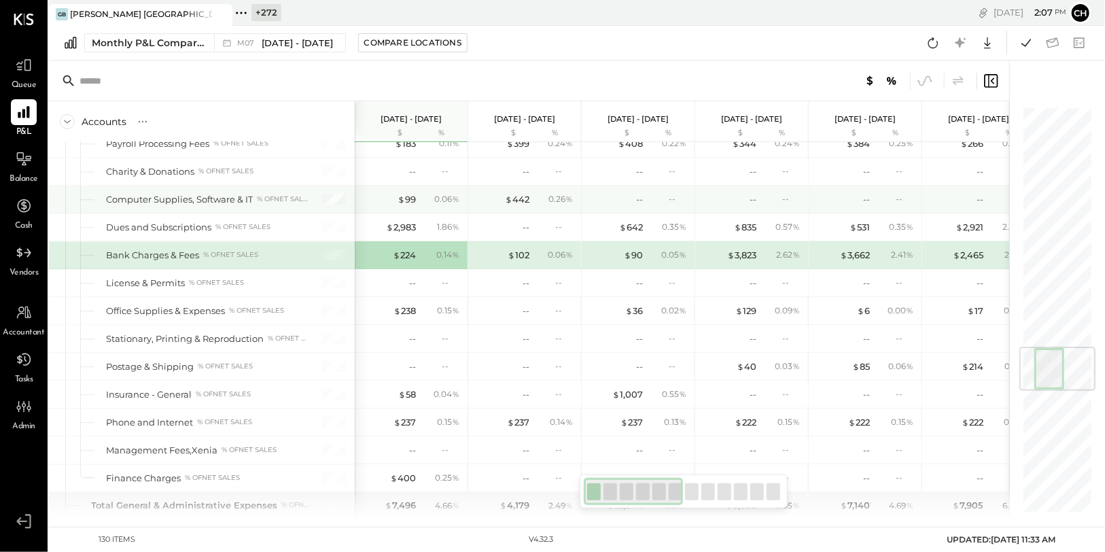
scroll to position [2046, 0]
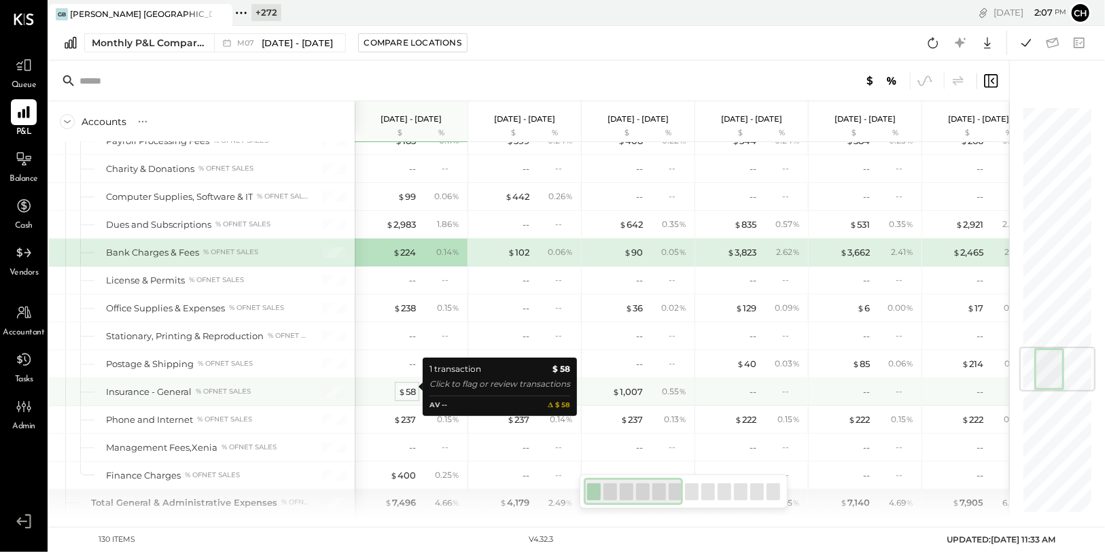
click at [410, 387] on div "$ 58" at bounding box center [407, 391] width 18 height 13
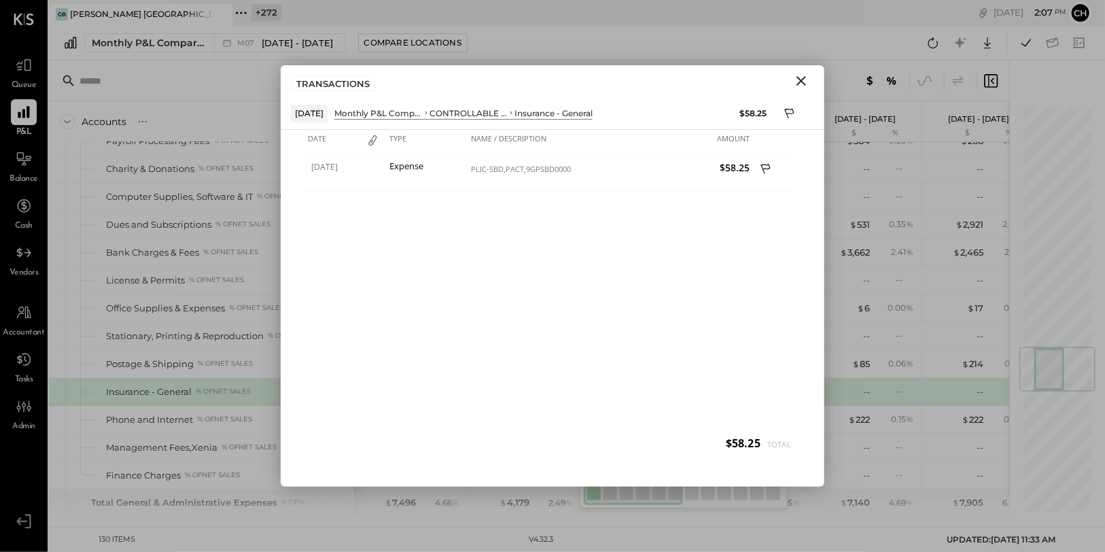
click at [748, 84] on icon "Close" at bounding box center [801, 81] width 16 height 16
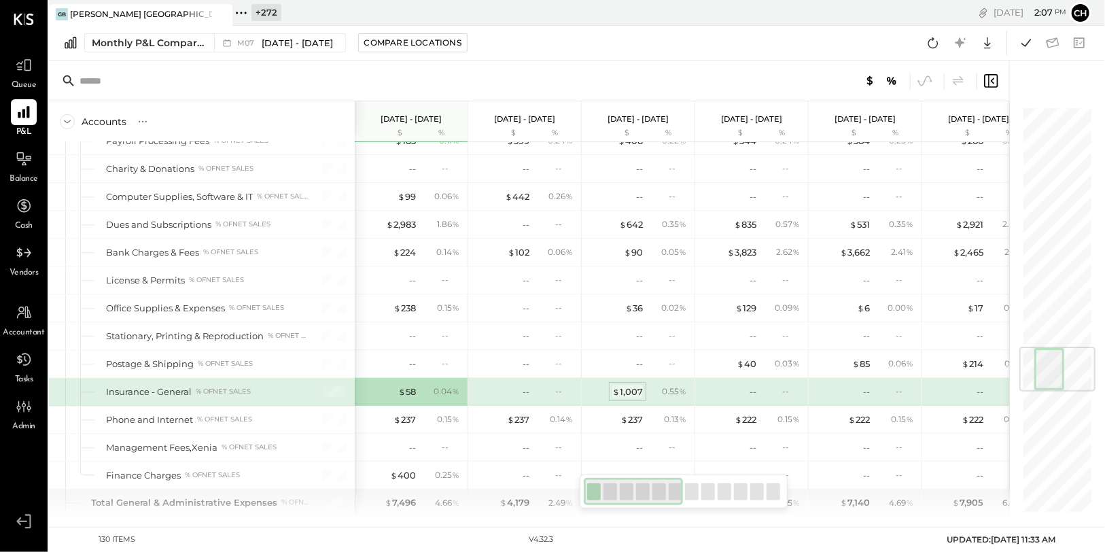
click at [635, 390] on div "$ 1,007" at bounding box center [627, 391] width 31 height 13
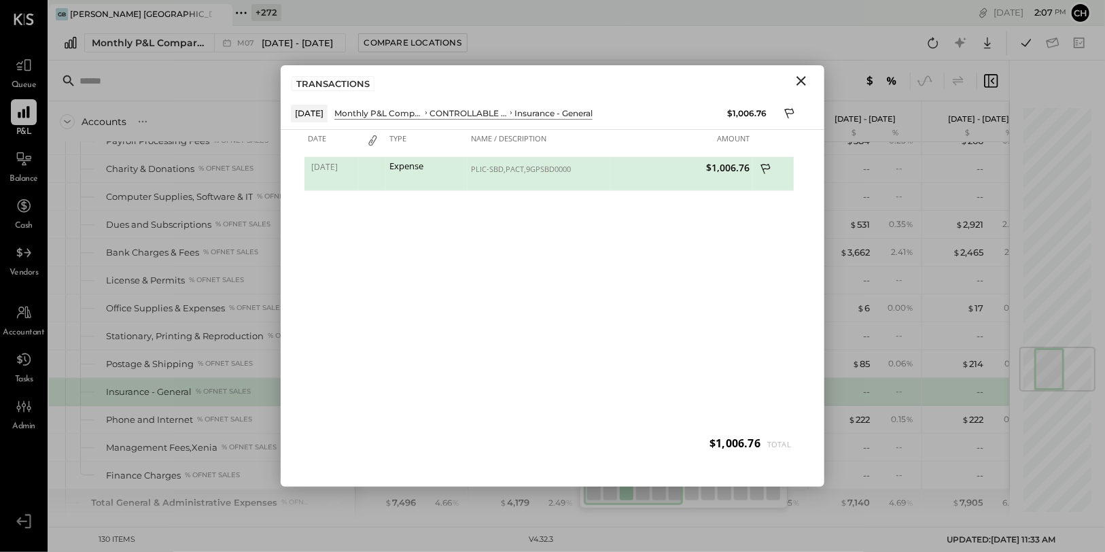
click at [748, 79] on icon "Close" at bounding box center [801, 81] width 16 height 16
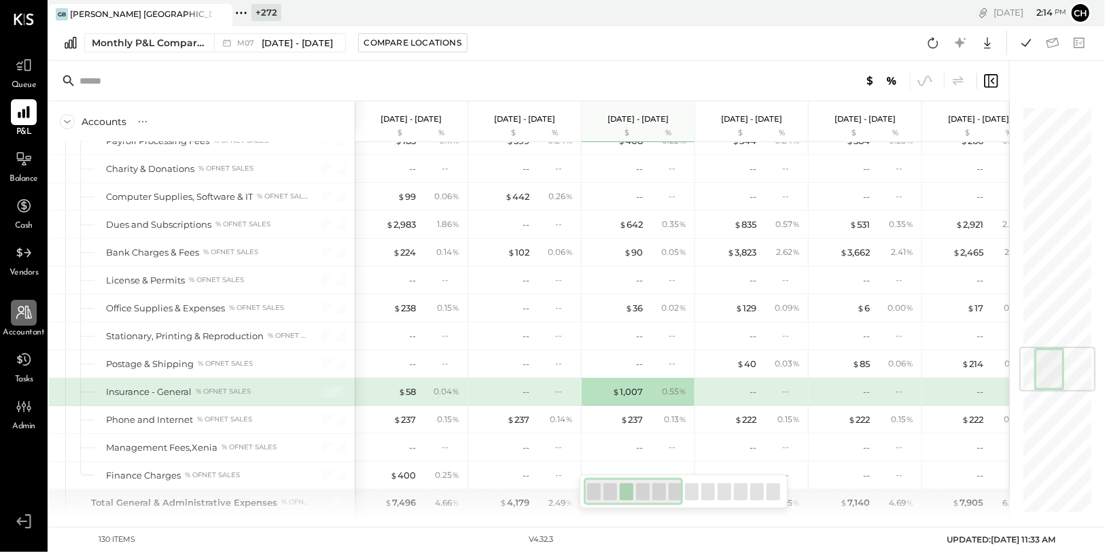
click at [32, 319] on icon at bounding box center [24, 313] width 18 height 18
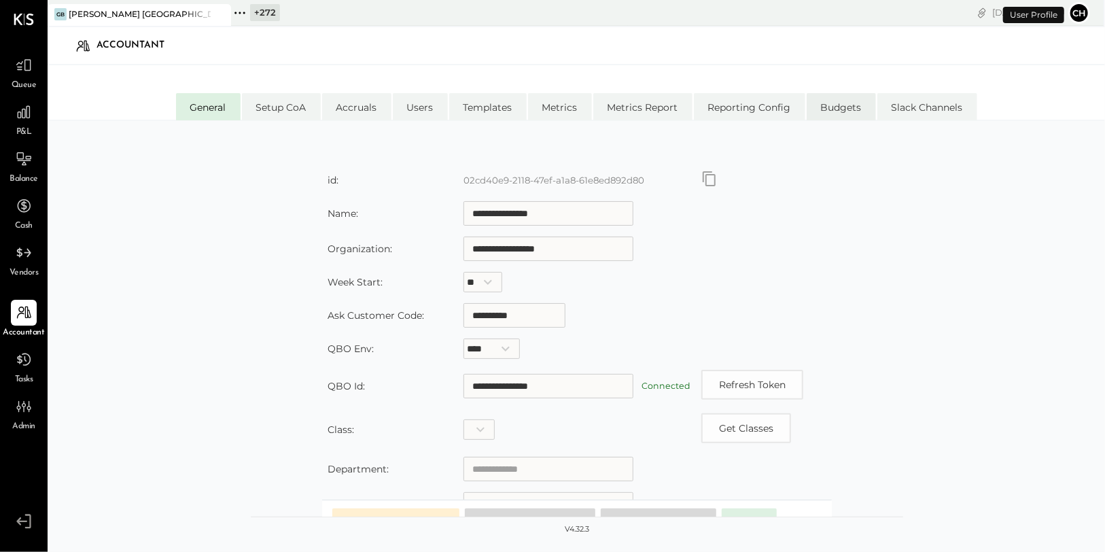
click at [748, 103] on li "Budgets" at bounding box center [841, 106] width 69 height 27
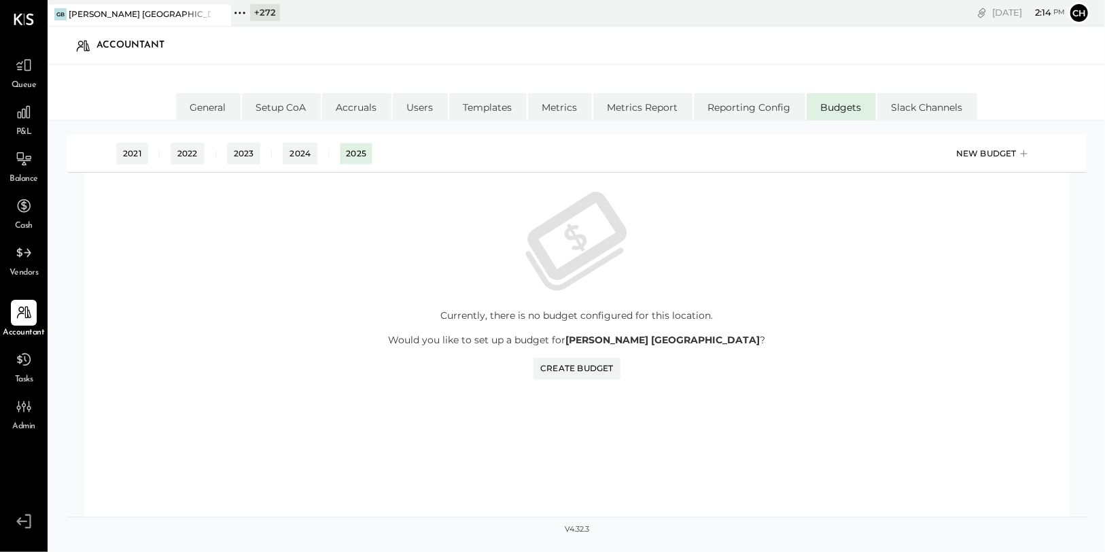
click at [748, 155] on div "New Budget" at bounding box center [993, 153] width 75 height 20
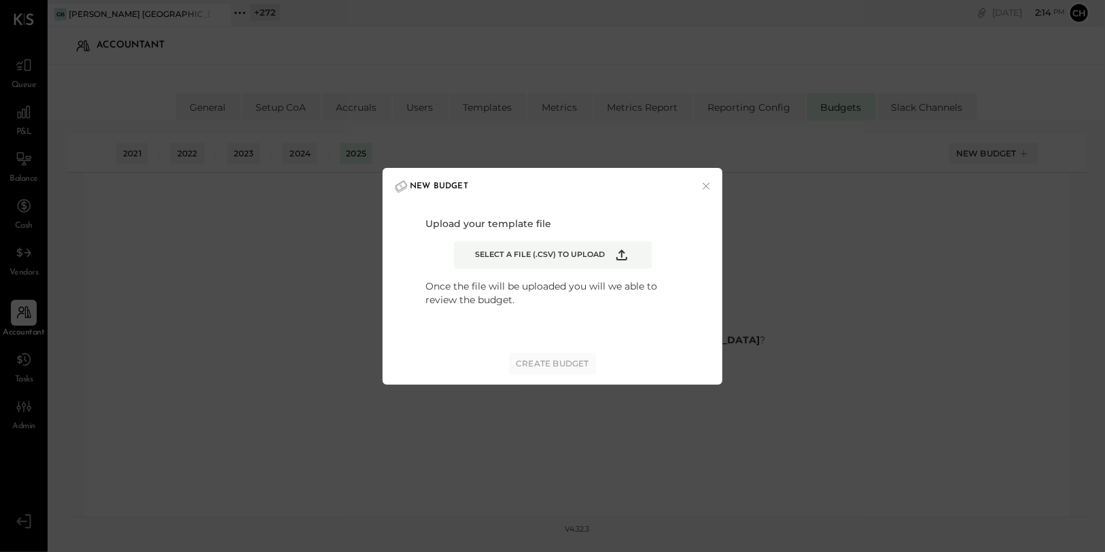
click at [625, 249] on icon "Example Modal" at bounding box center [622, 255] width 16 height 16
click at [0, 0] on input "Select a file (.csv) to upload" at bounding box center [0, 0] width 0 height 0
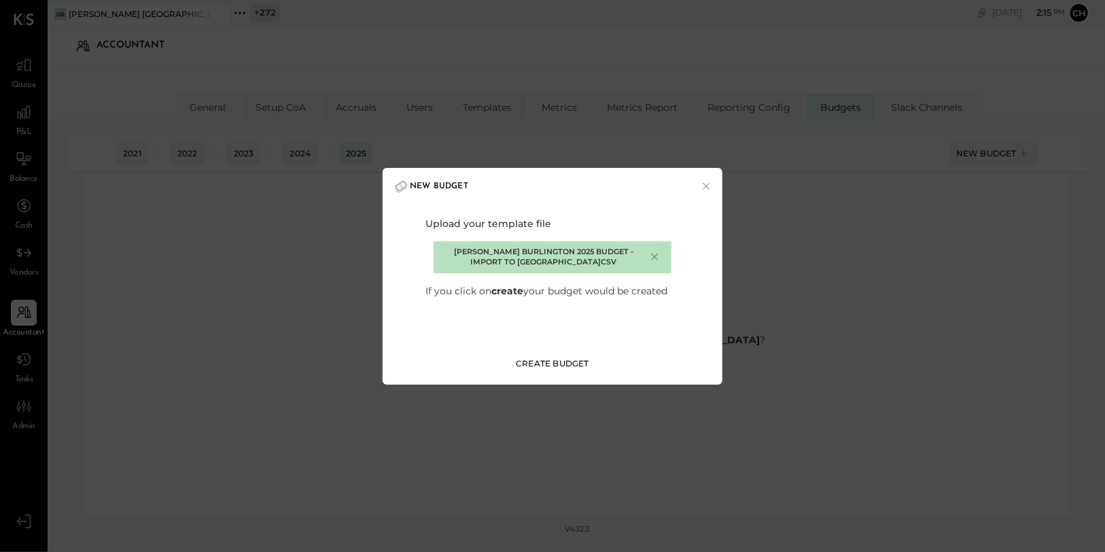
click at [575, 364] on div "Create Budget" at bounding box center [552, 364] width 73 height 12
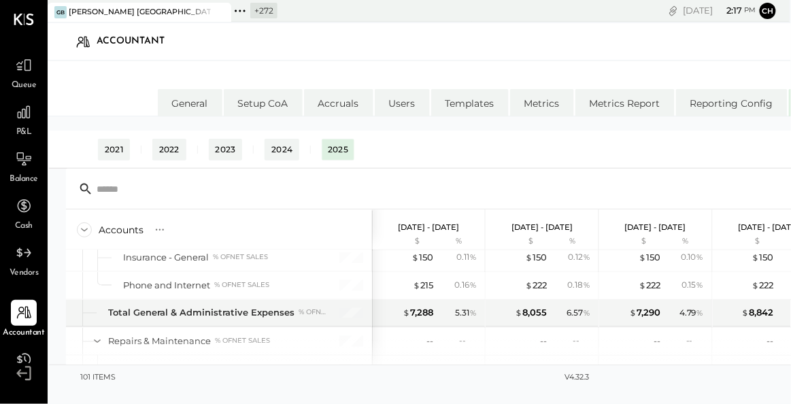
scroll to position [1926, 0]
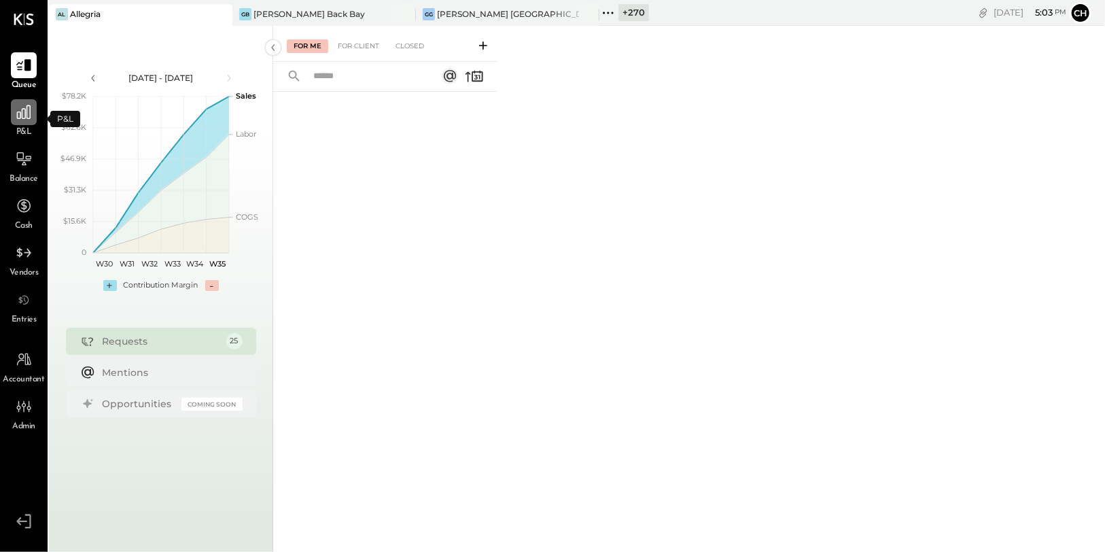
click at [27, 116] on icon at bounding box center [24, 112] width 18 height 18
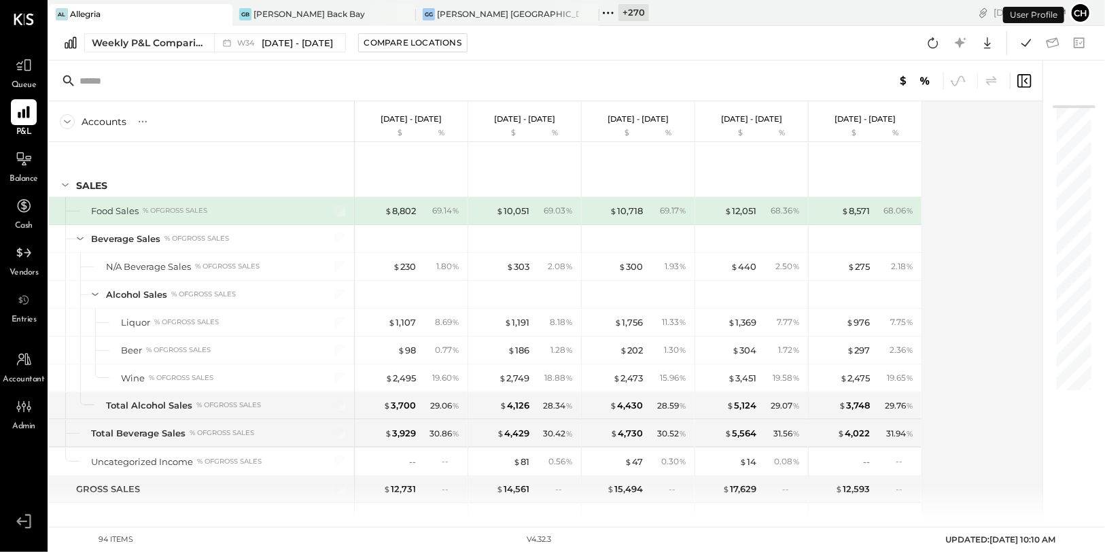
click at [216, 14] on icon at bounding box center [220, 14] width 17 height 16
click at [222, 12] on icon at bounding box center [220, 14] width 17 height 16
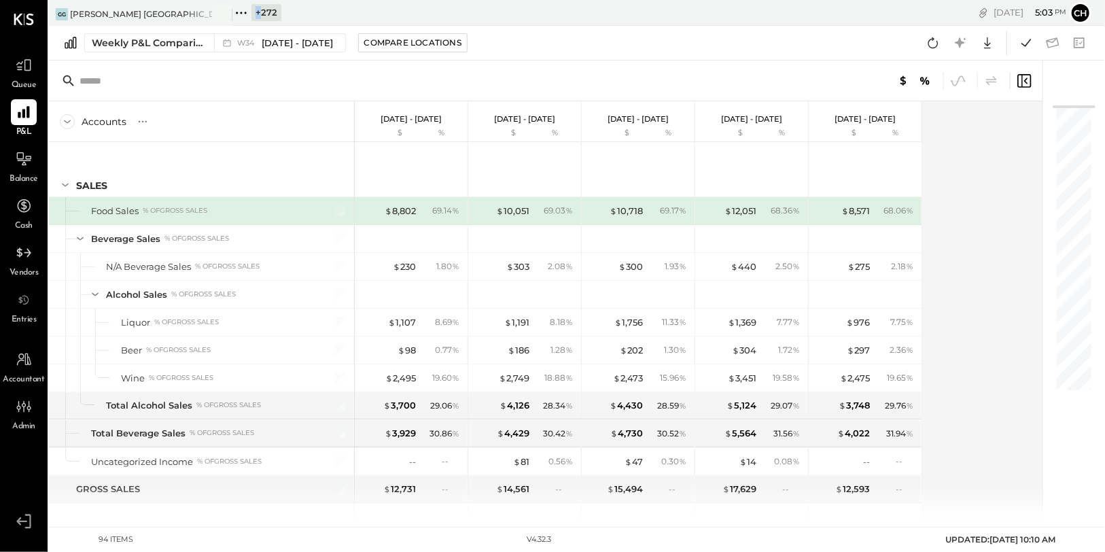
click at [222, 12] on icon at bounding box center [220, 14] width 17 height 16
click at [60, 10] on icon at bounding box center [58, 13] width 18 height 18
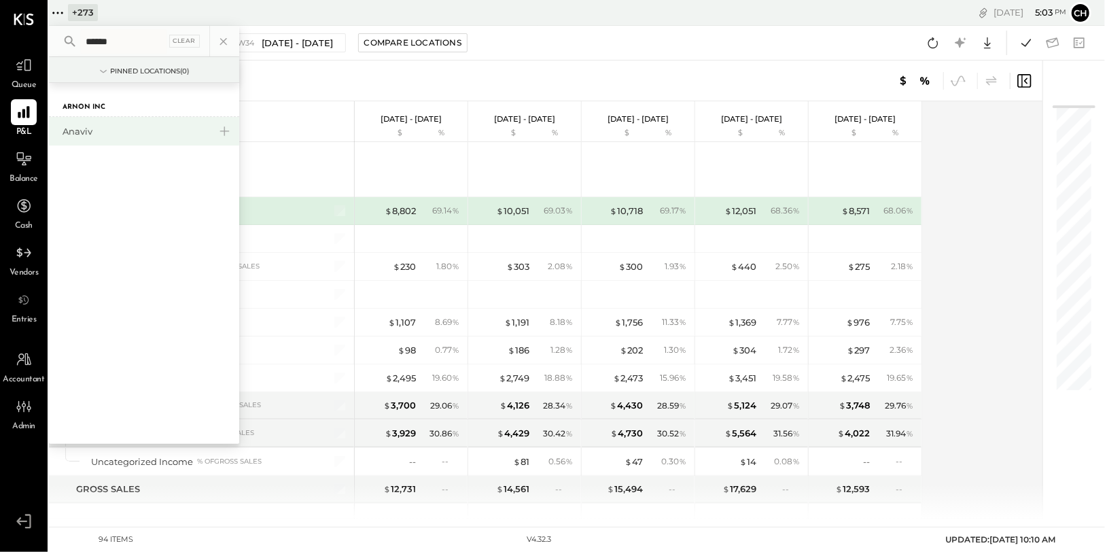
type input "******"
click at [126, 133] on div "Anaviv" at bounding box center [136, 131] width 147 height 13
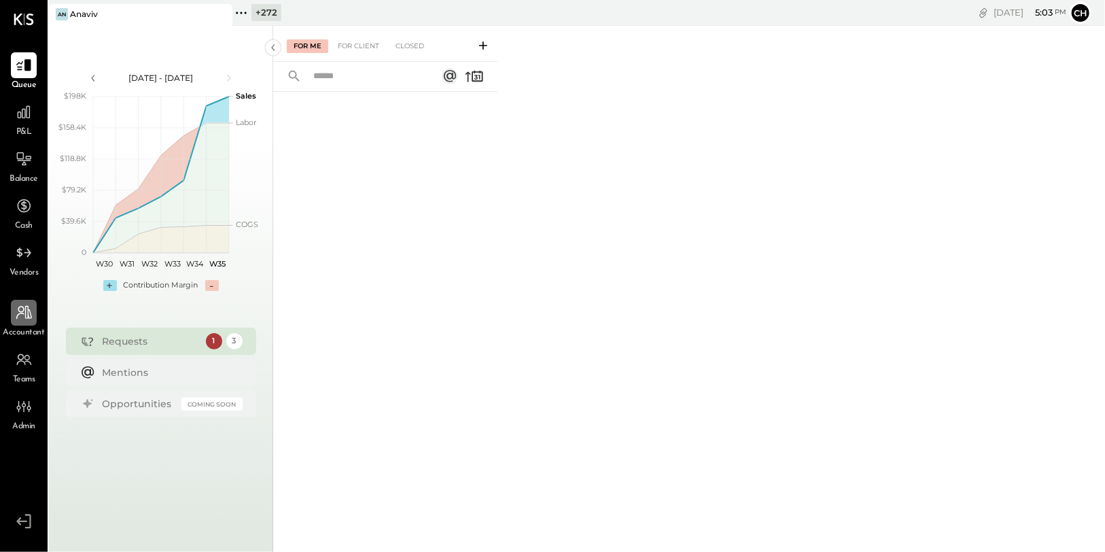
click at [29, 315] on icon at bounding box center [24, 313] width 18 height 18
select select "******"
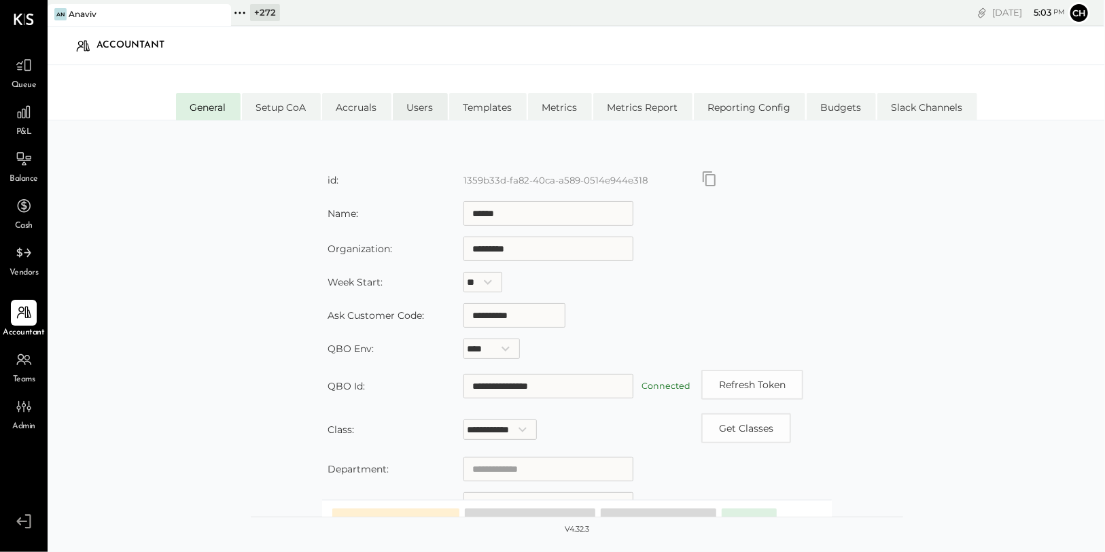
click at [423, 107] on li "Users" at bounding box center [420, 106] width 55 height 27
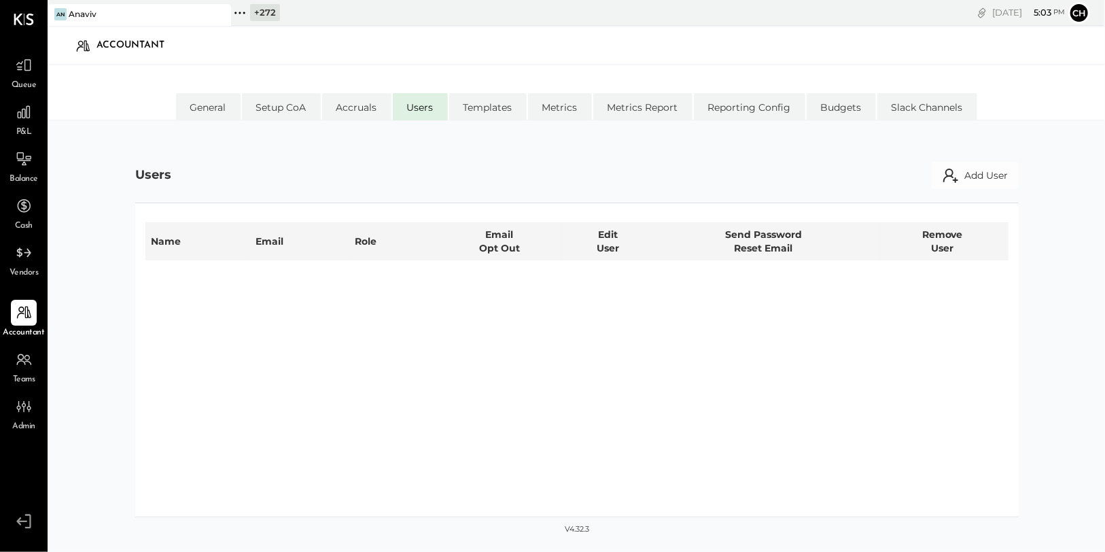
select select "**********"
select select "*****"
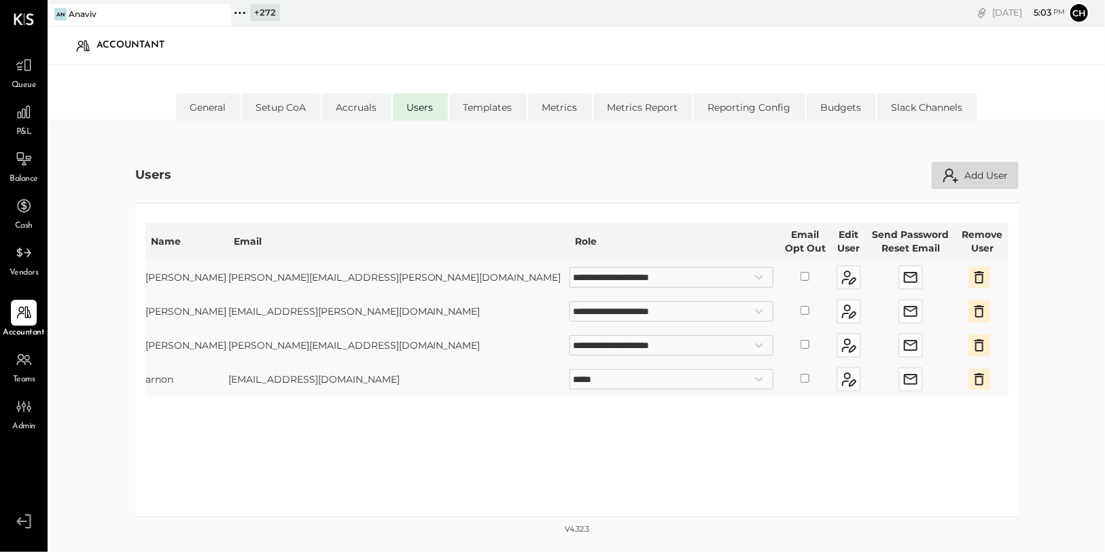
click at [960, 177] on button "Add User" at bounding box center [975, 175] width 87 height 27
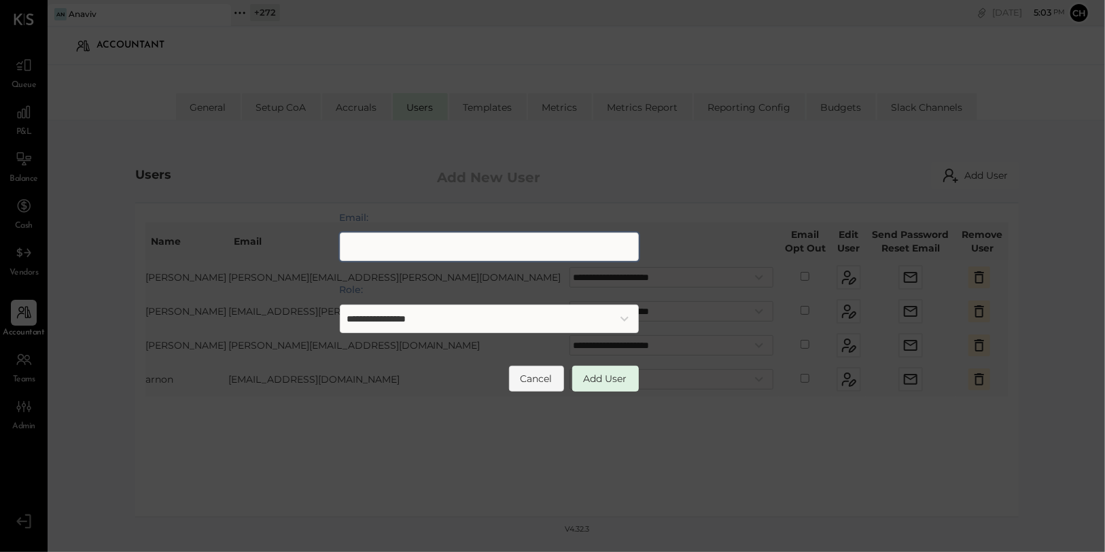
click at [435, 243] on input "Email:" at bounding box center [489, 246] width 299 height 29
type input "**********"
click at [441, 313] on select "**********" at bounding box center [489, 319] width 299 height 29
select select "********"
click at [340, 305] on select "**********" at bounding box center [489, 319] width 299 height 29
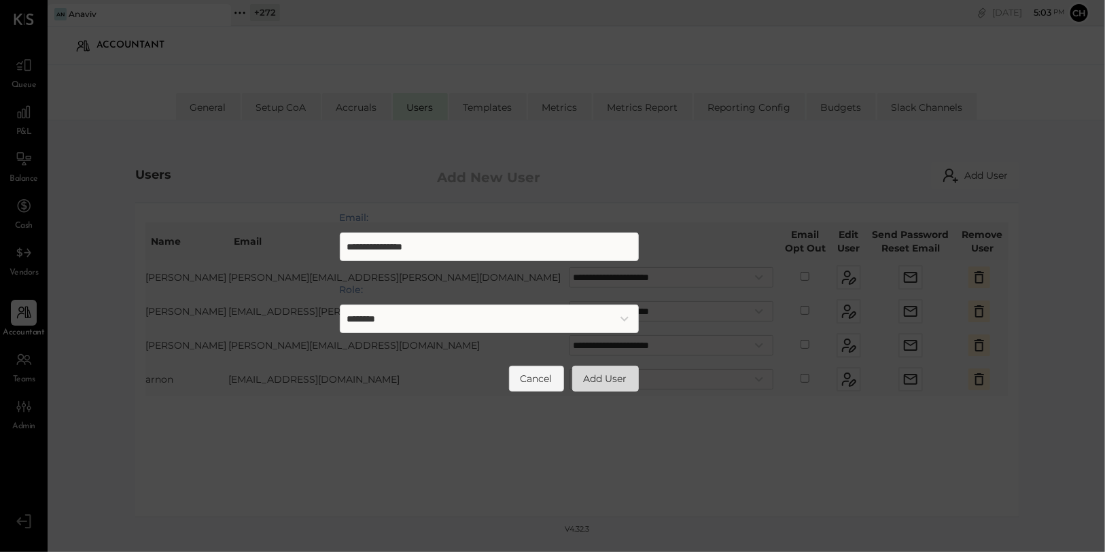
click at [601, 382] on button "Add User" at bounding box center [605, 379] width 67 height 26
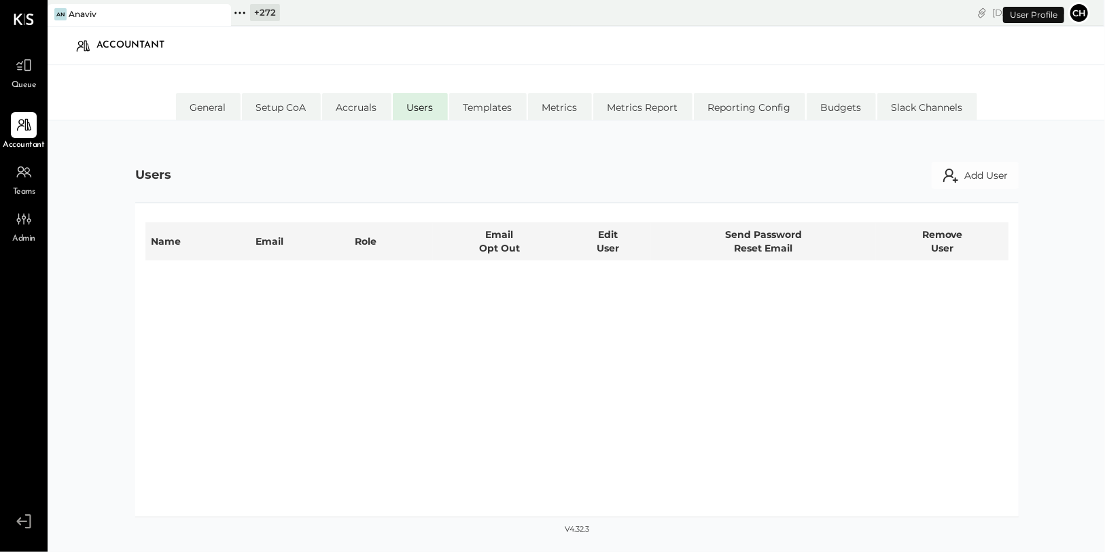
select select "**********"
select select "********"
select select "**********"
select select "*****"
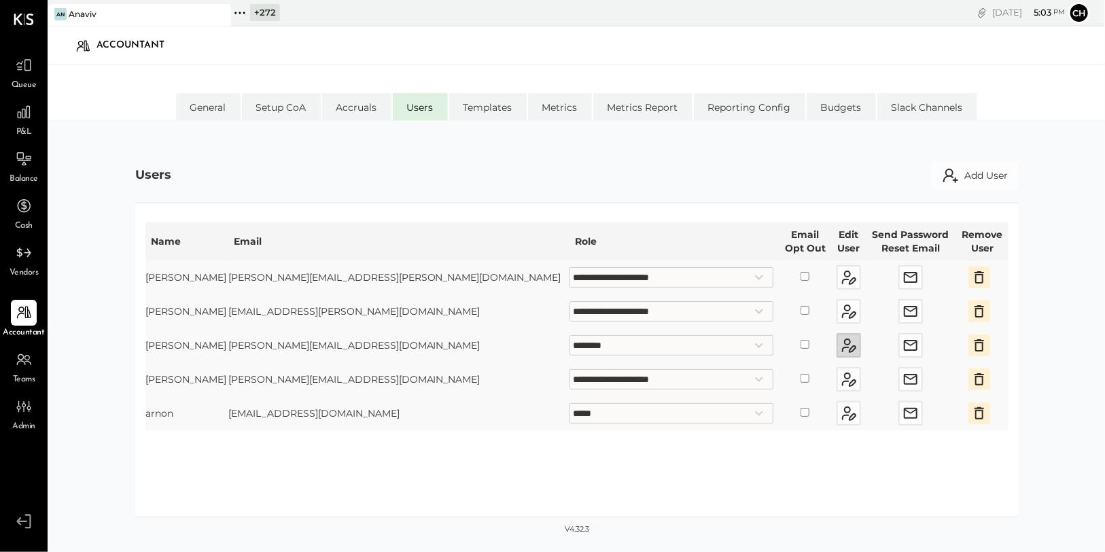
click at [841, 342] on icon "button" at bounding box center [849, 345] width 16 height 16
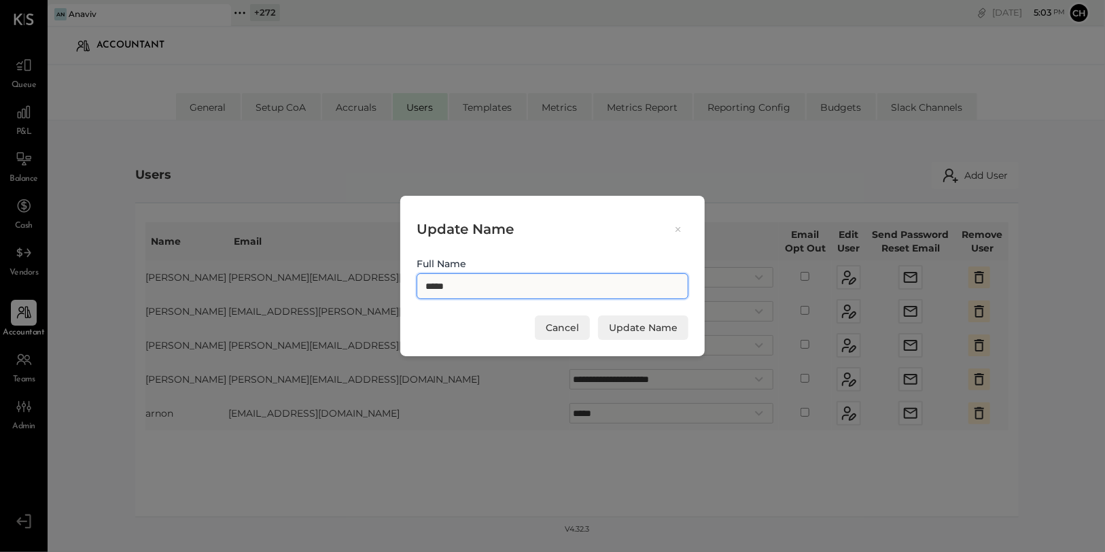
click at [493, 276] on input "*****" at bounding box center [553, 286] width 272 height 26
type input "**********"
click at [657, 332] on button "Update Name" at bounding box center [643, 327] width 90 height 24
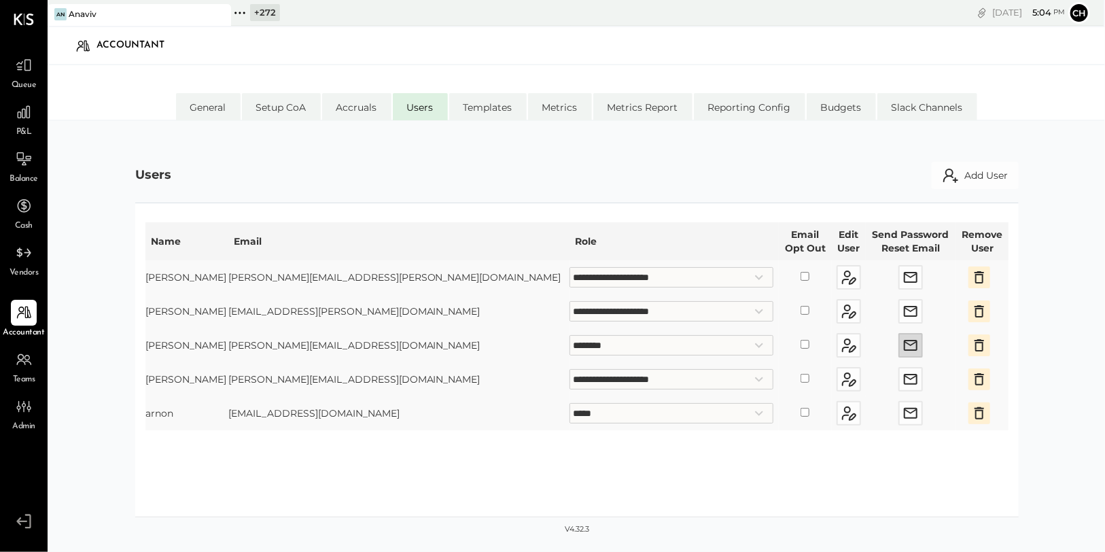
click at [904, 344] on icon "button" at bounding box center [911, 345] width 14 height 11
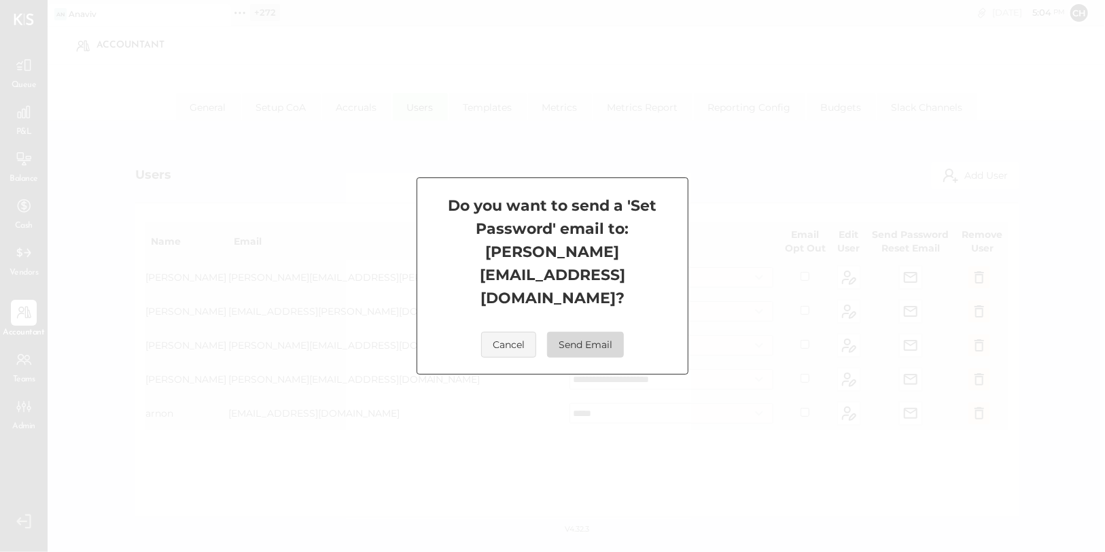
click at [593, 332] on button "Send Email" at bounding box center [585, 345] width 77 height 26
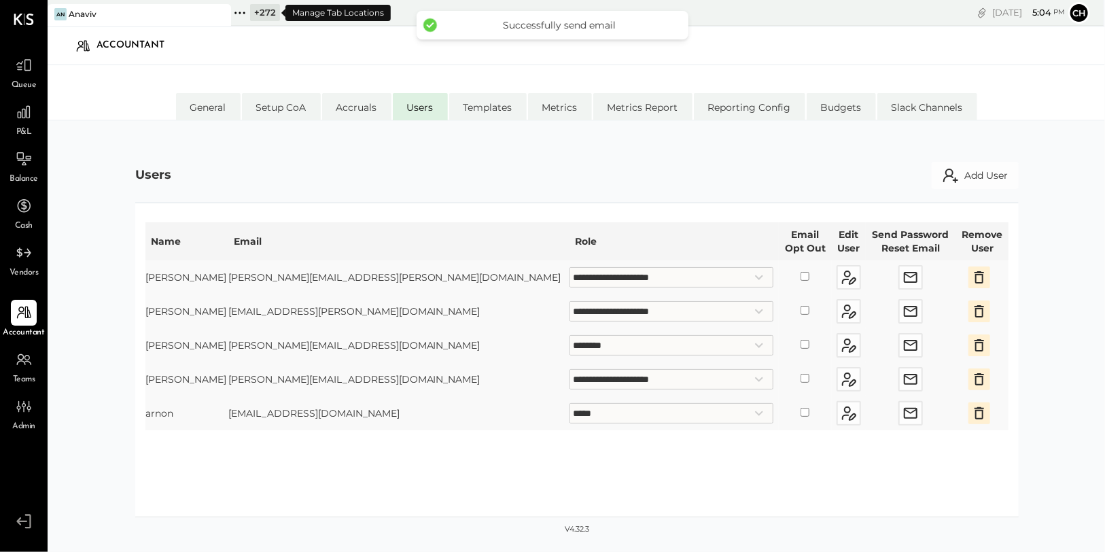
click at [247, 12] on icon at bounding box center [240, 13] width 18 height 18
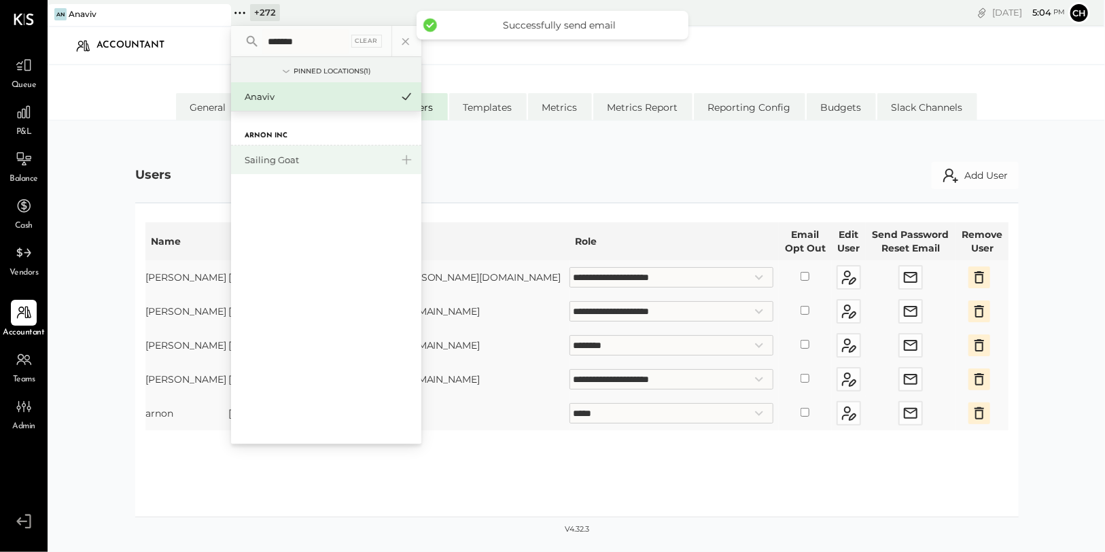
type input "*******"
click at [270, 160] on div "Sailing Goat" at bounding box center [318, 160] width 147 height 13
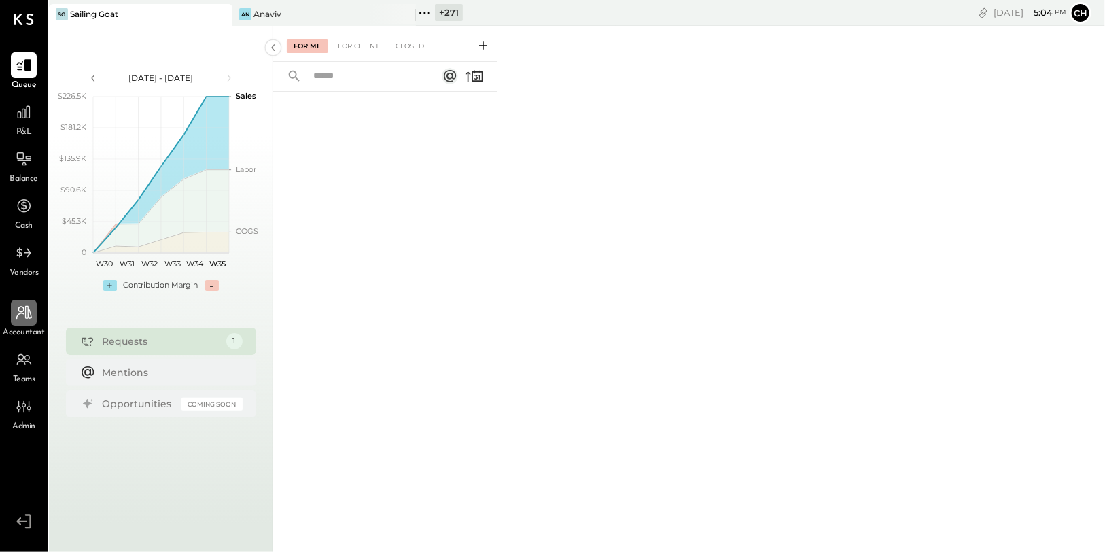
click at [29, 319] on icon at bounding box center [24, 313] width 18 height 18
select select "******"
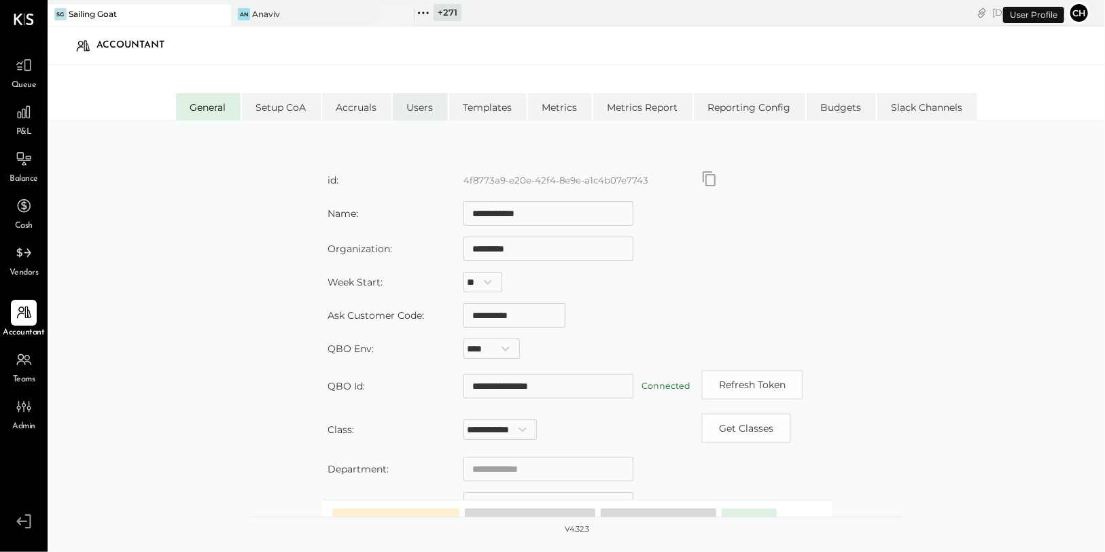
click at [418, 104] on li "Users" at bounding box center [420, 106] width 55 height 27
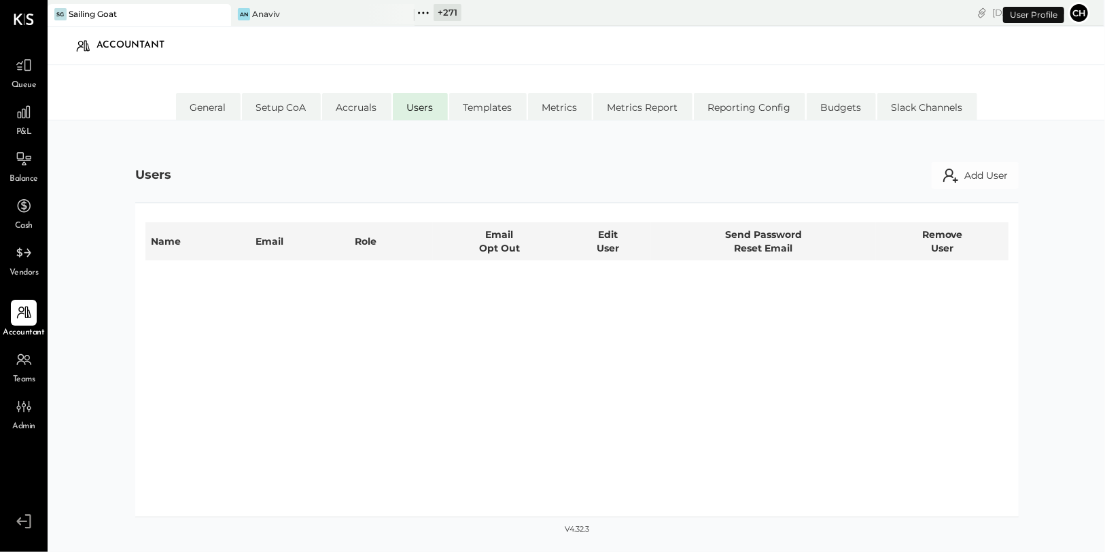
select select "**********"
select select "*****"
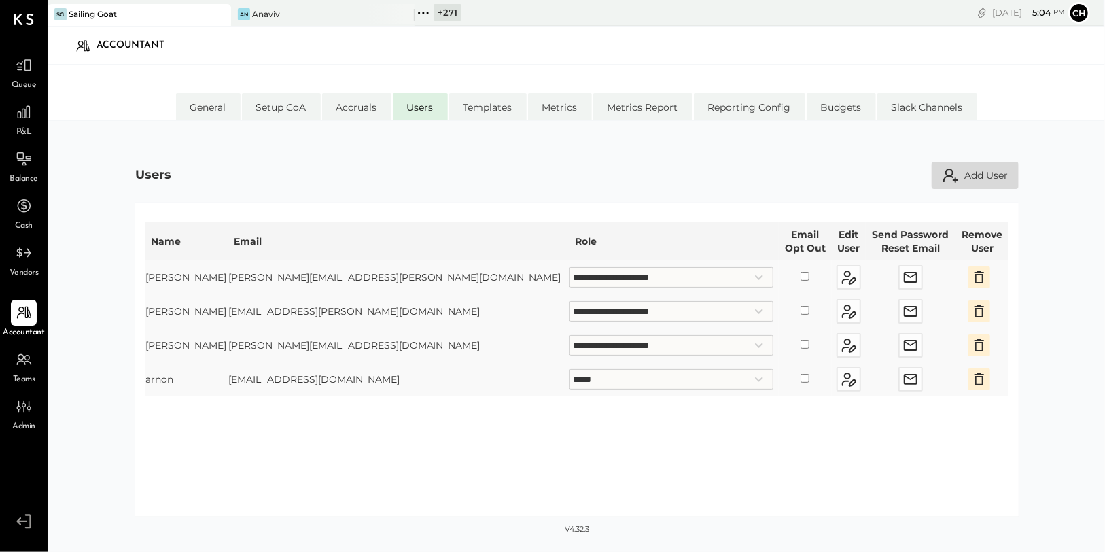
click at [950, 179] on icon at bounding box center [951, 175] width 16 height 16
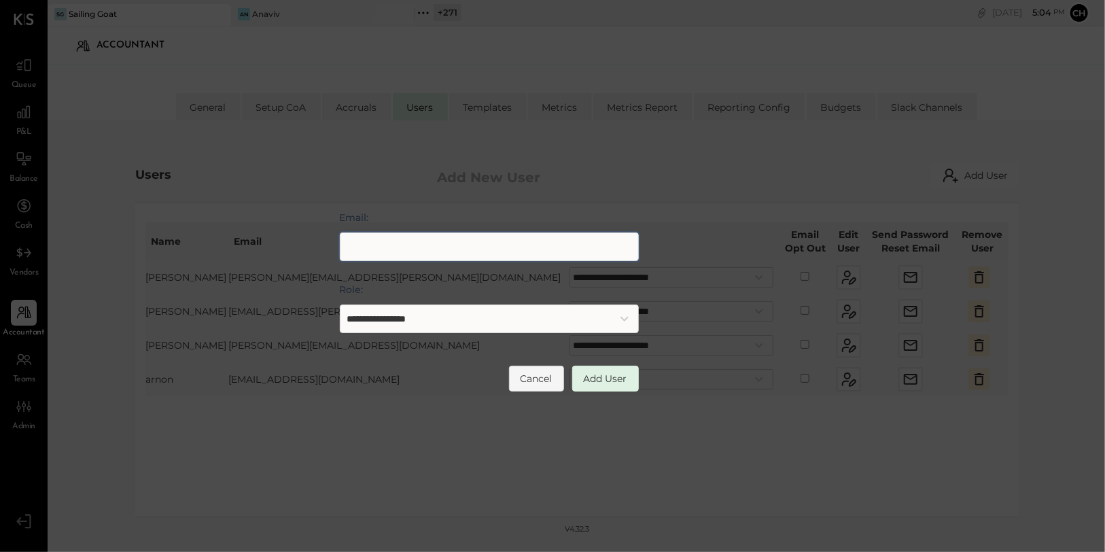
click at [485, 249] on input "Email:" at bounding box center [489, 246] width 299 height 29
type input "**********"
click at [493, 320] on select "**********" at bounding box center [489, 319] width 299 height 29
select select "********"
click at [340, 305] on select "**********" at bounding box center [489, 319] width 299 height 29
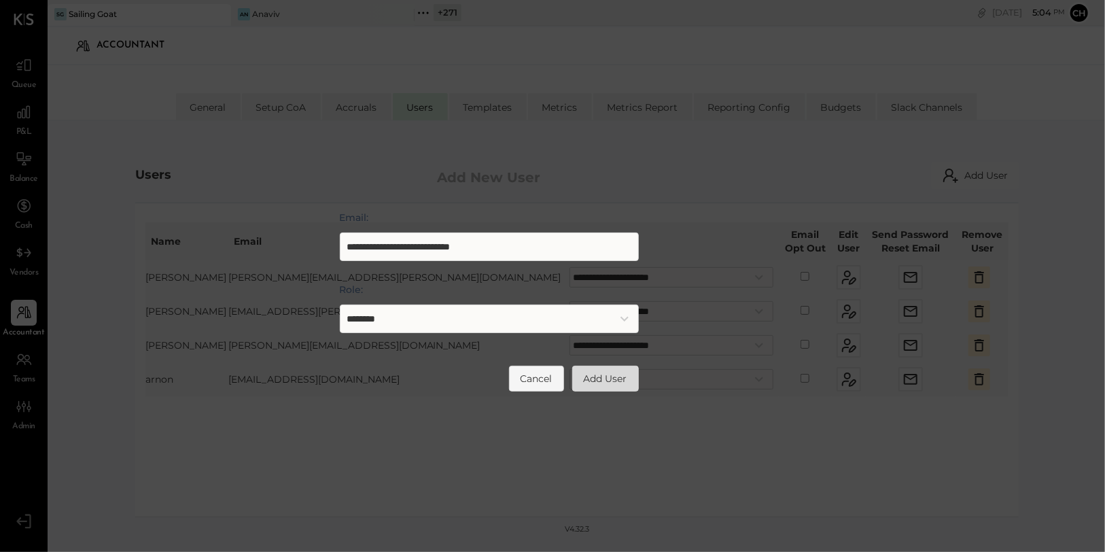
click at [608, 379] on button "Add User" at bounding box center [605, 379] width 67 height 26
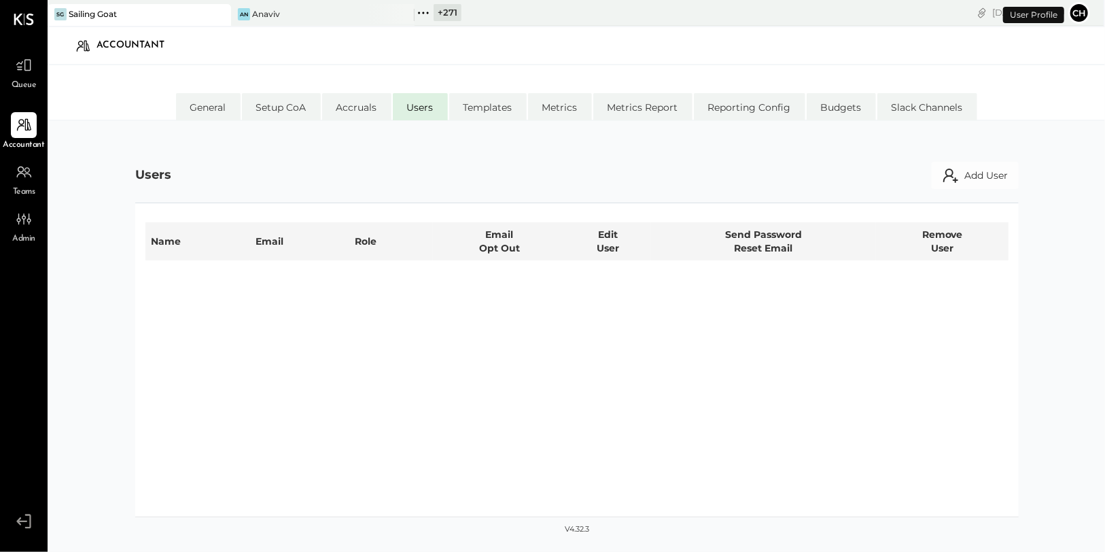
select select "**********"
select select "********"
select select "**********"
select select "*****"
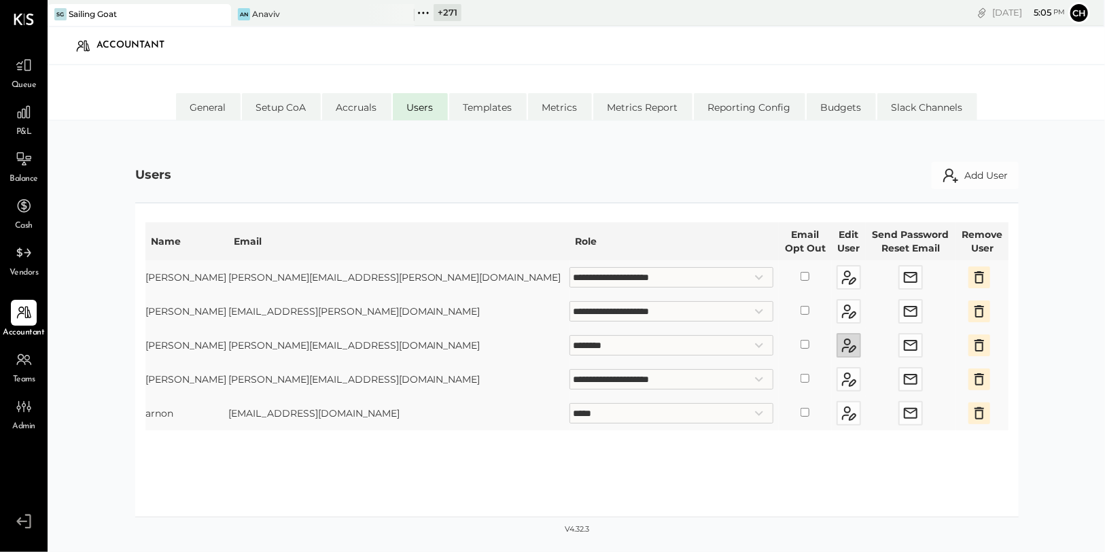
click at [850, 348] on icon "button" at bounding box center [853, 349] width 6 height 6
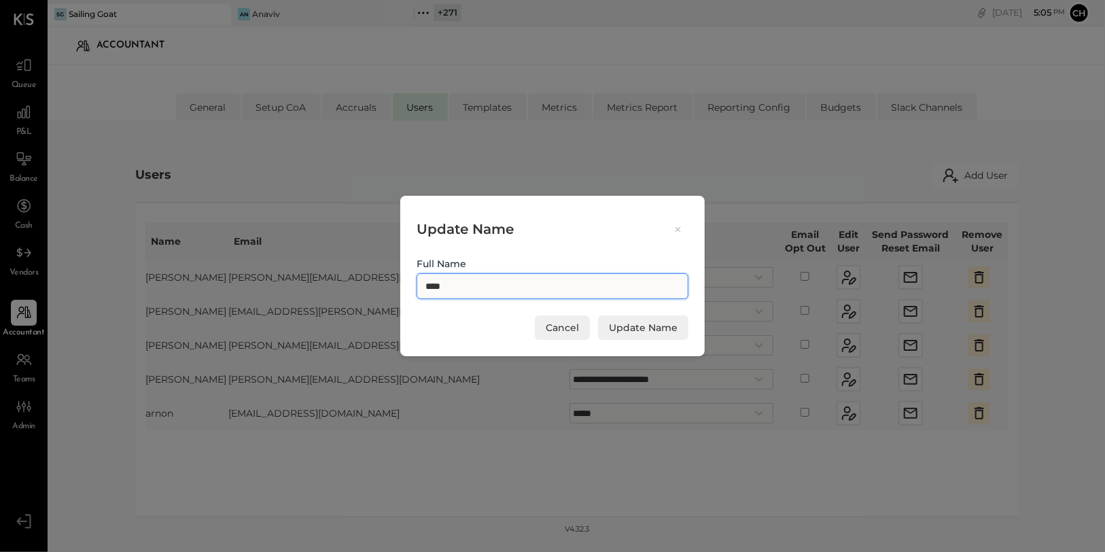
click at [430, 288] on input "****" at bounding box center [553, 286] width 272 height 26
click at [557, 325] on button "Cancel" at bounding box center [562, 327] width 55 height 24
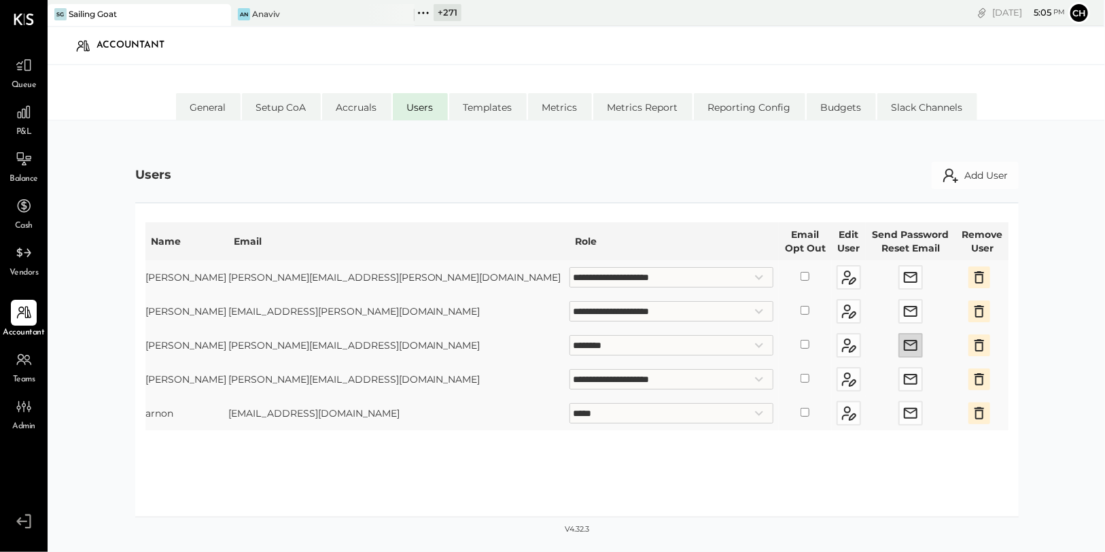
click at [904, 347] on icon "button" at bounding box center [911, 345] width 14 height 11
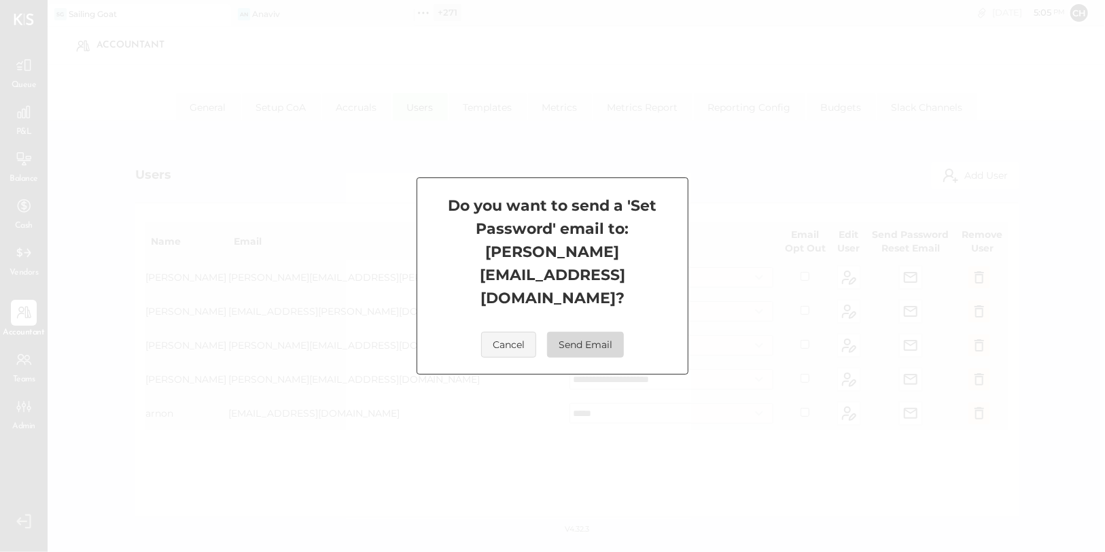
click at [591, 332] on button "Send Email" at bounding box center [585, 345] width 77 height 26
